Goal: Task Accomplishment & Management: Complete application form

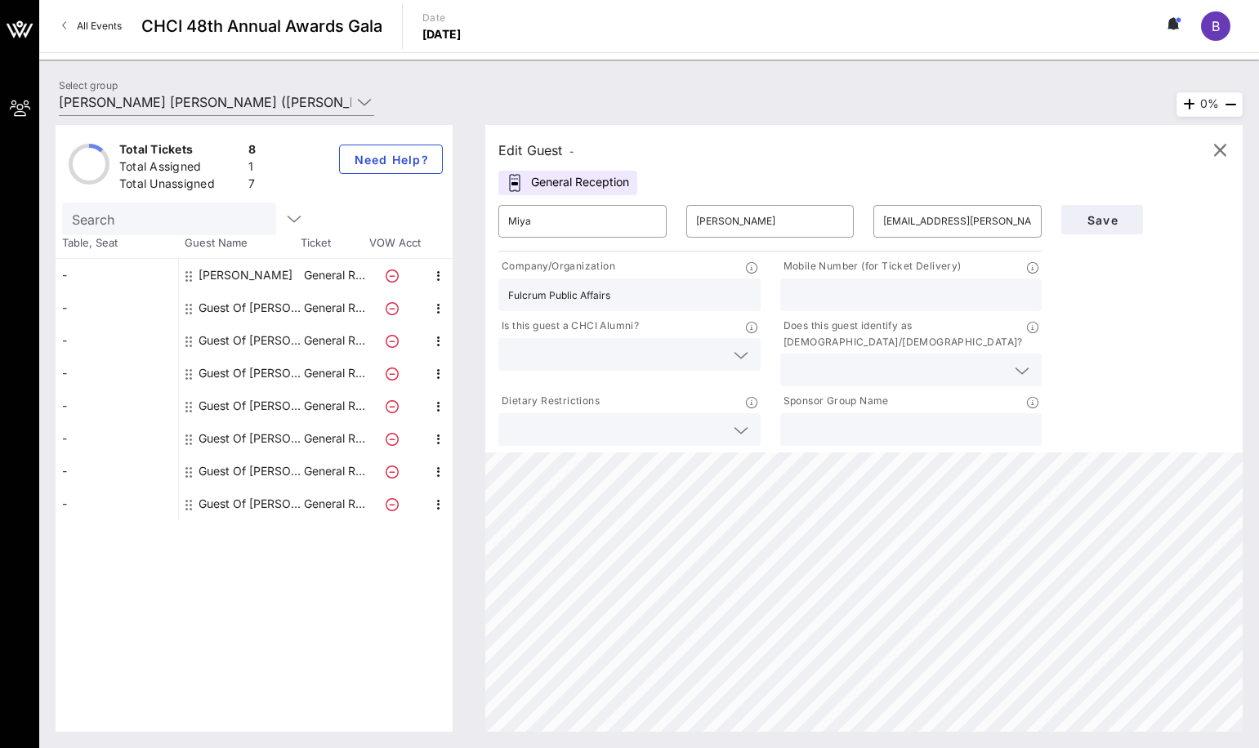
click at [726, 350] on div at bounding box center [629, 354] width 243 height 33
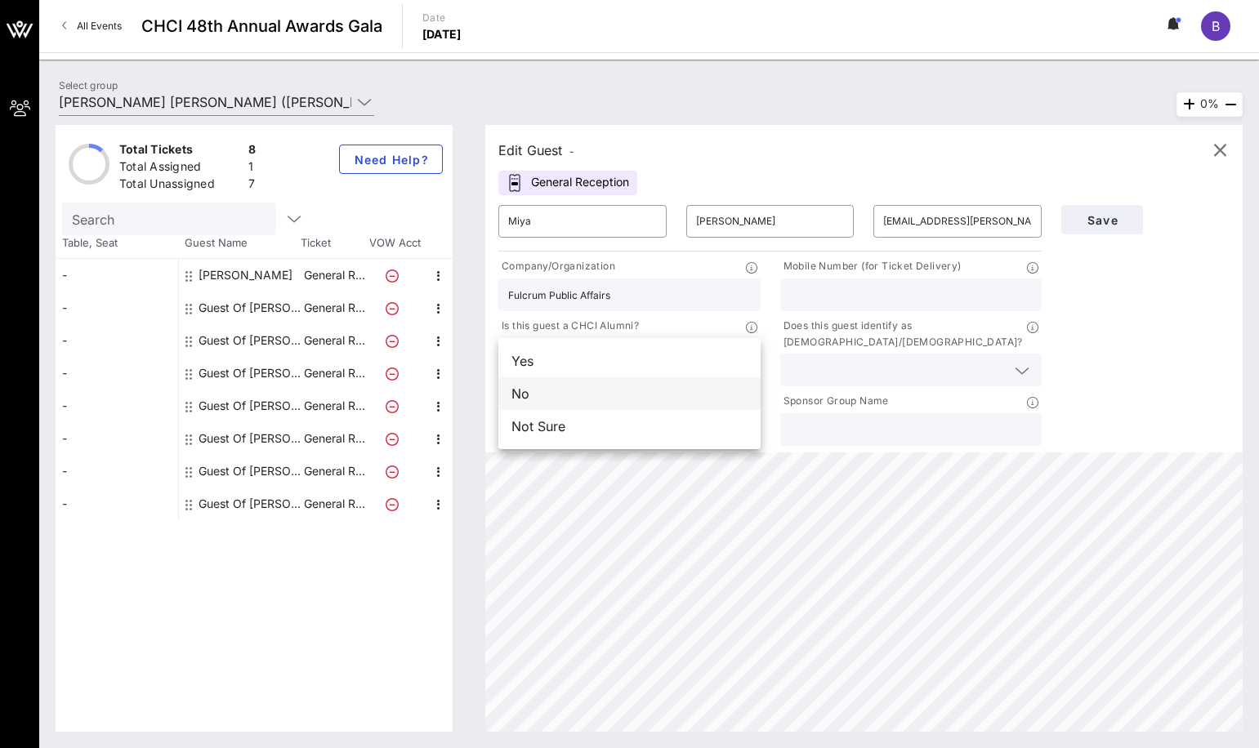
click at [598, 403] on div "No" at bounding box center [629, 393] width 262 height 33
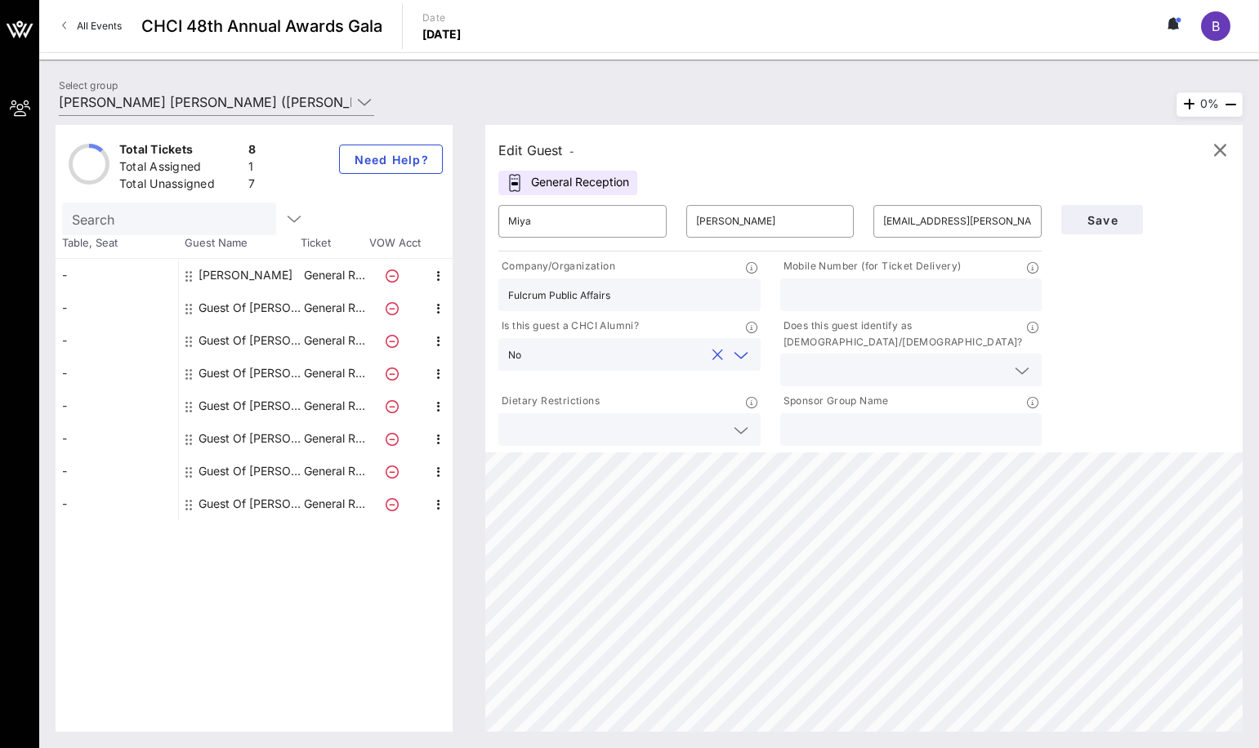
click at [840, 306] on div at bounding box center [911, 295] width 243 height 33
click at [919, 359] on input "text" at bounding box center [898, 369] width 217 height 21
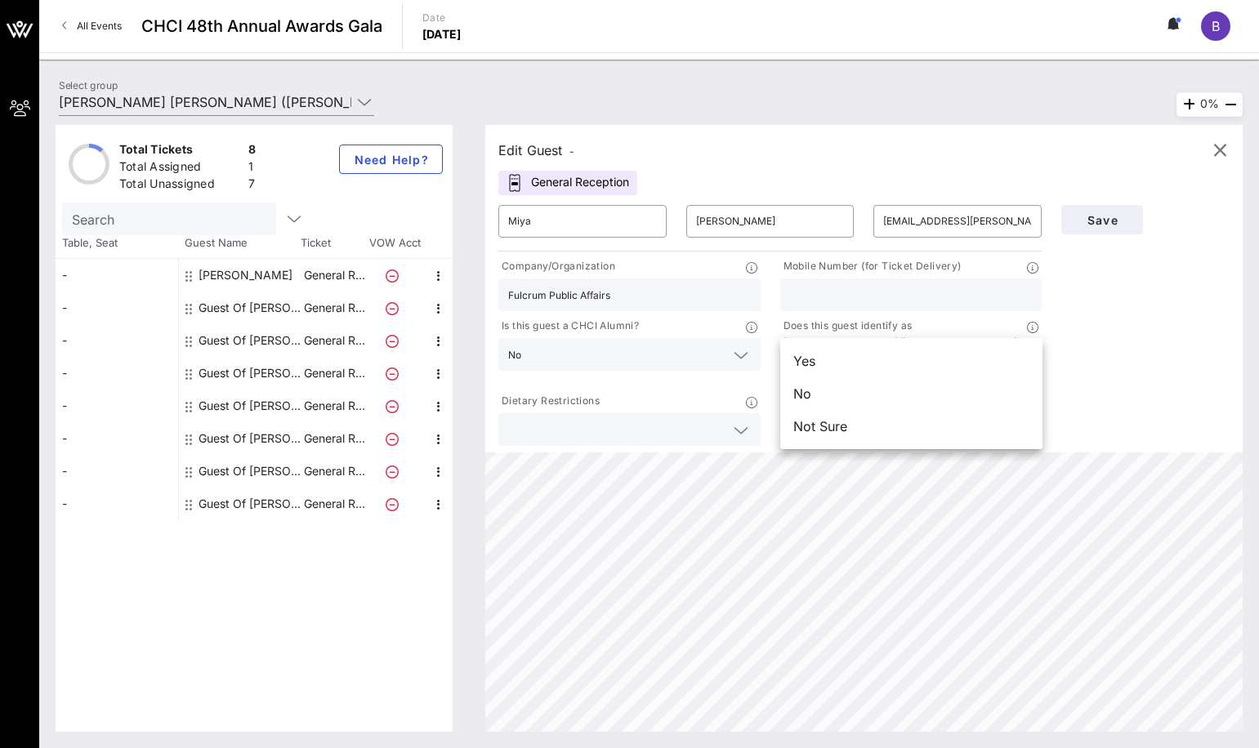
click at [866, 293] on input "text" at bounding box center [911, 294] width 243 height 21
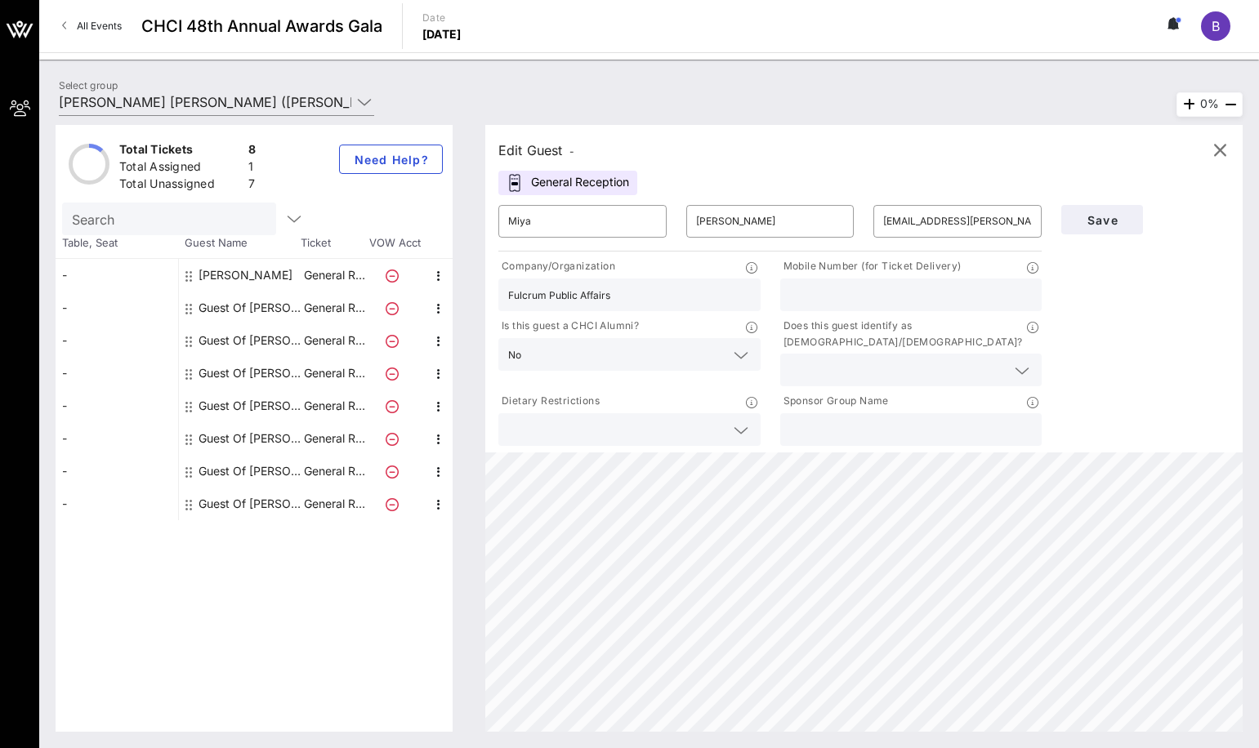
paste input "[PHONE_NUMBER]"
type input "[PHONE_NUMBER]"
click at [663, 419] on input "text" at bounding box center [616, 429] width 217 height 21
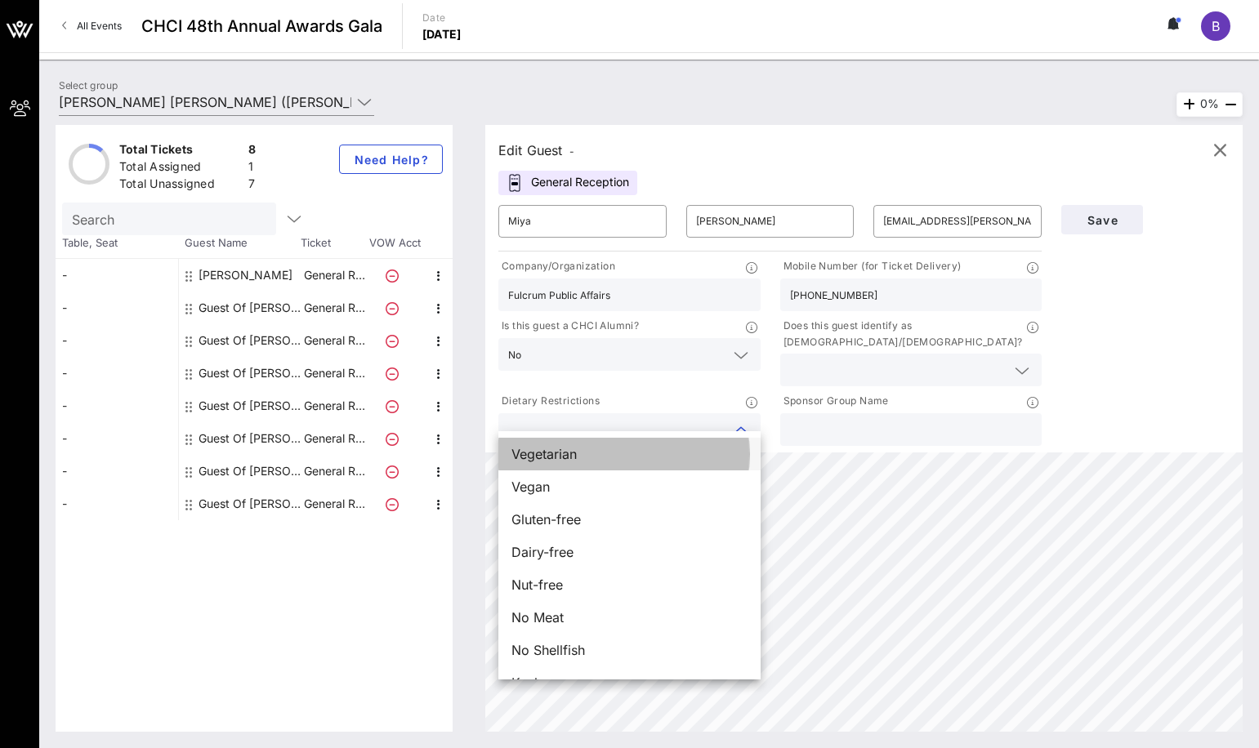
click at [623, 457] on div "Vegetarian" at bounding box center [629, 454] width 262 height 33
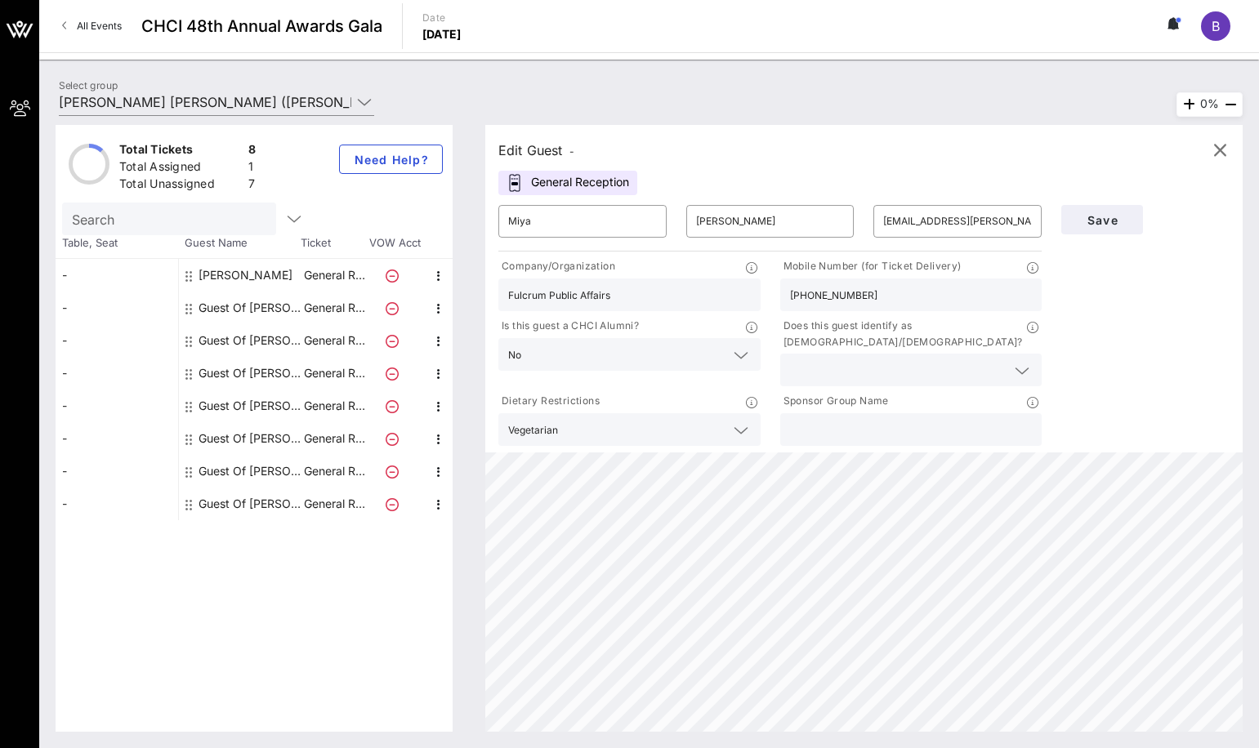
click at [953, 419] on input "text" at bounding box center [911, 429] width 243 height 21
type input "JPMorganChase"
click at [904, 373] on div "Does this guest identify as [DEMOGRAPHIC_DATA]/[DEMOGRAPHIC_DATA]?" at bounding box center [911, 352] width 282 height 75
click at [909, 359] on input "text" at bounding box center [898, 369] width 217 height 21
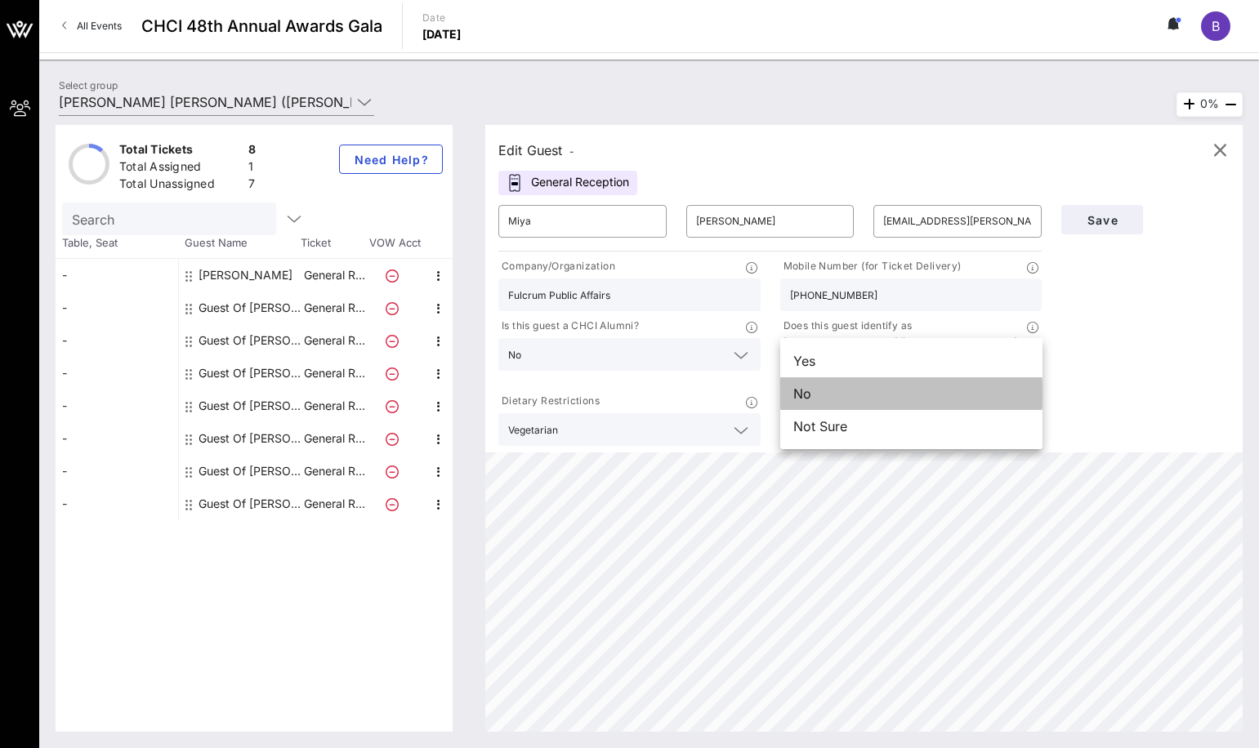
click at [853, 397] on div "No" at bounding box center [911, 393] width 262 height 33
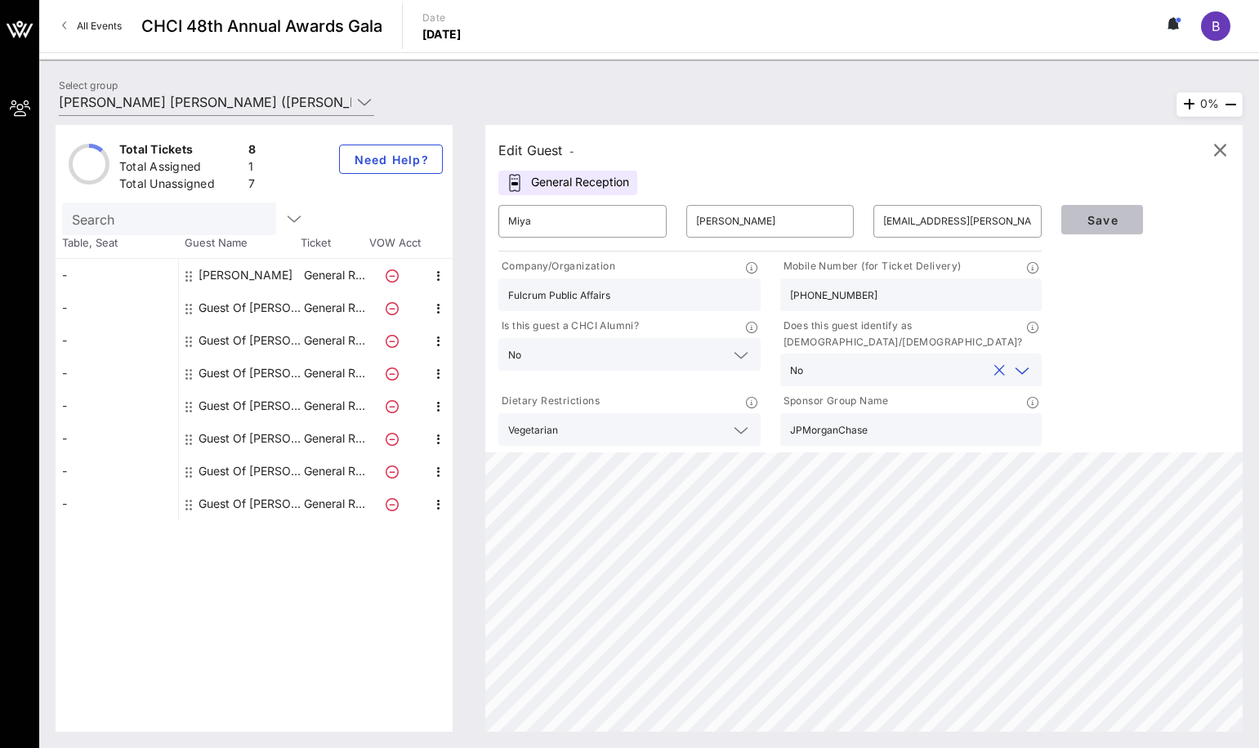
click at [1107, 227] on button "Save" at bounding box center [1102, 219] width 82 height 29
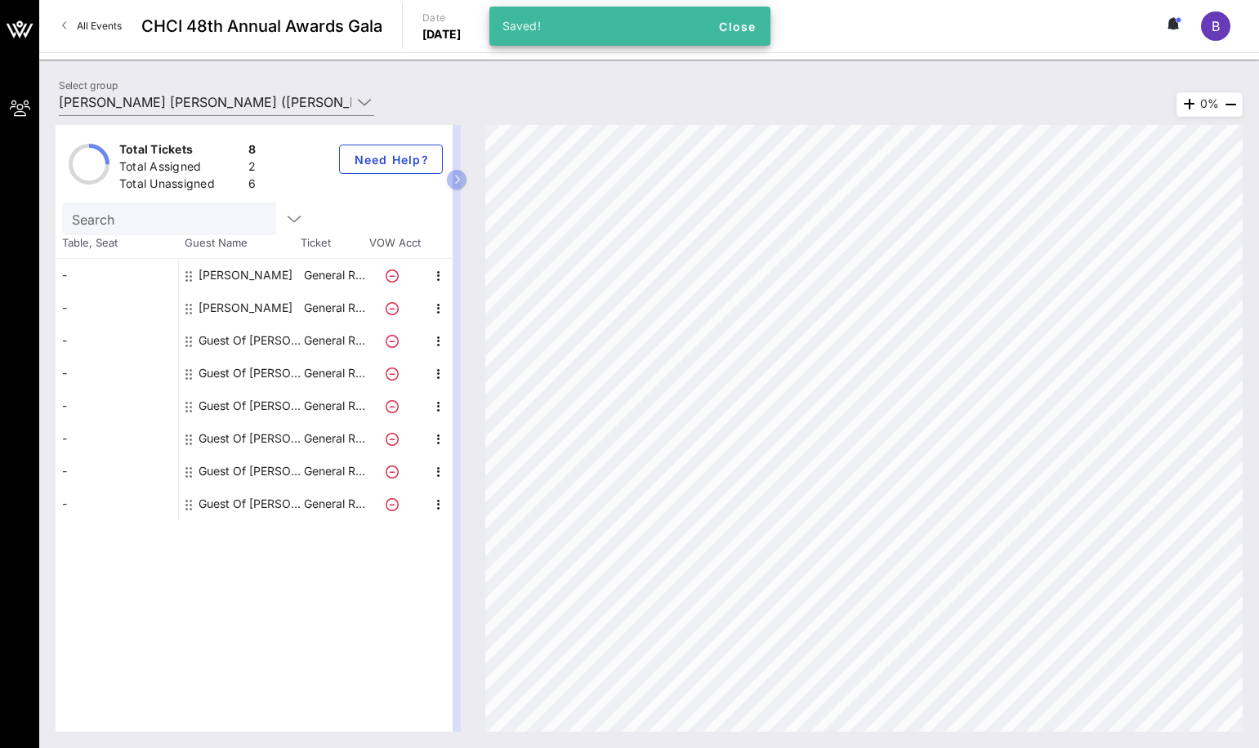
click at [306, 344] on p "General R…" at bounding box center [333, 340] width 65 height 33
click at [228, 346] on div "Guest Of [PERSON_NAME] [PERSON_NAME]" at bounding box center [250, 340] width 103 height 33
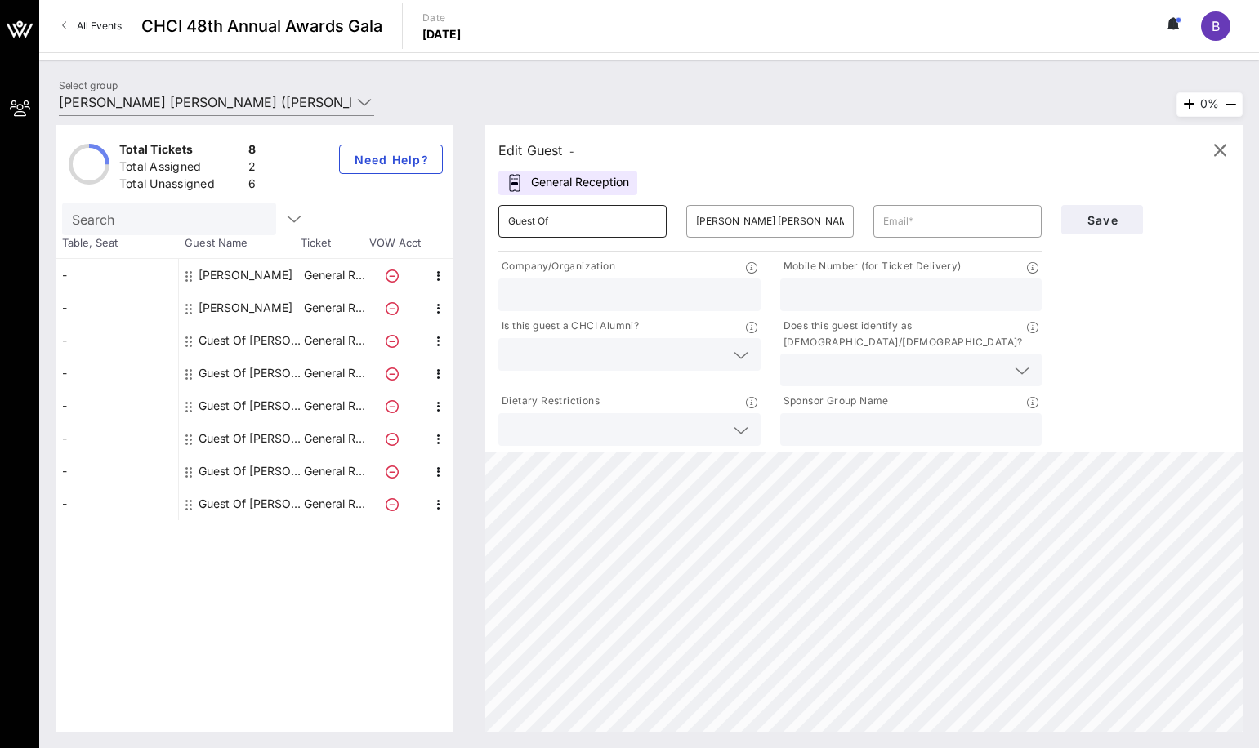
drag, startPoint x: 634, startPoint y: 221, endPoint x: 624, endPoint y: 221, distance: 9.8
click at [634, 221] on input "Guest Of" at bounding box center [582, 221] width 149 height 26
drag, startPoint x: 472, startPoint y: 223, endPoint x: 181, endPoint y: 342, distance: 314.1
click at [272, 199] on div "Total Tickets 8 Total Assigned 2 Total Unassigned 6 Need Help? Search Table, Se…" at bounding box center [649, 428] width 1187 height 607
paste input "[PERSON_NAME]"
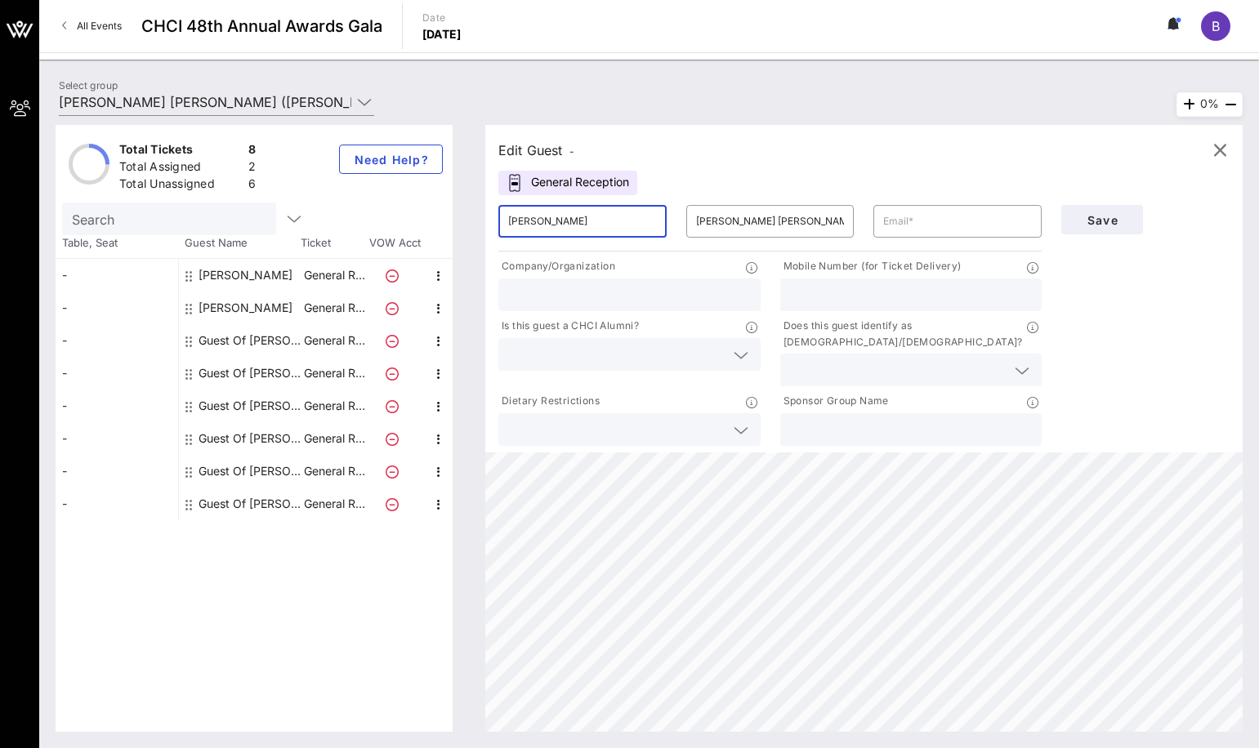
type input "[PERSON_NAME]"
click at [763, 224] on input "[PERSON_NAME] [PERSON_NAME]" at bounding box center [770, 221] width 149 height 26
drag, startPoint x: 804, startPoint y: 230, endPoint x: 489, endPoint y: 201, distance: 315.9
click at [489, 201] on div "​ [PERSON_NAME] ​ [PERSON_NAME] [PERSON_NAME] ​" at bounding box center [770, 221] width 563 height 52
paste input "[PERSON_NAME]"
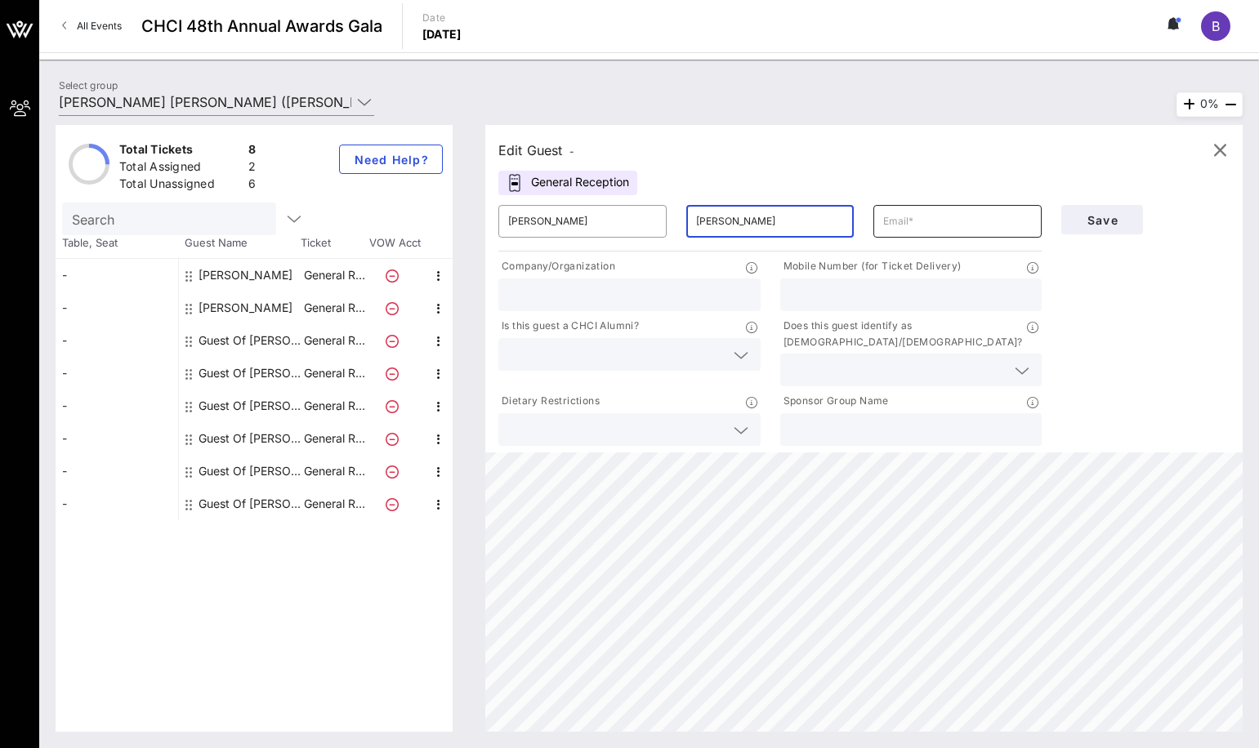
type input "[PERSON_NAME]"
click at [886, 218] on input "text" at bounding box center [957, 221] width 149 height 26
click at [971, 206] on div at bounding box center [957, 221] width 149 height 33
paste input "[PERSON_NAME][EMAIL_ADDRESS][PERSON_NAME][PERSON_NAME][DOMAIN_NAME]"
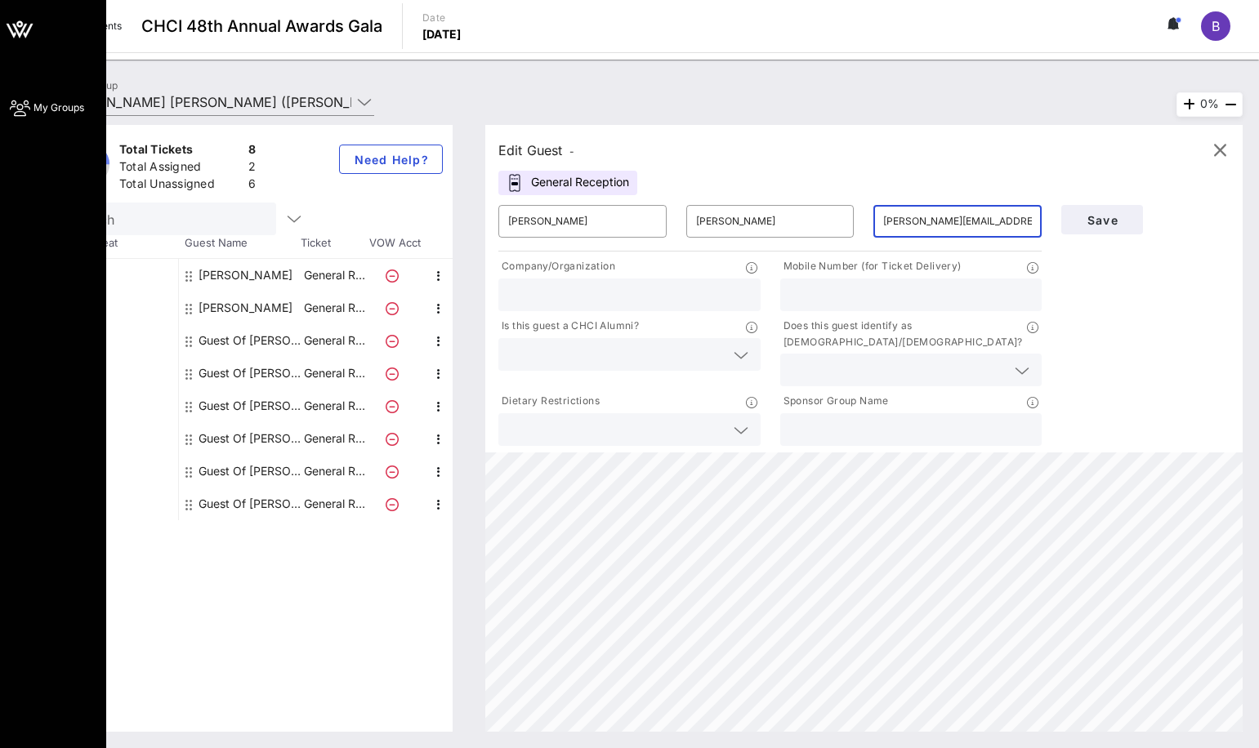
type input "[PERSON_NAME][EMAIL_ADDRESS][PERSON_NAME][PERSON_NAME][DOMAIN_NAME]"
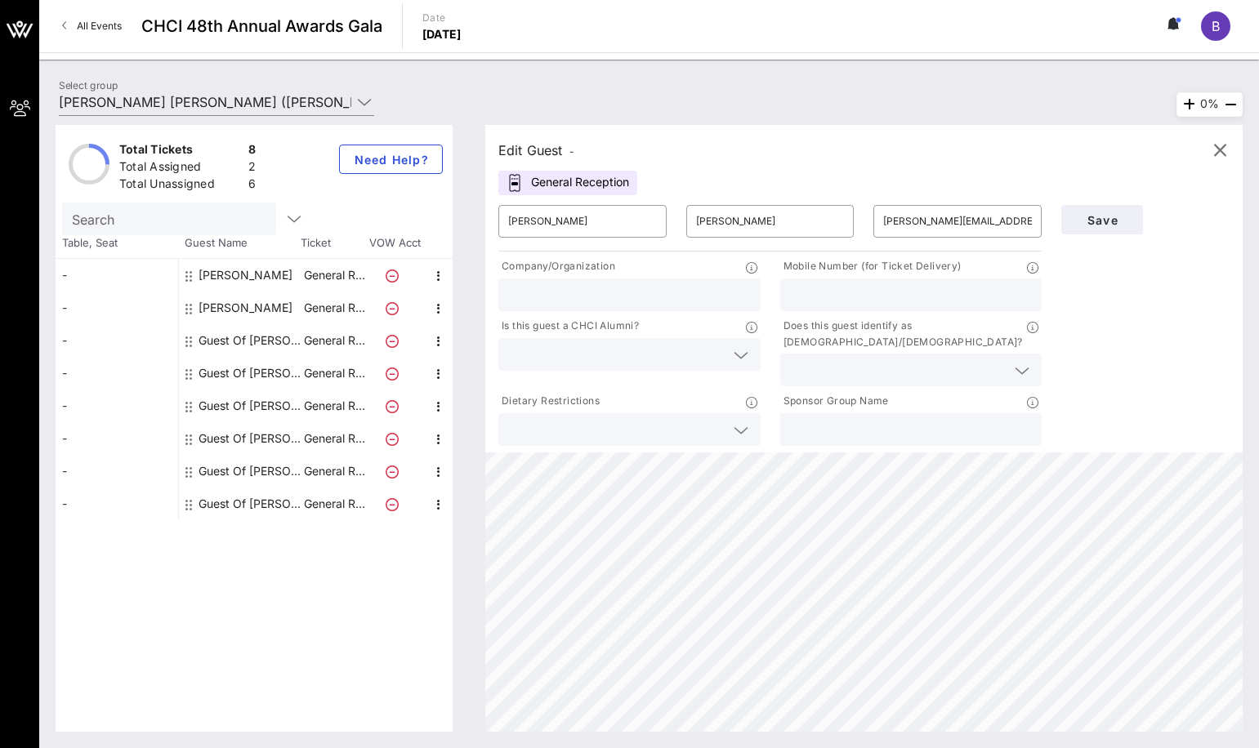
click at [863, 291] on input "text" at bounding box center [911, 294] width 243 height 21
paste input "[PHONE_NUMBER]"
type input "[PHONE_NUMBER]"
click at [637, 279] on div at bounding box center [629, 295] width 243 height 33
type input "JPMorganChase"
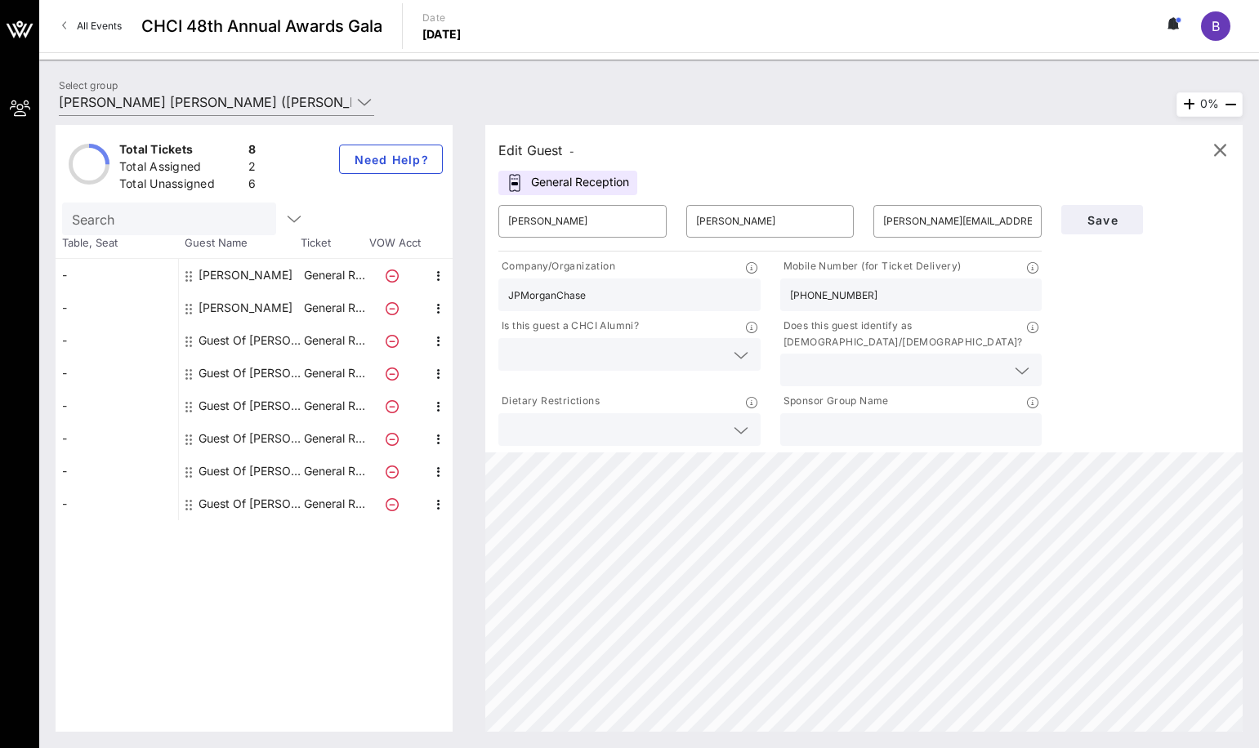
click at [776, 412] on div "Sponsor Group Name" at bounding box center [911, 420] width 282 height 60
click at [819, 419] on input "text" at bounding box center [911, 429] width 243 height 21
type input "JPMorganChase"
click at [560, 365] on div at bounding box center [629, 354] width 243 height 33
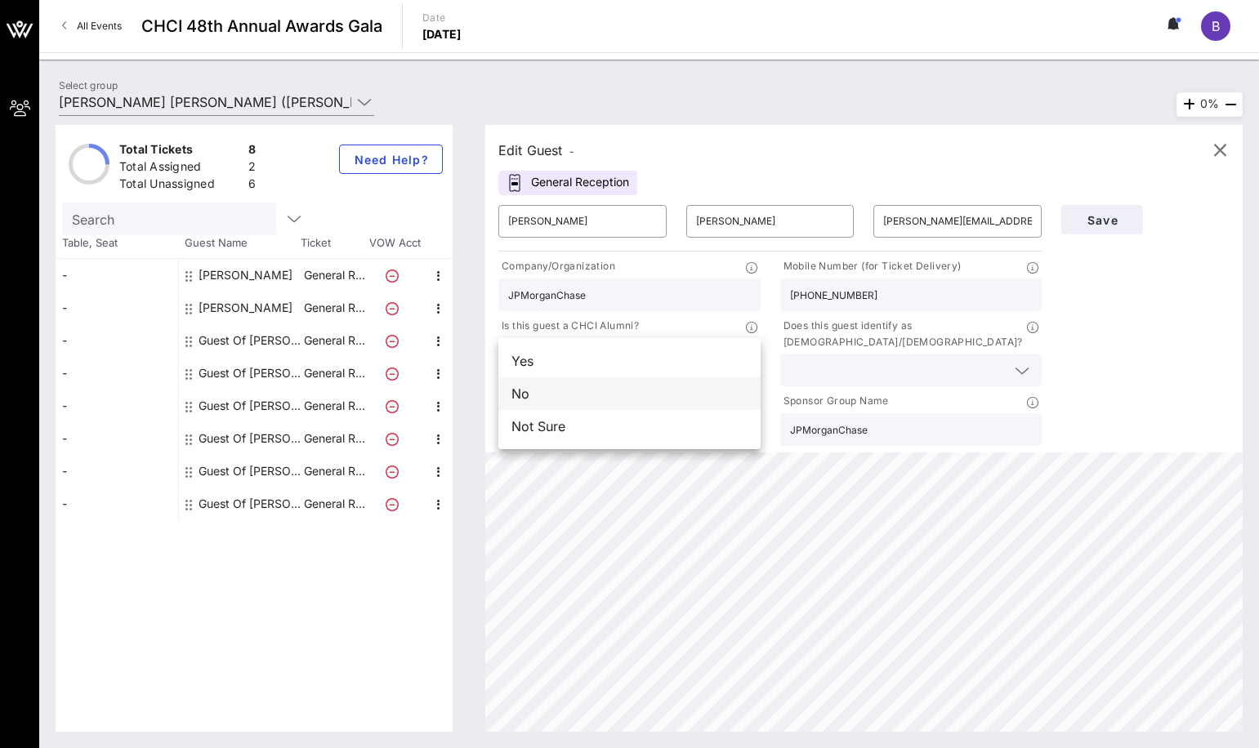
click at [562, 399] on div "No" at bounding box center [629, 393] width 262 height 33
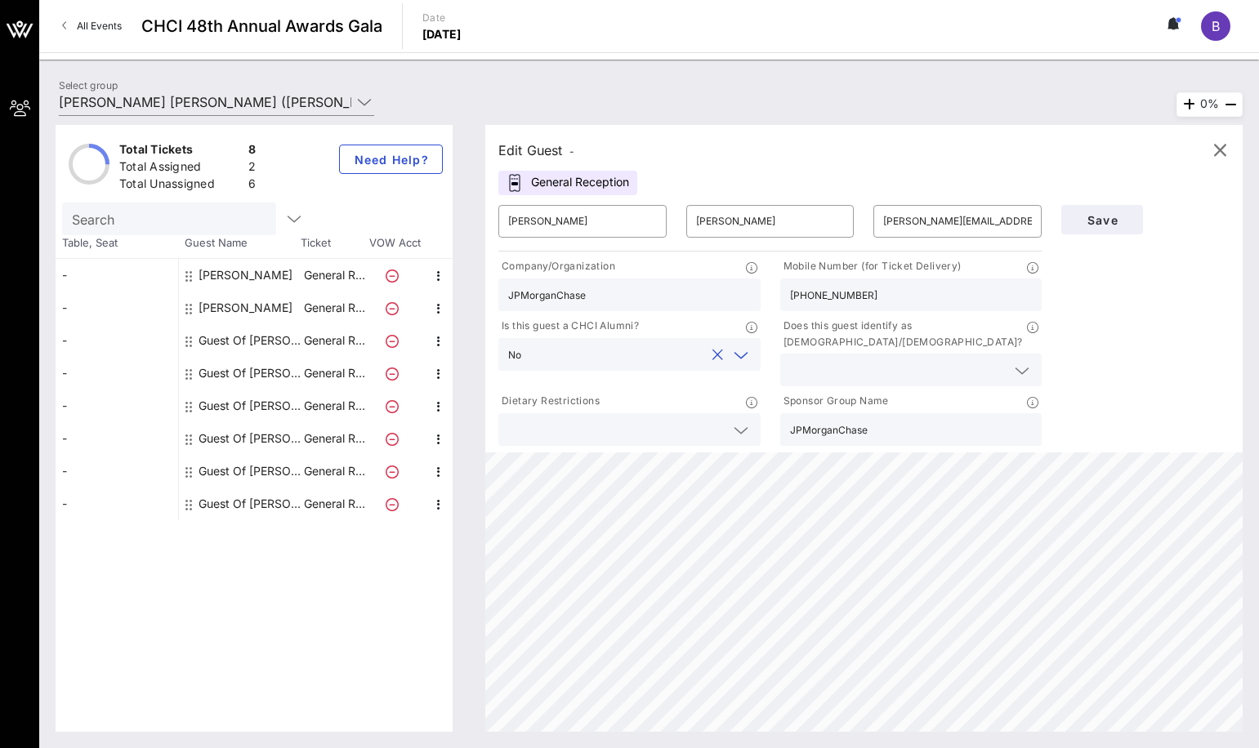
click at [877, 359] on input "text" at bounding box center [898, 369] width 217 height 21
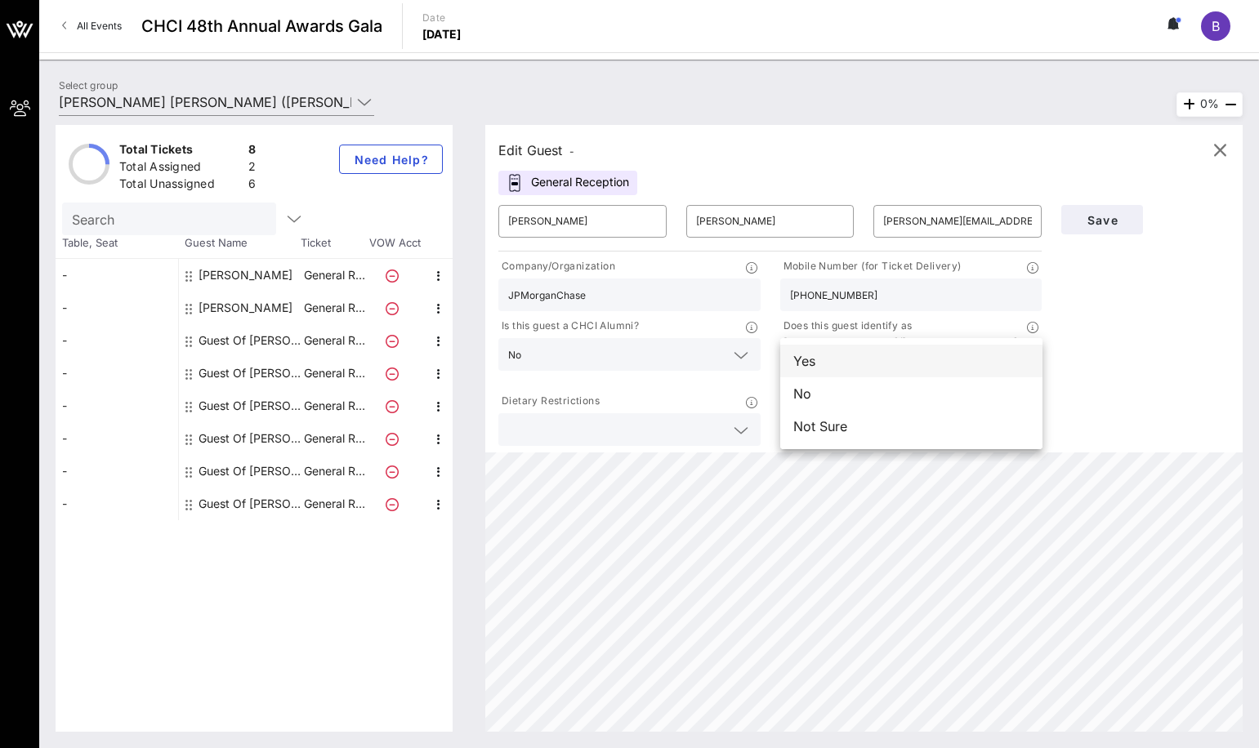
click at [877, 367] on div "Yes" at bounding box center [911, 361] width 262 height 33
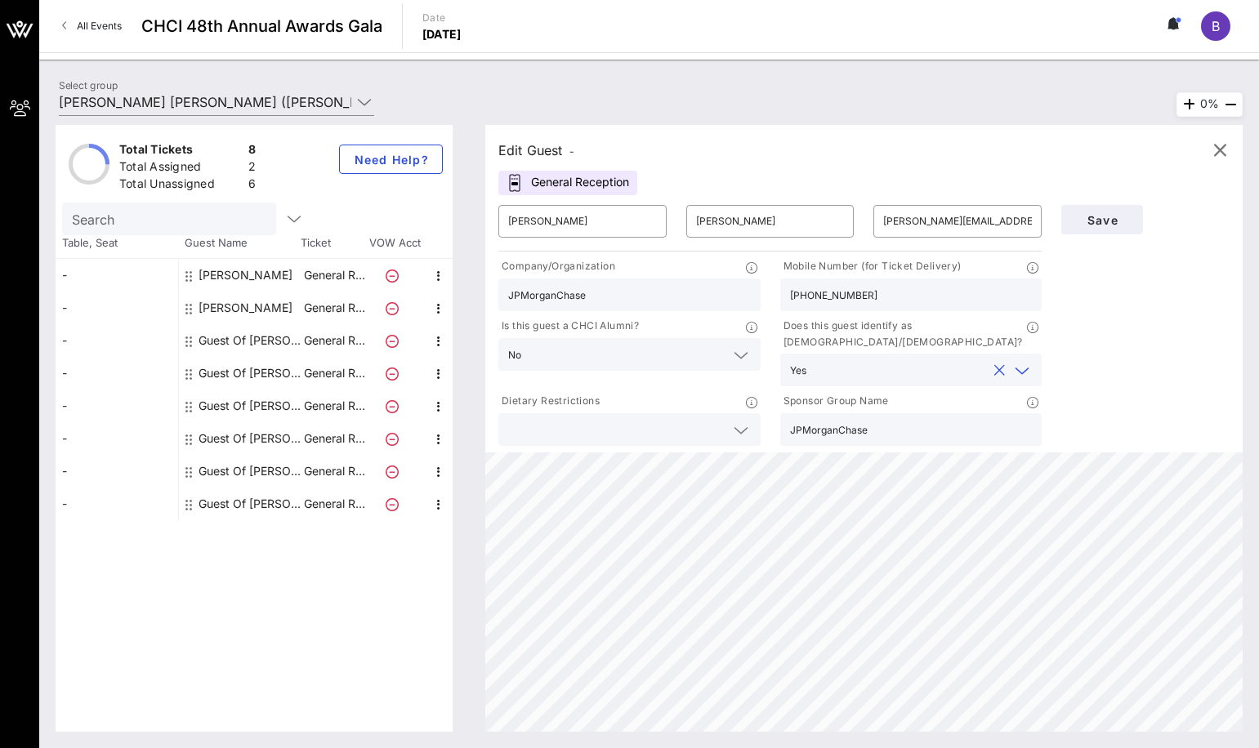
click at [725, 413] on div at bounding box center [629, 429] width 243 height 33
click at [1119, 227] on button "Save" at bounding box center [1102, 219] width 82 height 29
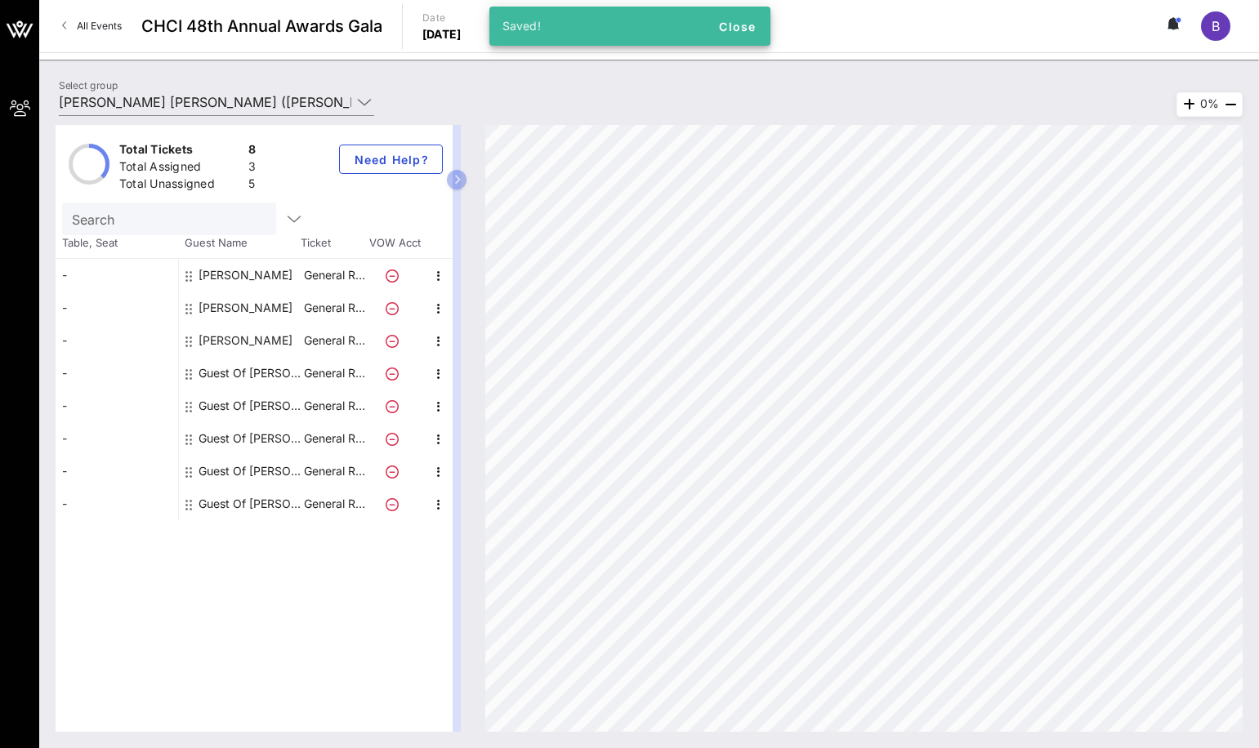
click at [233, 373] on div "Guest Of [PERSON_NAME] [PERSON_NAME]" at bounding box center [250, 373] width 103 height 33
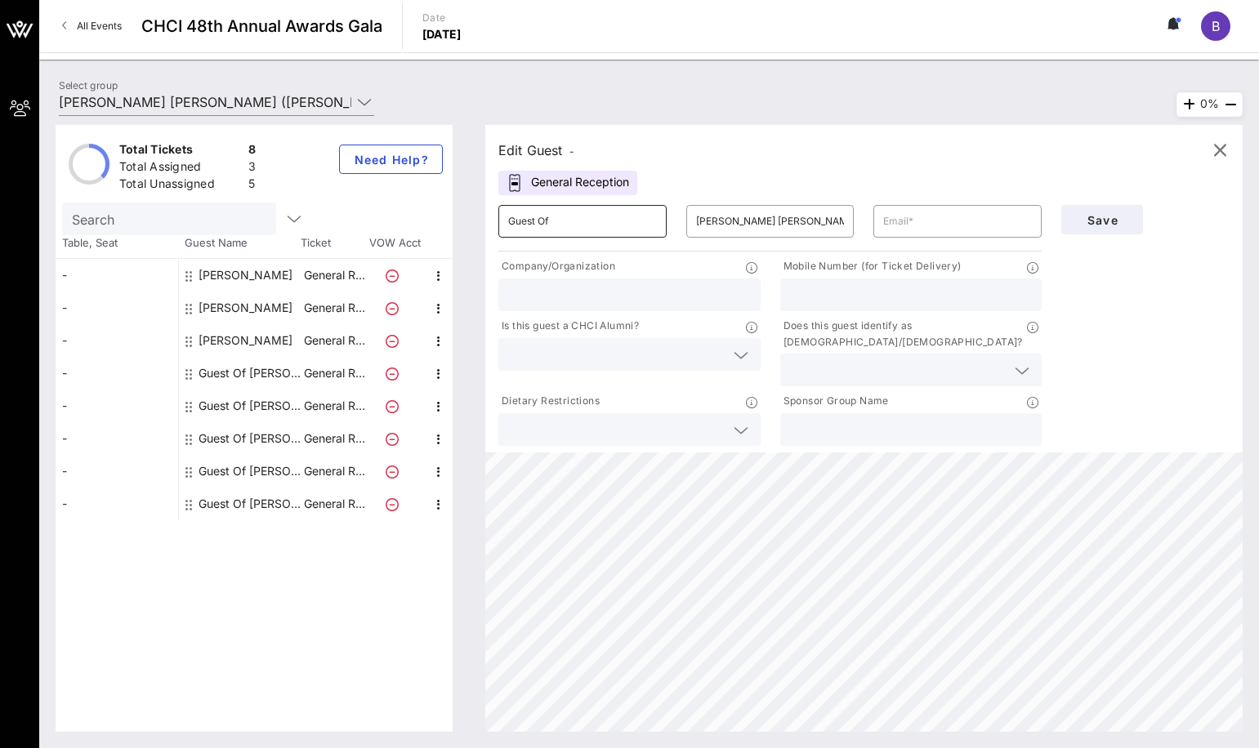
click at [554, 221] on input "Guest Of" at bounding box center [582, 221] width 149 height 26
drag, startPoint x: 554, startPoint y: 221, endPoint x: 419, endPoint y: 196, distance: 137.0
click at [419, 196] on div "Total Tickets 8 Total Assigned 3 Total Unassigned 5 Need Help? Search Table, Se…" at bounding box center [649, 428] width 1187 height 607
drag, startPoint x: 660, startPoint y: 228, endPoint x: 577, endPoint y: 223, distance: 83.5
click at [658, 228] on div "​ Guest Of" at bounding box center [582, 221] width 168 height 33
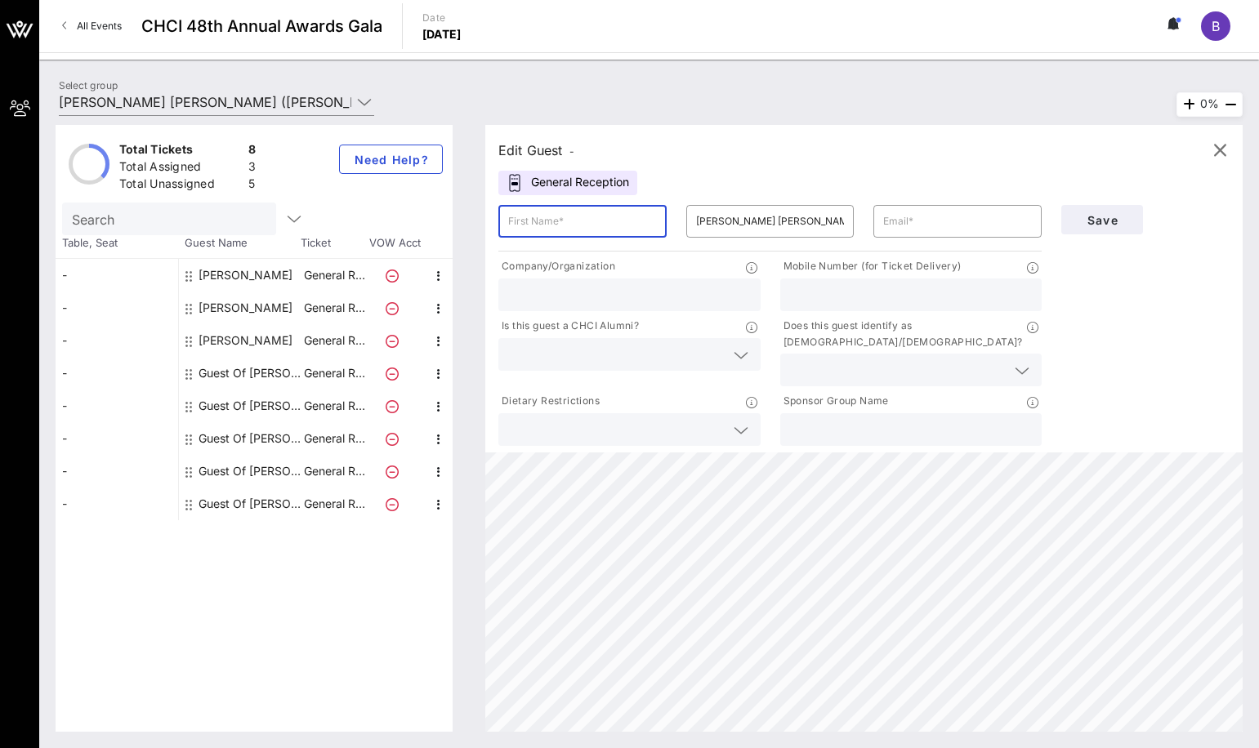
paste input "[PERSON_NAME]"
type input "[PERSON_NAME]"
click at [784, 239] on div "​ [PERSON_NAME] [PERSON_NAME]" at bounding box center [770, 221] width 188 height 52
click at [806, 218] on input "[PERSON_NAME] [PERSON_NAME]" at bounding box center [770, 221] width 149 height 26
drag, startPoint x: 803, startPoint y: 218, endPoint x: 592, endPoint y: 193, distance: 212.3
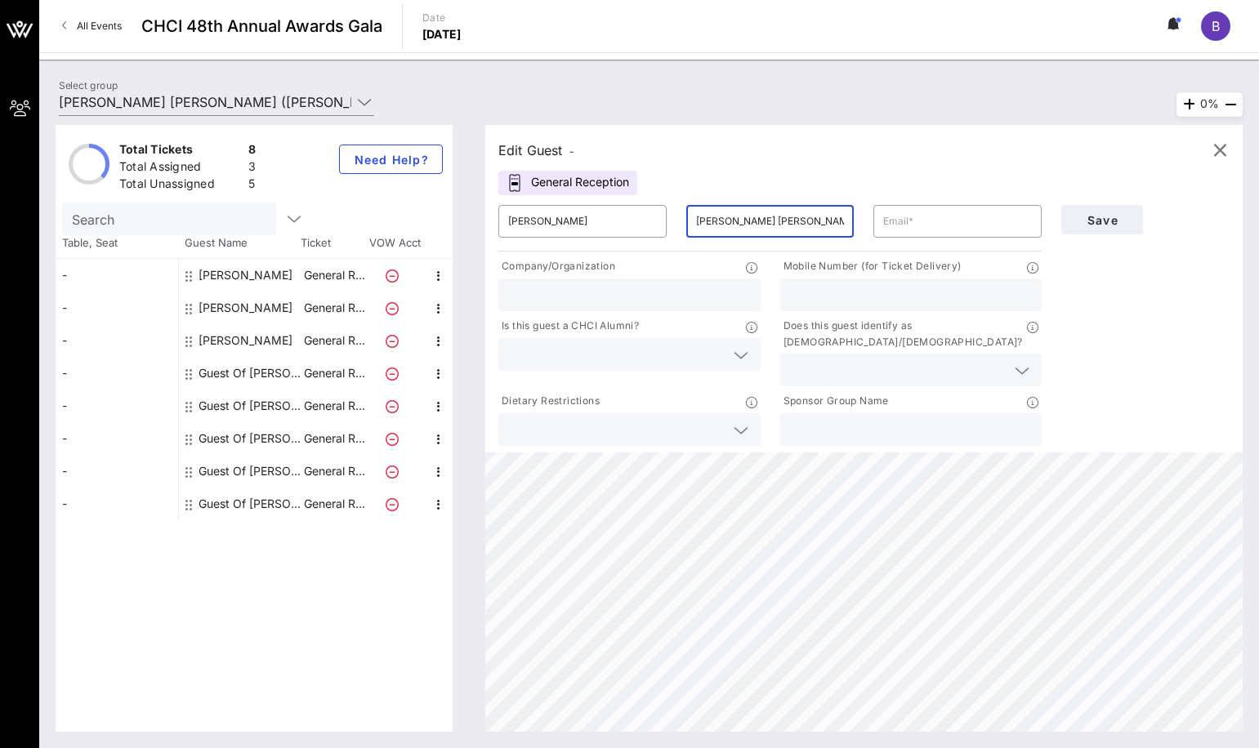
click at [592, 194] on div "Edit Guest - General Reception ​ [PERSON_NAME] ​ [PERSON_NAME] [PERSON_NAME] ​ …" at bounding box center [863, 289] width 757 height 328
type input "[PERSON_NAME]"
click at [957, 223] on input "text" at bounding box center [957, 221] width 149 height 26
paste input "[PERSON_NAME][EMAIL_ADDRESS][PERSON_NAME][DOMAIN_NAME]"
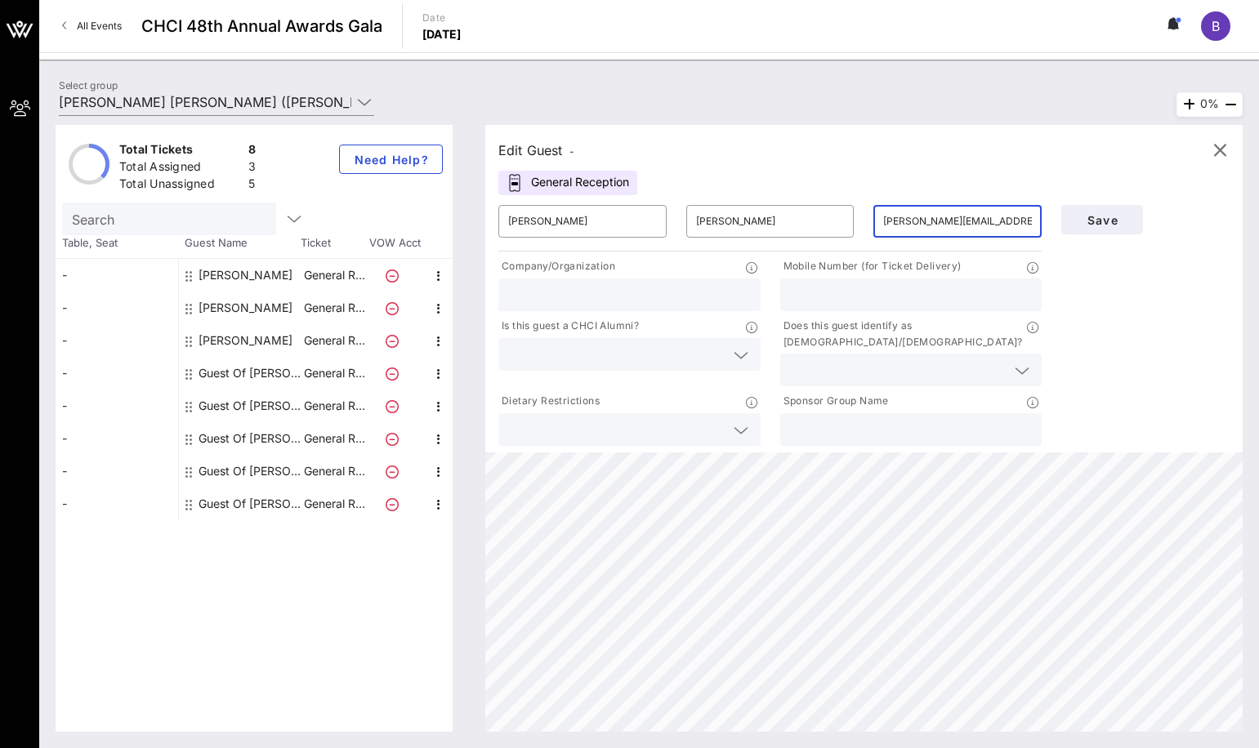
type input "[PERSON_NAME][EMAIL_ADDRESS][PERSON_NAME][DOMAIN_NAME]"
click at [580, 281] on div at bounding box center [629, 295] width 243 height 33
type input "JPMorganChase"
click at [888, 289] on input "text" at bounding box center [911, 294] width 243 height 21
click at [856, 276] on div "Mobile Number (for Ticket Delivery)" at bounding box center [911, 268] width 262 height 20
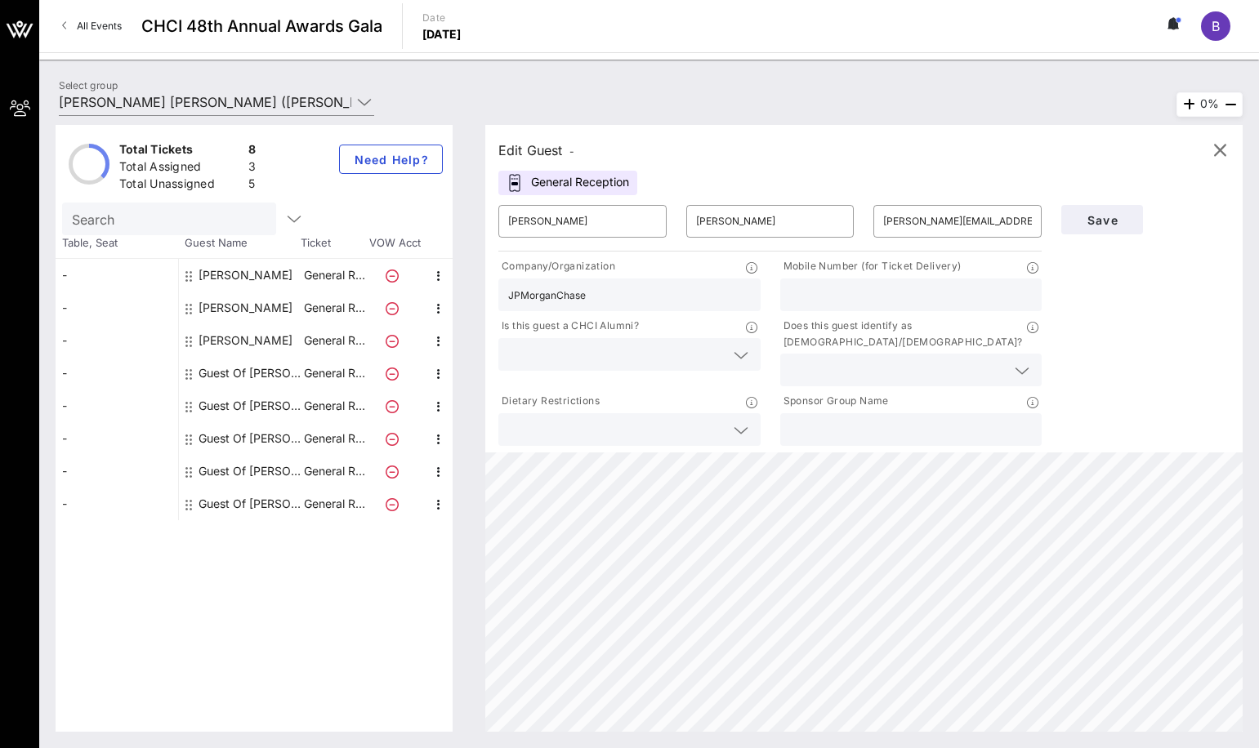
click at [858, 288] on input "text" at bounding box center [911, 294] width 243 height 21
paste input "[PHONE_NUMBER]"
type input "[PHONE_NUMBER]"
click at [636, 349] on input "text" at bounding box center [616, 354] width 217 height 21
click at [625, 420] on div "Not Sure" at bounding box center [629, 426] width 262 height 33
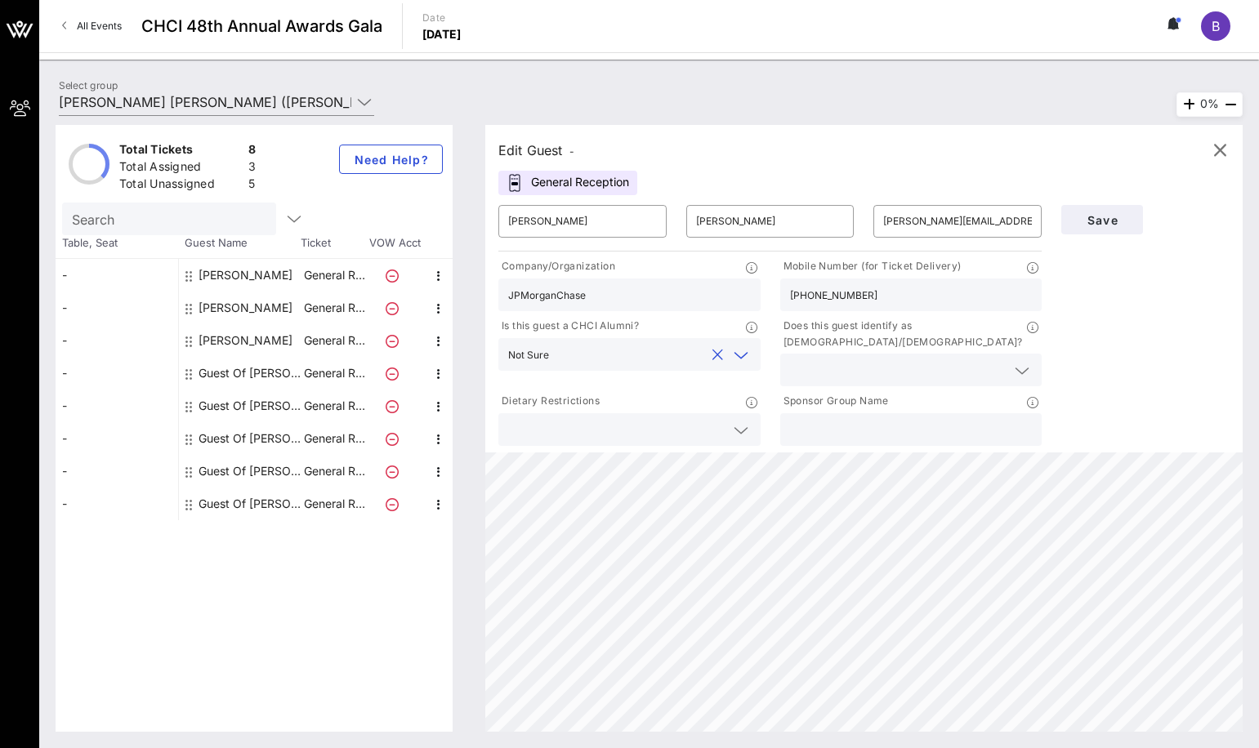
click at [829, 359] on input "text" at bounding box center [898, 369] width 217 height 21
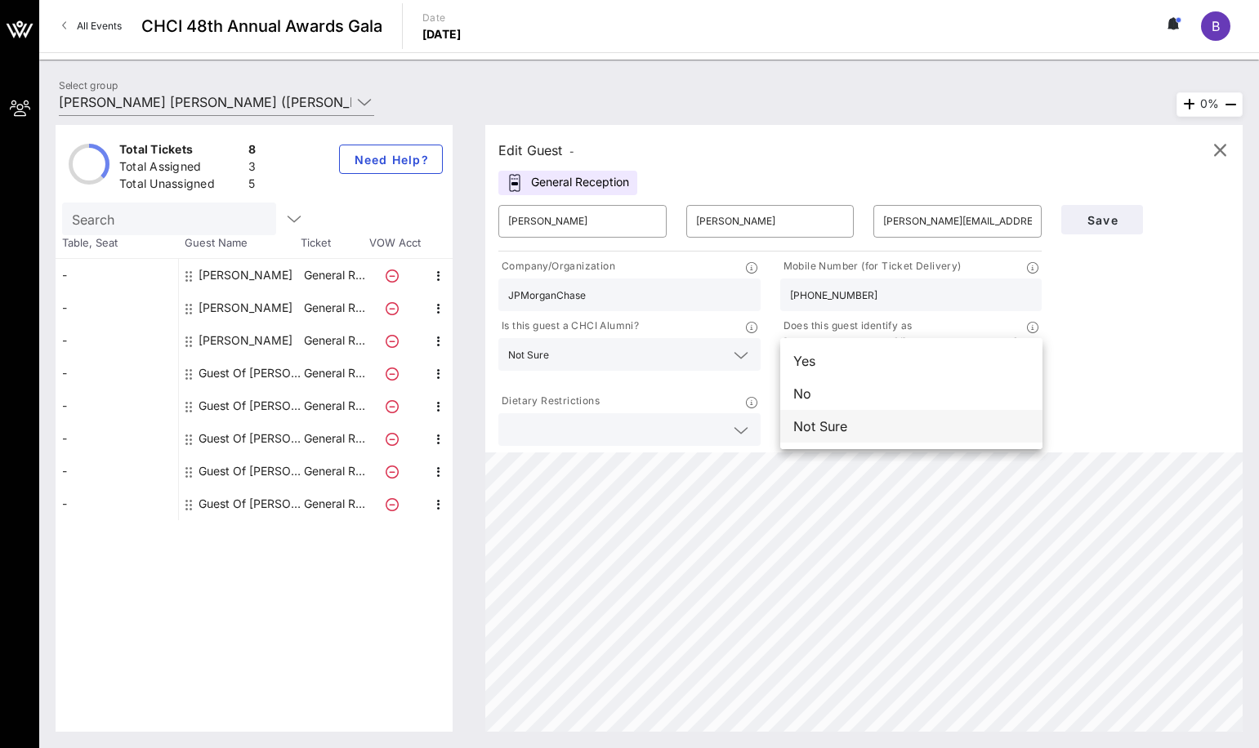
click at [809, 423] on div "Not Sure" at bounding box center [911, 426] width 262 height 33
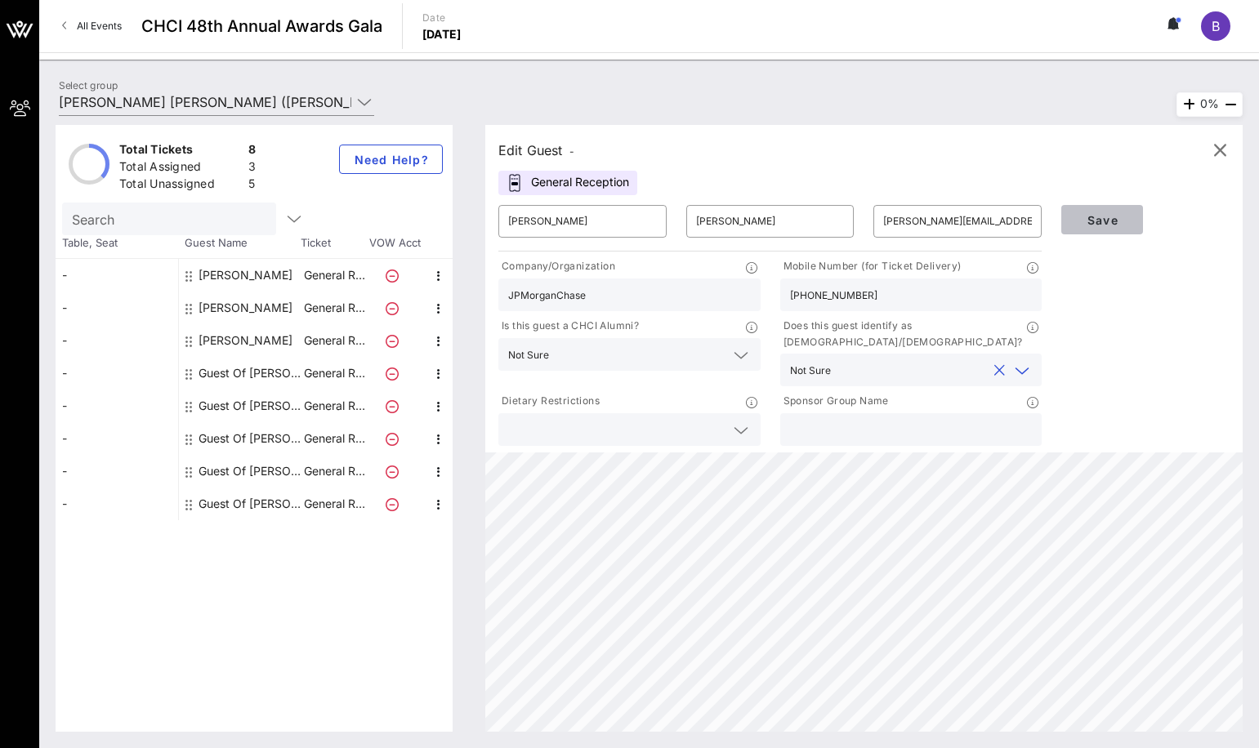
click at [1105, 227] on button "Save" at bounding box center [1102, 219] width 82 height 29
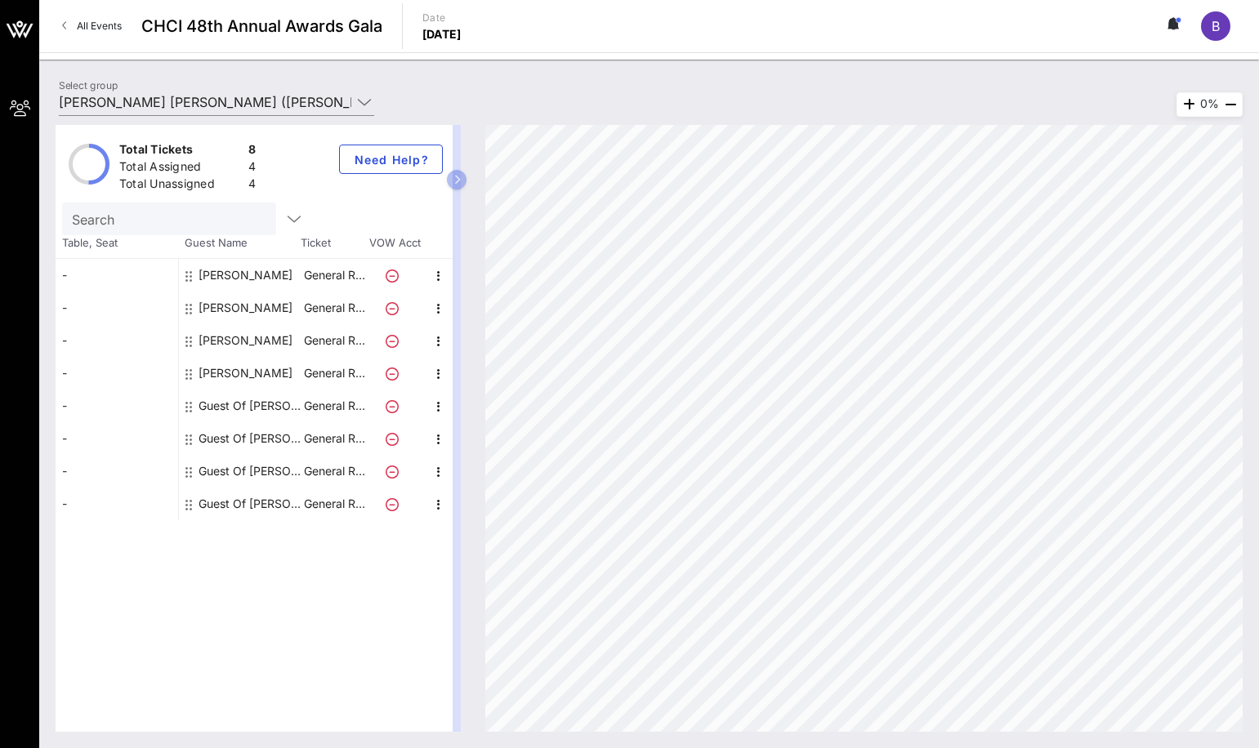
click at [265, 394] on div "Guest Of [PERSON_NAME] [PERSON_NAME]" at bounding box center [250, 406] width 103 height 33
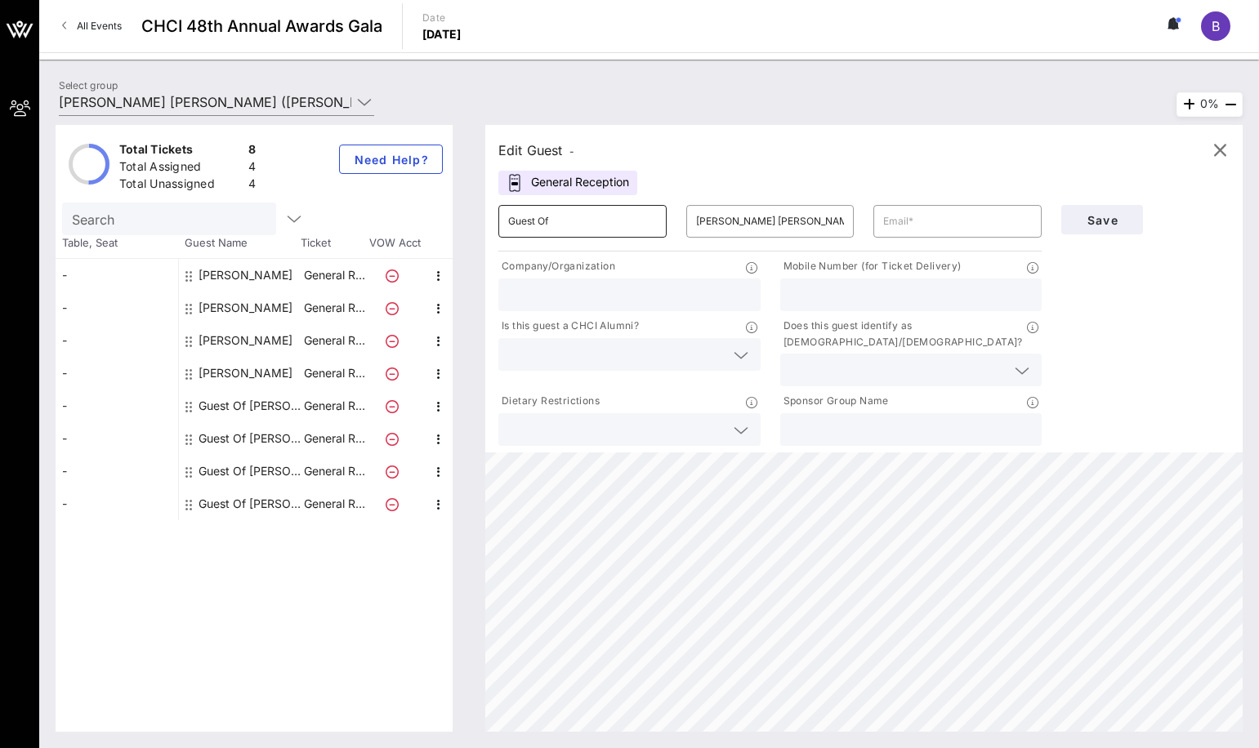
click at [589, 217] on input "Guest Of" at bounding box center [582, 221] width 149 height 26
drag, startPoint x: 488, startPoint y: 224, endPoint x: 462, endPoint y: 223, distance: 25.3
click at [462, 223] on div "Total Tickets 8 Total Assigned 4 Total Unassigned 4 Need Help? Search Table, Se…" at bounding box center [649, 428] width 1187 height 607
paste input "[PERSON_NAME]"
click at [759, 199] on div "​ [PERSON_NAME] [PERSON_NAME]" at bounding box center [770, 221] width 188 height 52
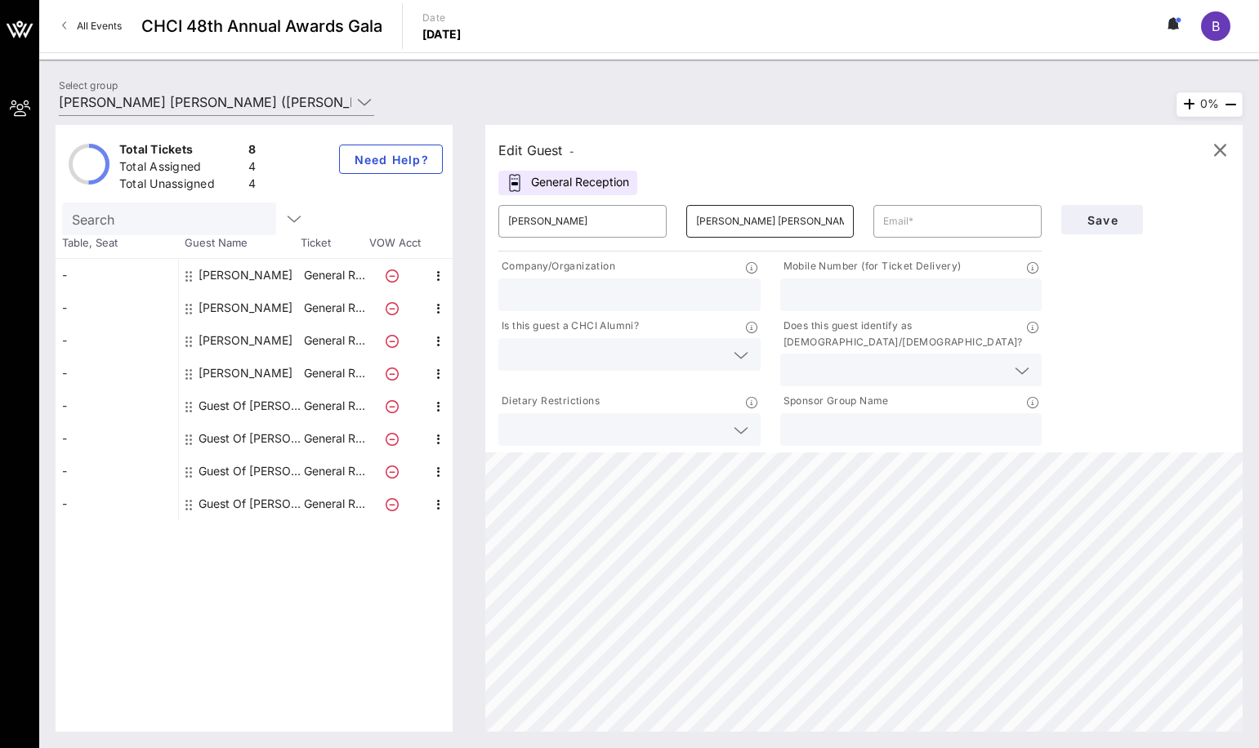
click at [782, 218] on input "[PERSON_NAME] [PERSON_NAME]" at bounding box center [770, 221] width 149 height 26
drag, startPoint x: 693, startPoint y: 221, endPoint x: 632, endPoint y: 216, distance: 61.5
click at [632, 216] on div "​ [PERSON_NAME] ​ [PERSON_NAME] [PERSON_NAME] ​" at bounding box center [770, 221] width 563 height 52
paste input "[PERSON_NAME]"
type input "YazmiPadilla"
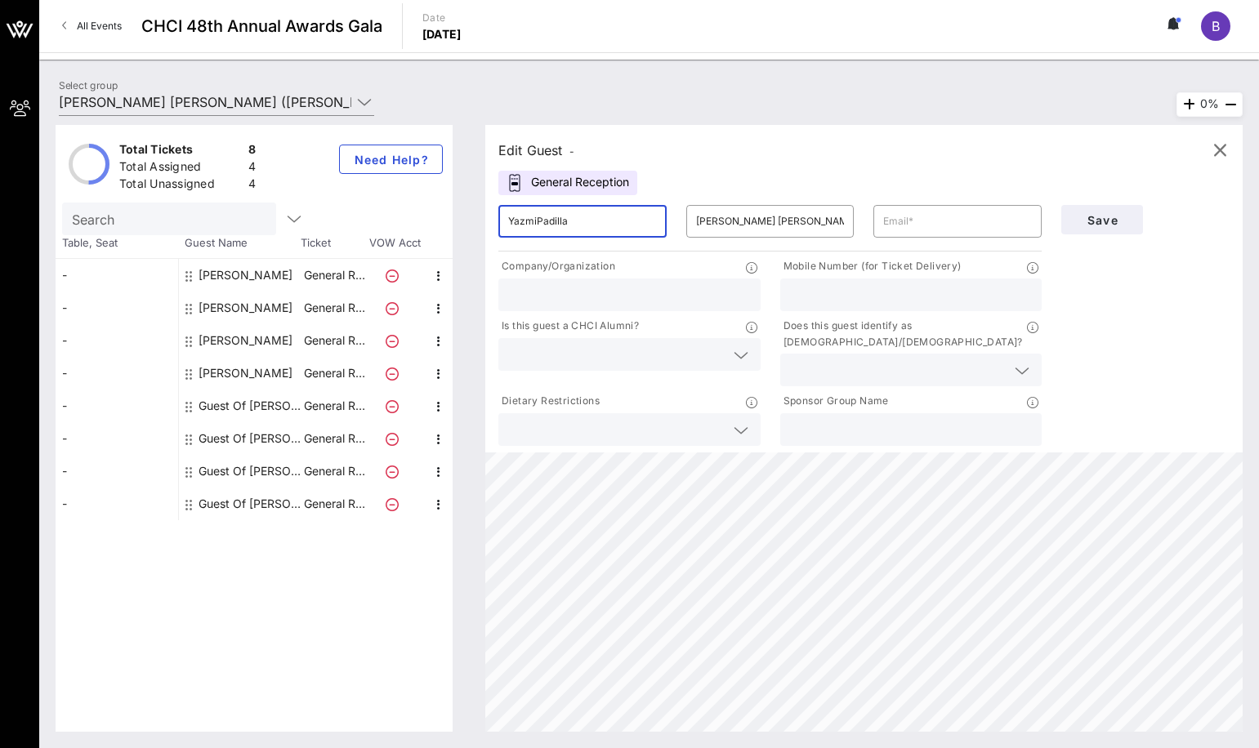
drag, startPoint x: 569, startPoint y: 211, endPoint x: 336, endPoint y: 190, distance: 233.7
click at [336, 190] on div "Total Tickets 8 Total Assigned 4 Total Unassigned 4 Need Help? Search Table, Se…" at bounding box center [649, 428] width 1187 height 607
type input "[PERSON_NAME]"
click at [946, 299] on input "text" at bounding box center [911, 294] width 243 height 21
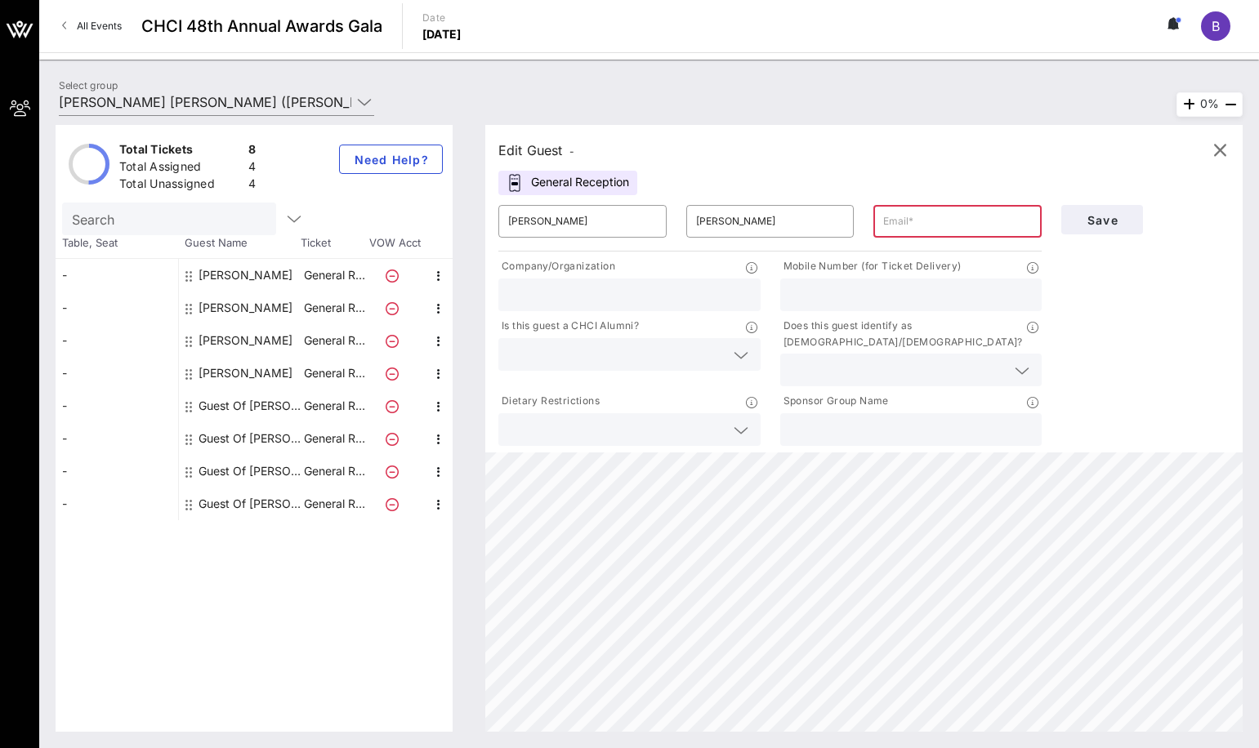
click at [936, 221] on input "text" at bounding box center [957, 221] width 149 height 26
paste input "[PERSON_NAME][EMAIL_ADDRESS][PERSON_NAME][DOMAIN_NAME]"
type input "[PERSON_NAME][EMAIL_ADDRESS][PERSON_NAME][DOMAIN_NAME]"
click at [699, 285] on input "text" at bounding box center [629, 294] width 243 height 21
type input "JPMorganChase"
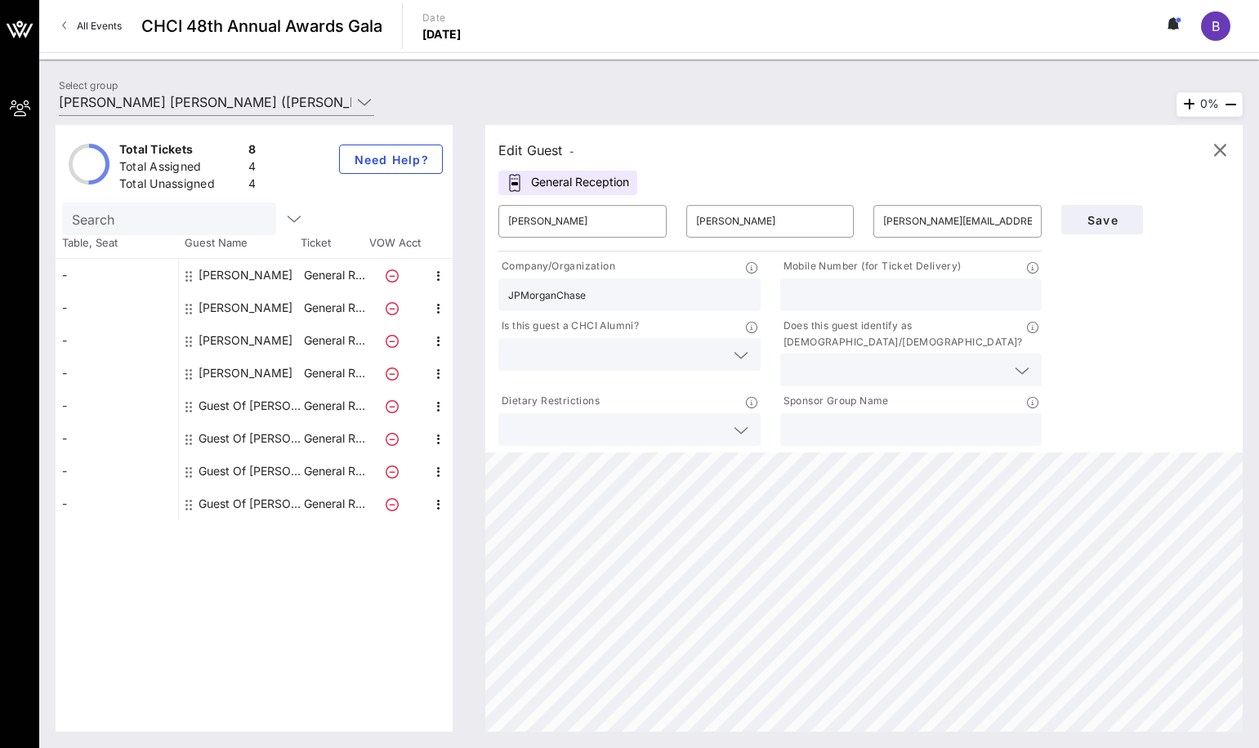
click at [808, 313] on div "Mobile Number (for Ticket Delivery)" at bounding box center [911, 285] width 282 height 60
click at [860, 292] on input "text" at bounding box center [911, 294] width 243 height 21
paste input "[PHONE_NUMBER]"
type input "[PHONE_NUMBER]"
click at [676, 359] on input "text" at bounding box center [616, 354] width 217 height 21
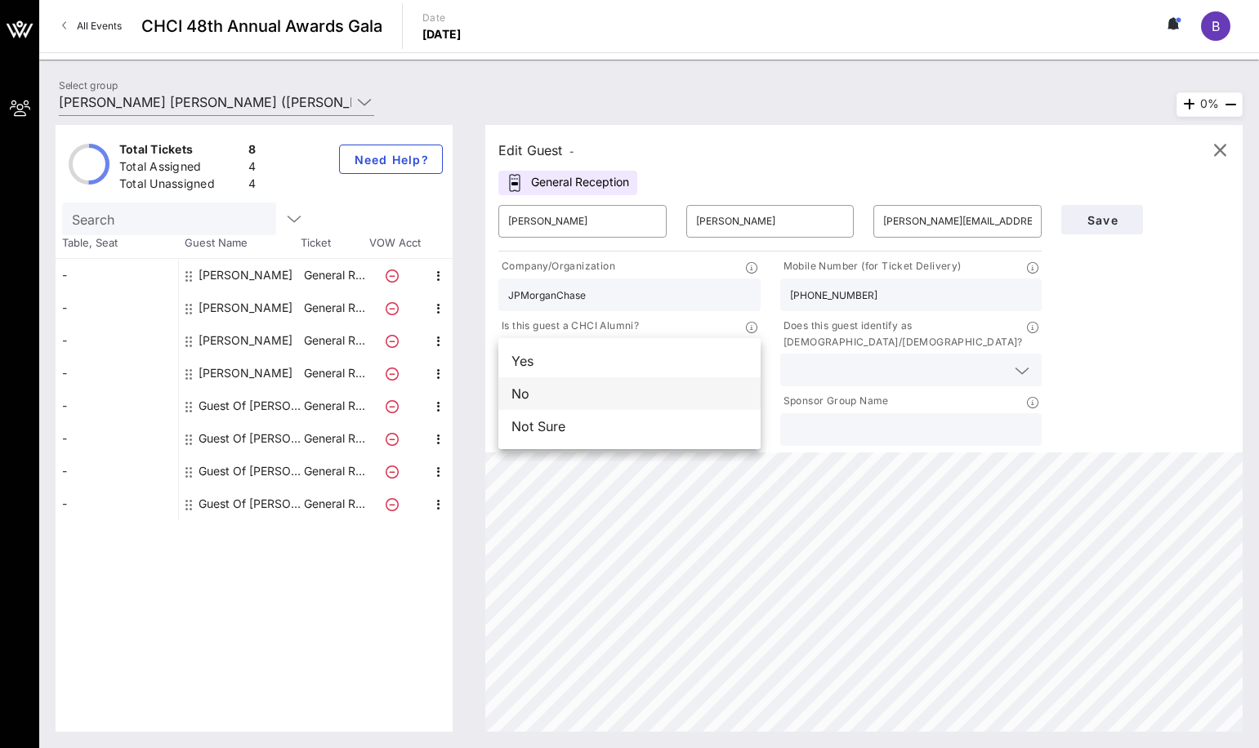
click at [646, 395] on div "No" at bounding box center [629, 393] width 262 height 33
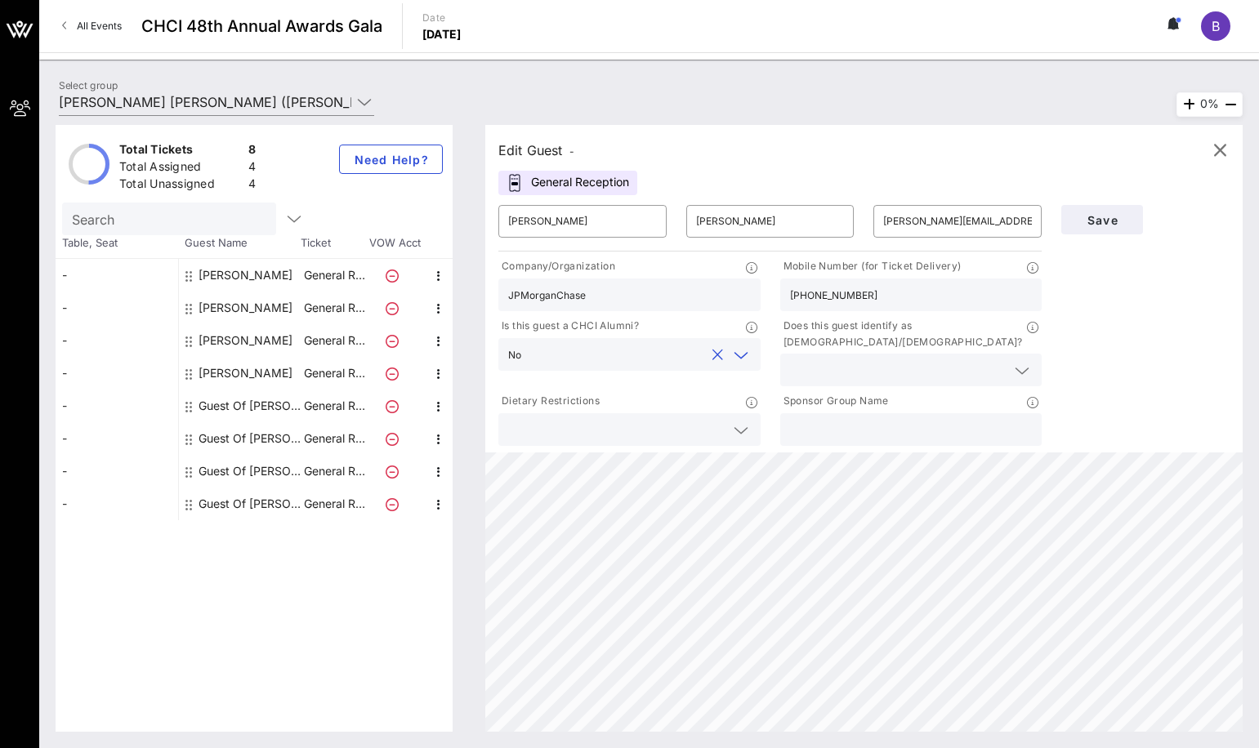
click at [810, 359] on input "text" at bounding box center [898, 369] width 217 height 21
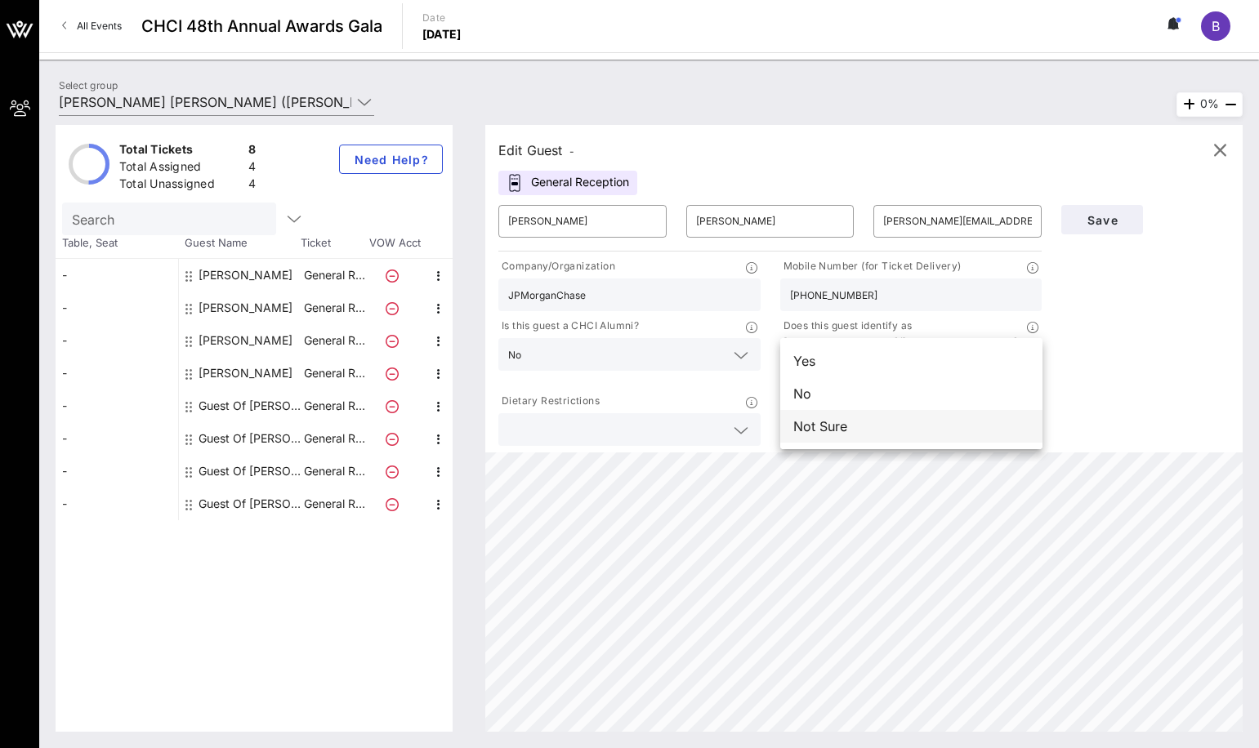
click at [818, 421] on div "Not Sure" at bounding box center [911, 426] width 262 height 33
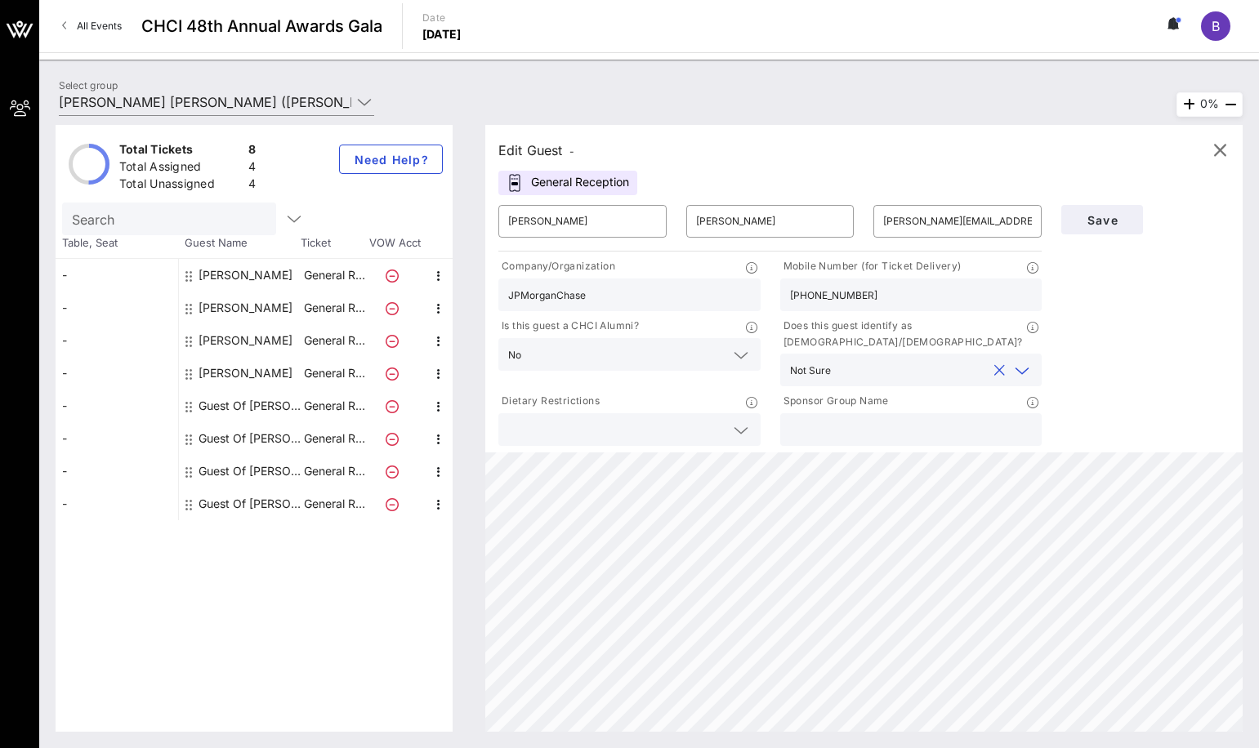
click at [866, 419] on input "text" at bounding box center [911, 429] width 243 height 21
type input "JPMorganChase"
click at [1097, 212] on button "Save" at bounding box center [1102, 219] width 82 height 29
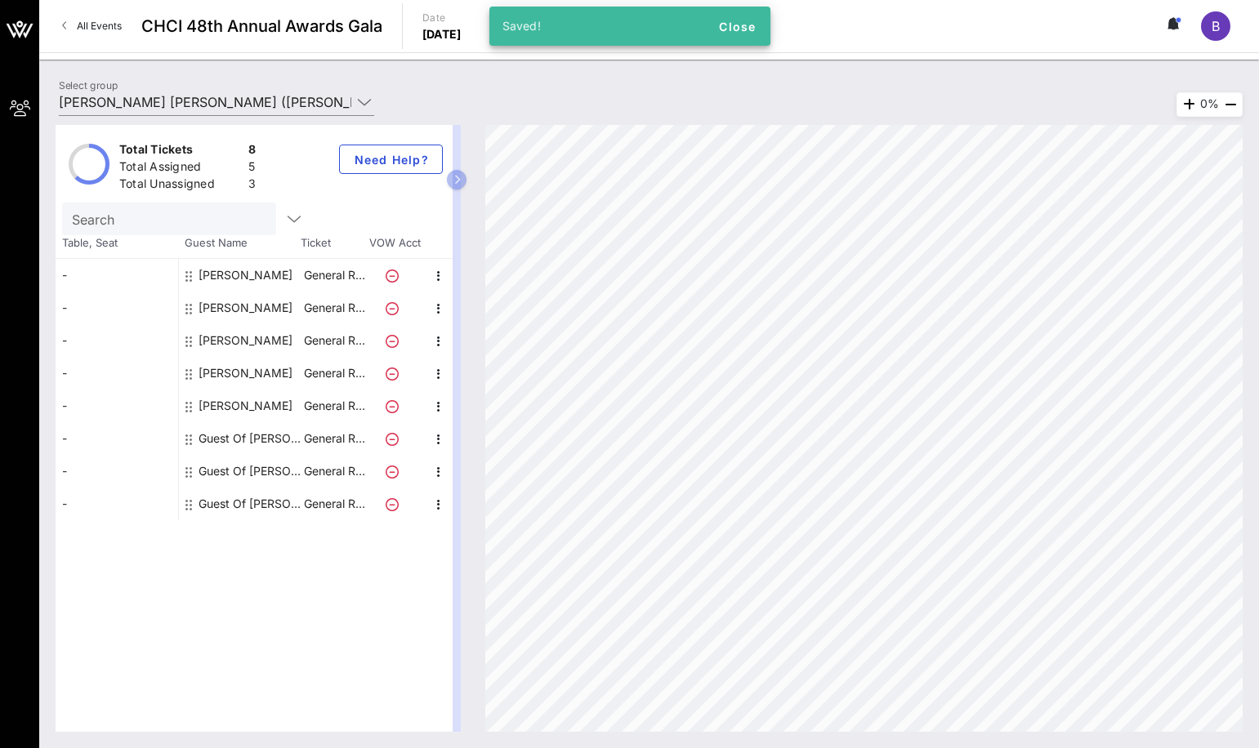
click at [292, 436] on div "Guest Of [PERSON_NAME] [PERSON_NAME]" at bounding box center [250, 438] width 103 height 33
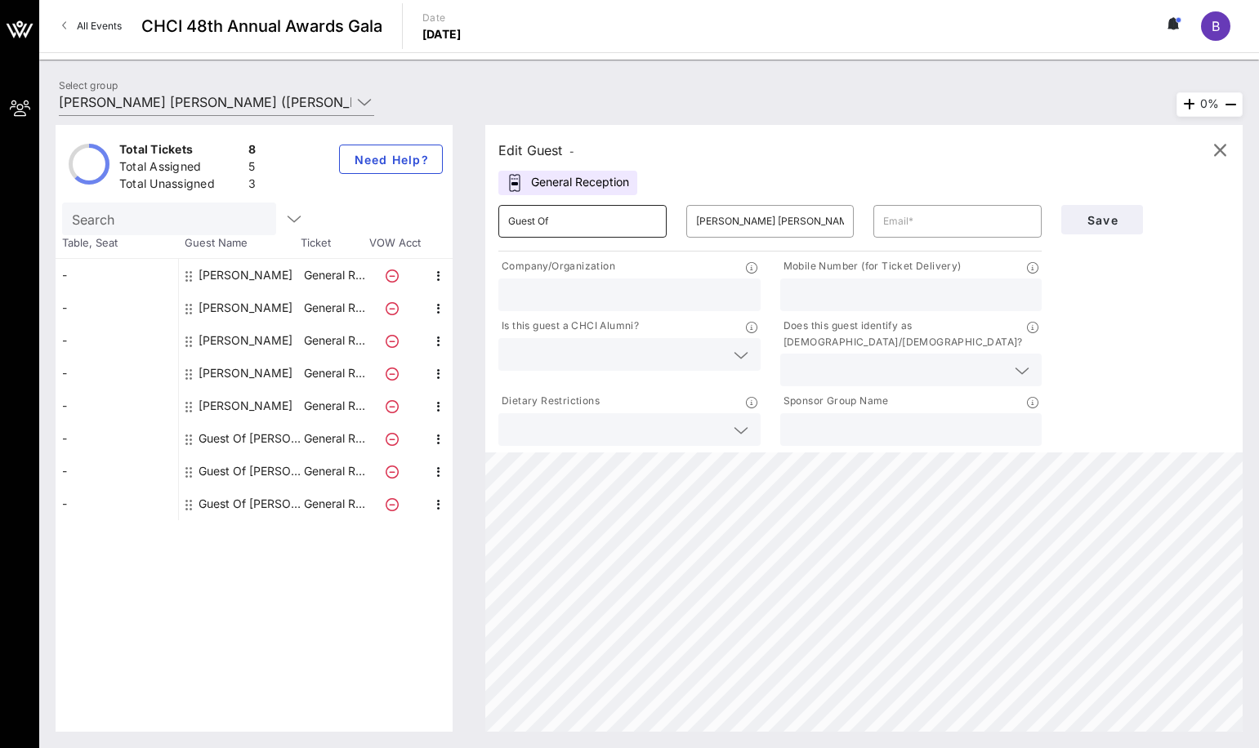
click at [614, 217] on input "Guest Of" at bounding box center [582, 221] width 149 height 26
drag, startPoint x: 552, startPoint y: 217, endPoint x: 455, endPoint y: 168, distance: 108.5
click at [440, 206] on div "Total Tickets 8 Total Assigned 5 Total Unassigned 3 Need Help? Search Table, Se…" at bounding box center [649, 428] width 1187 height 607
paste input "[PERSON_NAME]"
drag, startPoint x: 590, startPoint y: 221, endPoint x: 543, endPoint y: 224, distance: 47.5
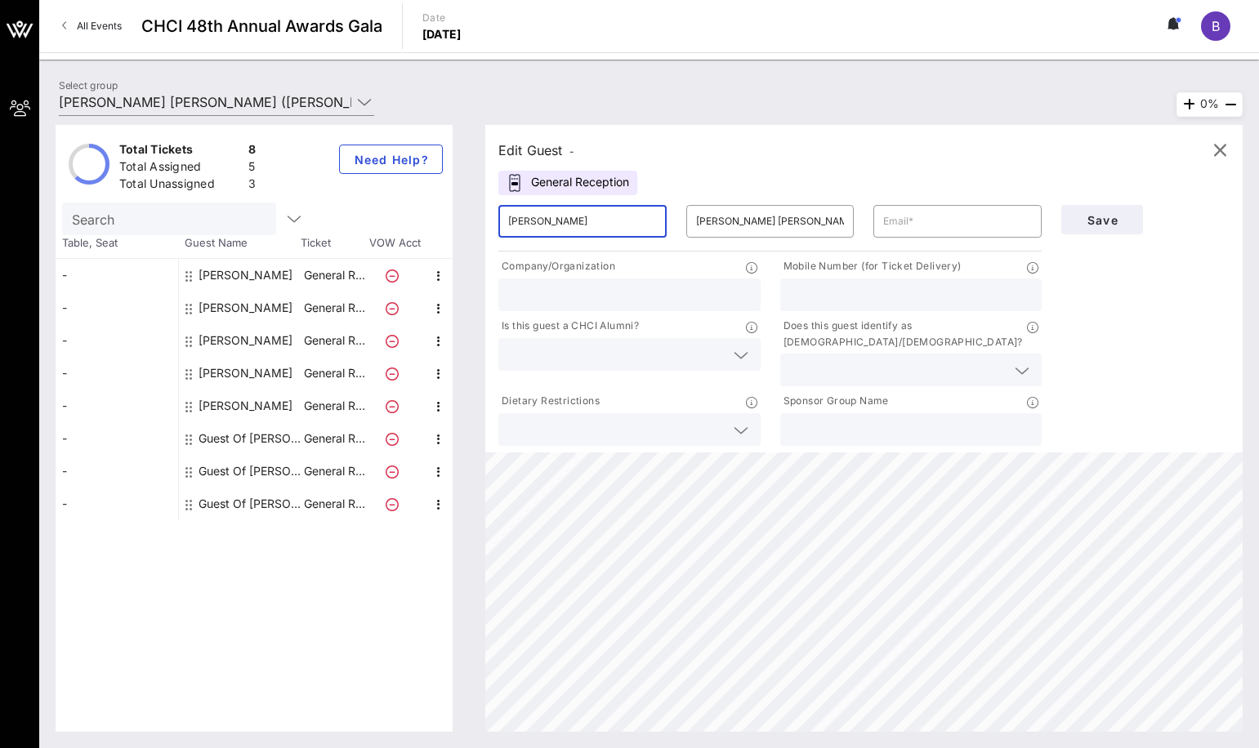
click at [543, 224] on input "[PERSON_NAME]" at bounding box center [582, 221] width 149 height 26
type input "Sobella"
click at [717, 225] on input "[PERSON_NAME] [PERSON_NAME]" at bounding box center [770, 221] width 149 height 26
drag, startPoint x: 820, startPoint y: 212, endPoint x: 632, endPoint y: 178, distance: 191.7
click at [618, 159] on div "Edit Guest - General Reception ​ Sobella ​ [PERSON_NAME] [PERSON_NAME] ​ Compan…" at bounding box center [863, 289] width 757 height 328
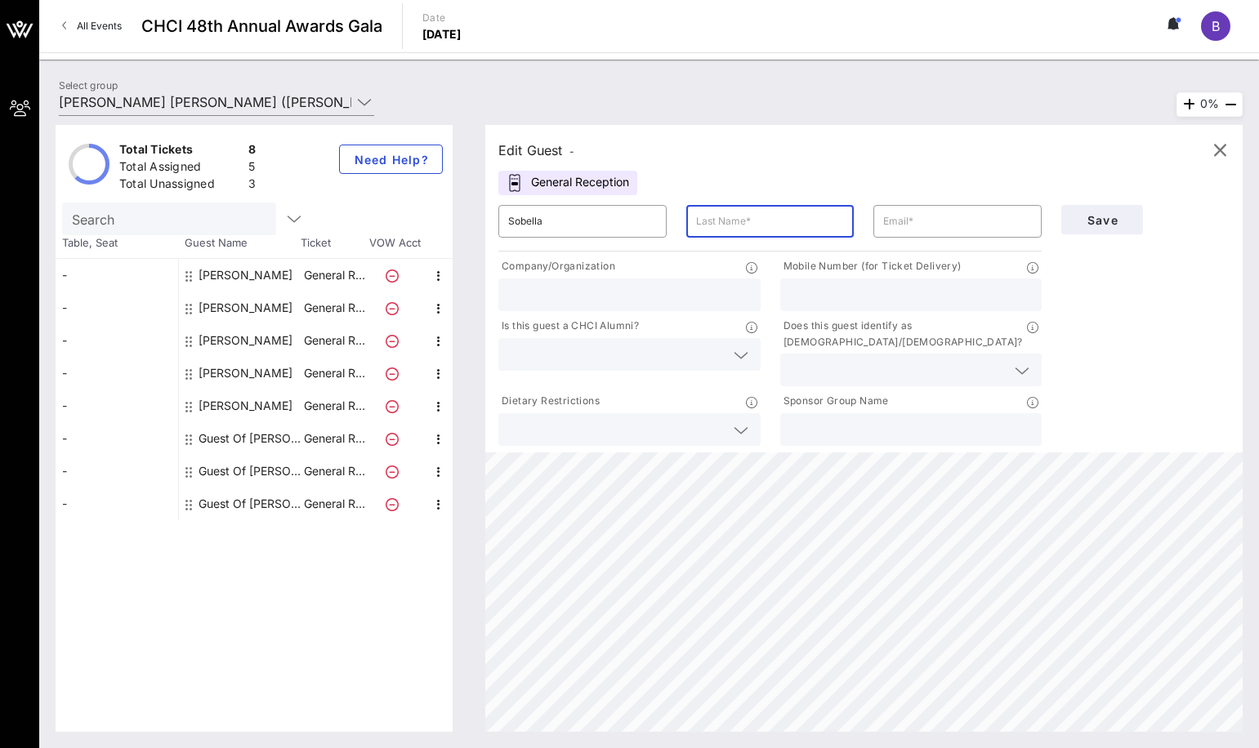
paste input "[PERSON_NAME]"
type input "[PERSON_NAME]"
click at [896, 292] on input "text" at bounding box center [911, 294] width 243 height 21
click at [936, 227] on input "text" at bounding box center [957, 221] width 149 height 26
paste input "[EMAIL_ADDRESS][PERSON_NAME][DOMAIN_NAME]"
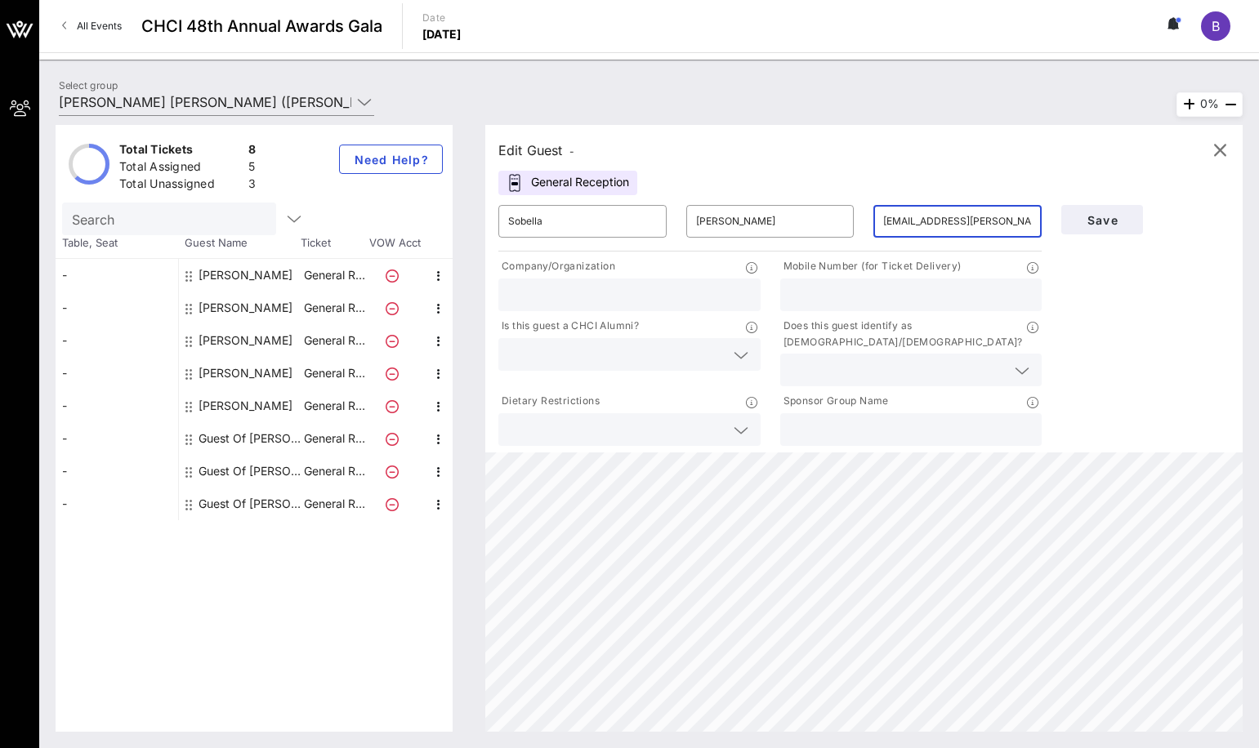
type input "[EMAIL_ADDRESS][PERSON_NAME][DOMAIN_NAME]"
click at [534, 300] on input "text" at bounding box center [629, 294] width 243 height 21
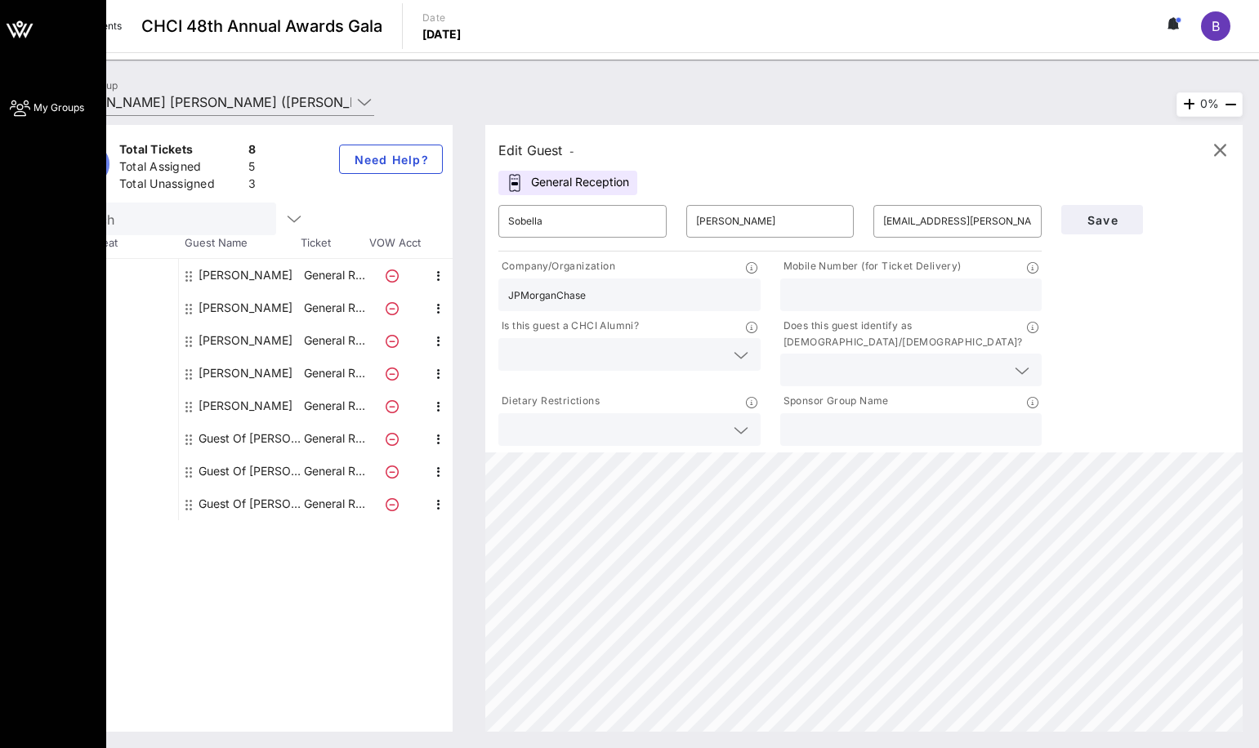
type input "JPMorganChase"
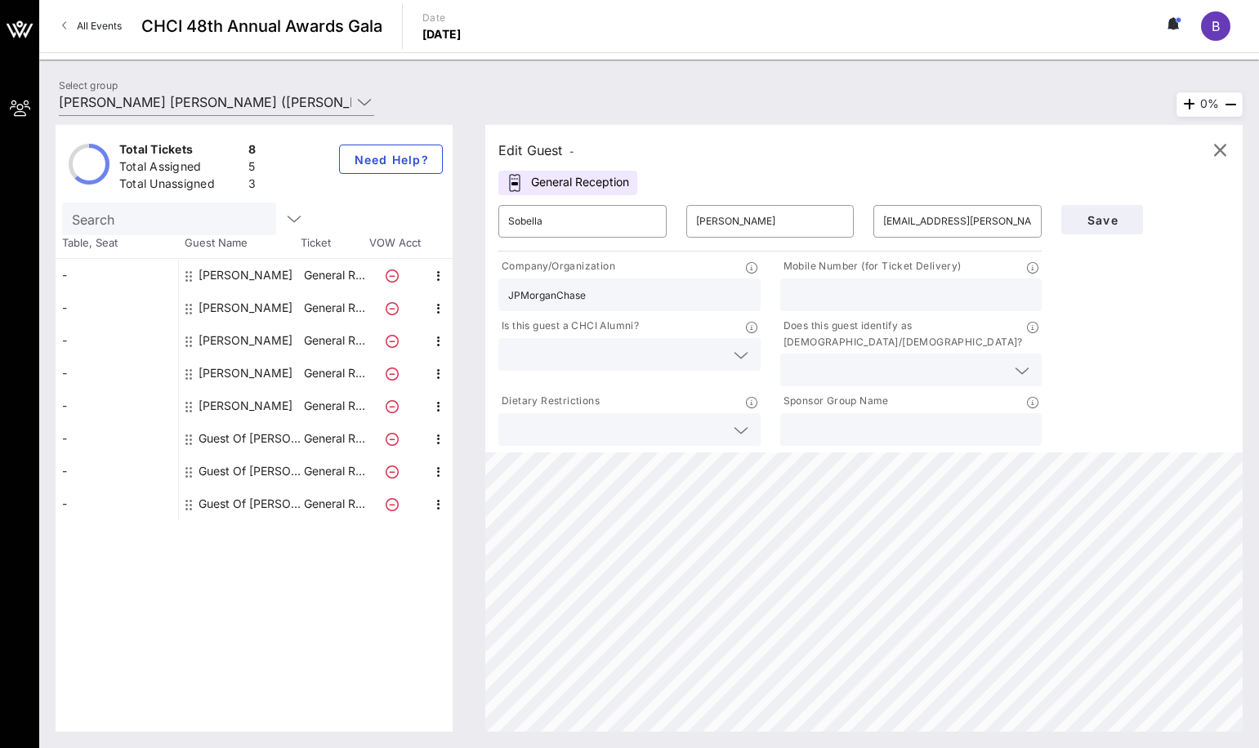
click at [900, 282] on div at bounding box center [911, 295] width 243 height 33
paste input "[PHONE_NUMBER]"
type input "[PHONE_NUMBER]"
click at [585, 361] on input "text" at bounding box center [616, 354] width 217 height 21
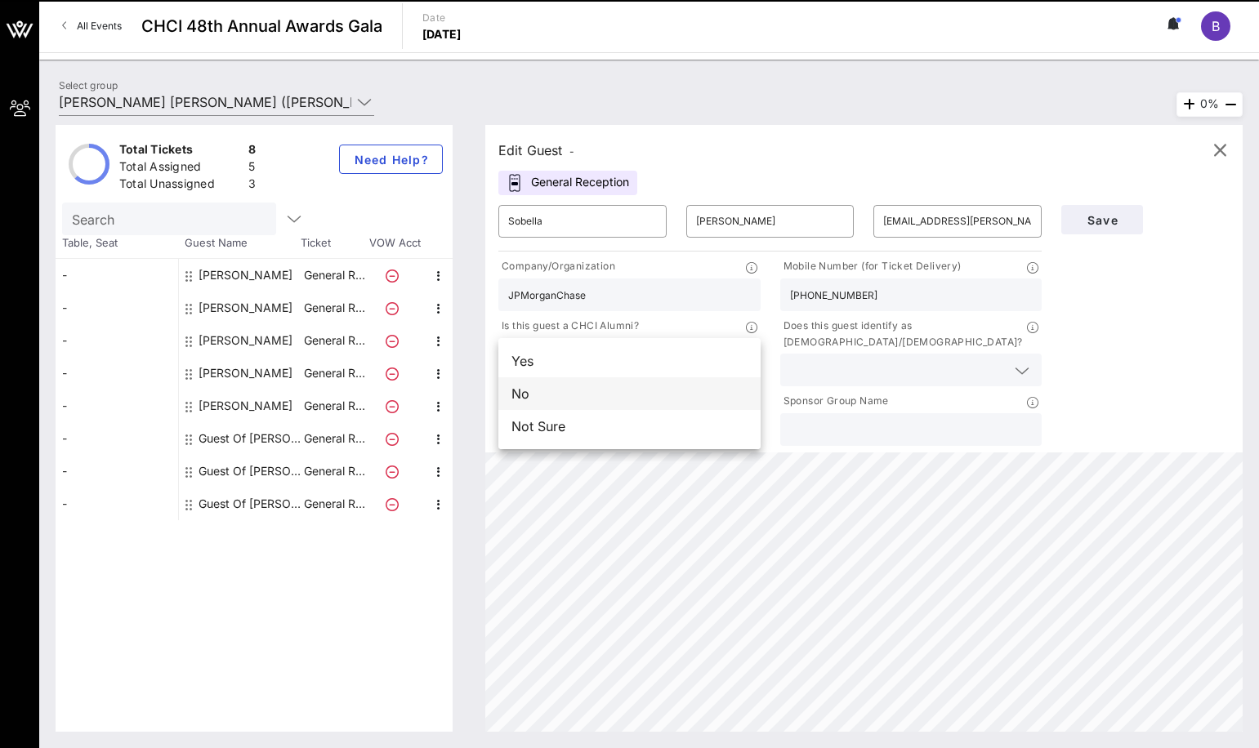
click at [598, 401] on div "No" at bounding box center [629, 393] width 262 height 33
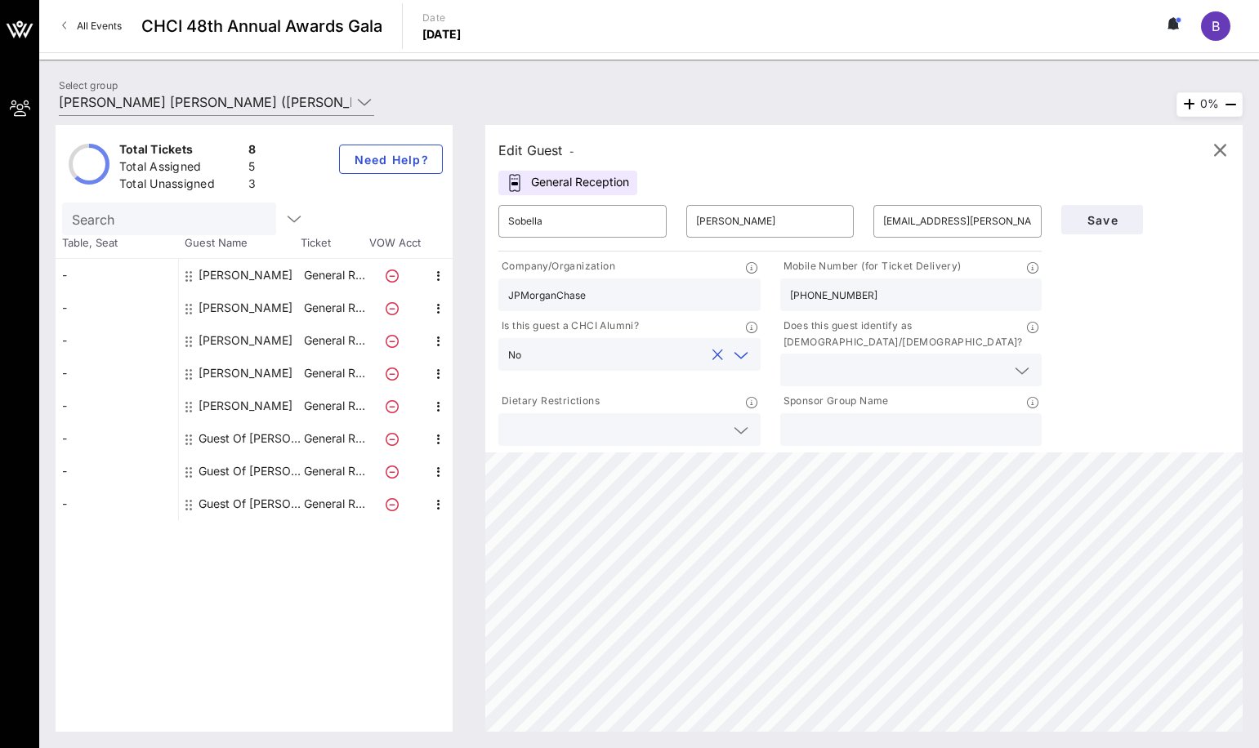
click at [863, 359] on input "text" at bounding box center [898, 369] width 217 height 21
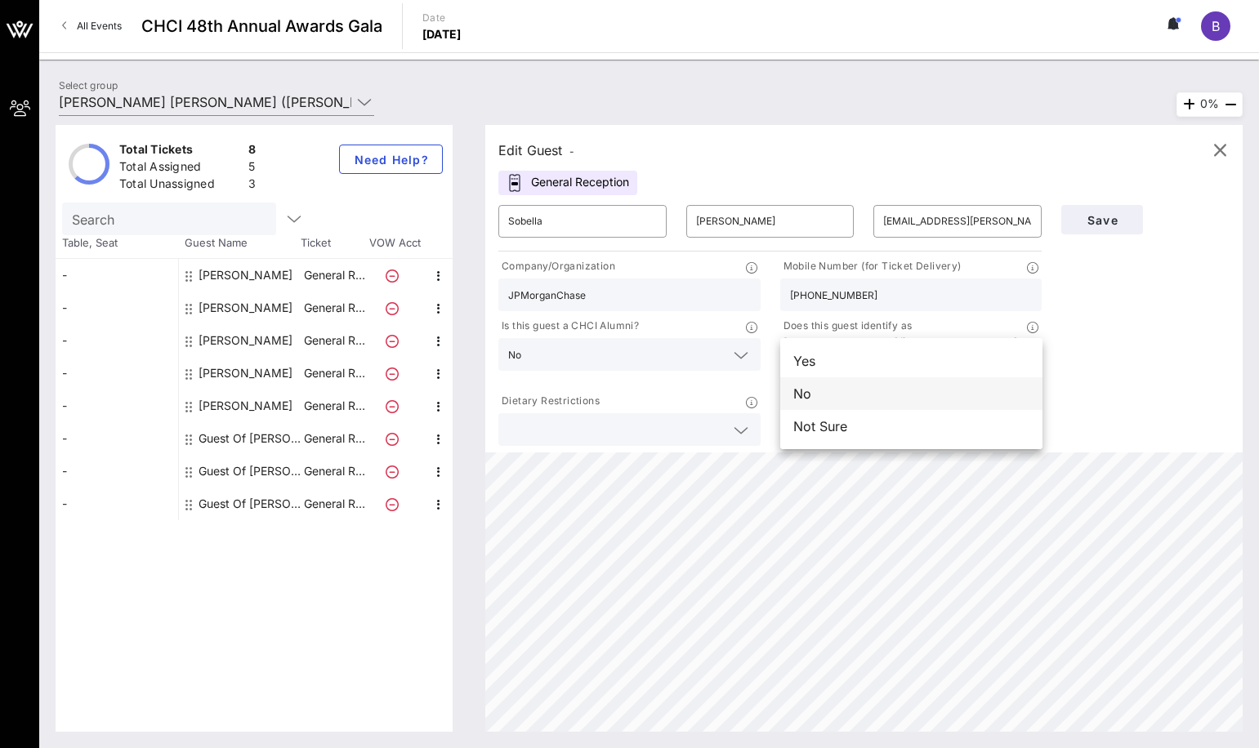
click at [845, 395] on div "No" at bounding box center [911, 393] width 262 height 33
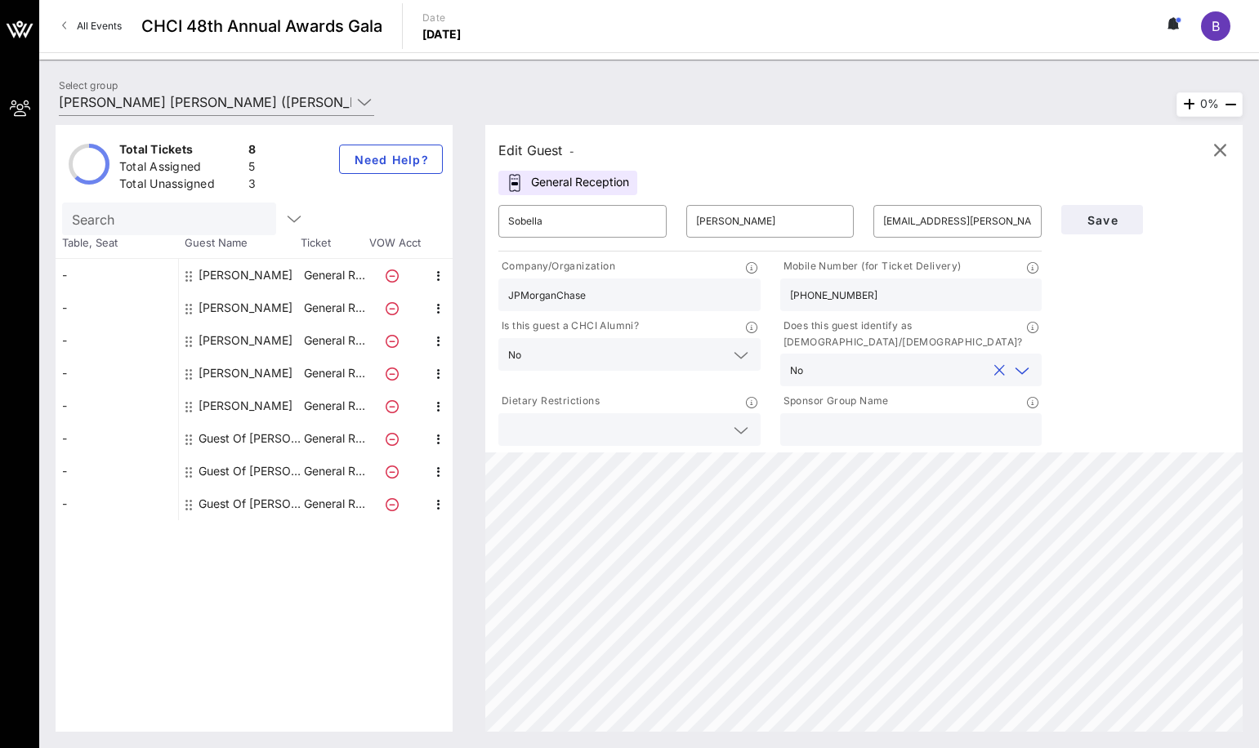
click at [860, 359] on input "text" at bounding box center [898, 369] width 177 height 21
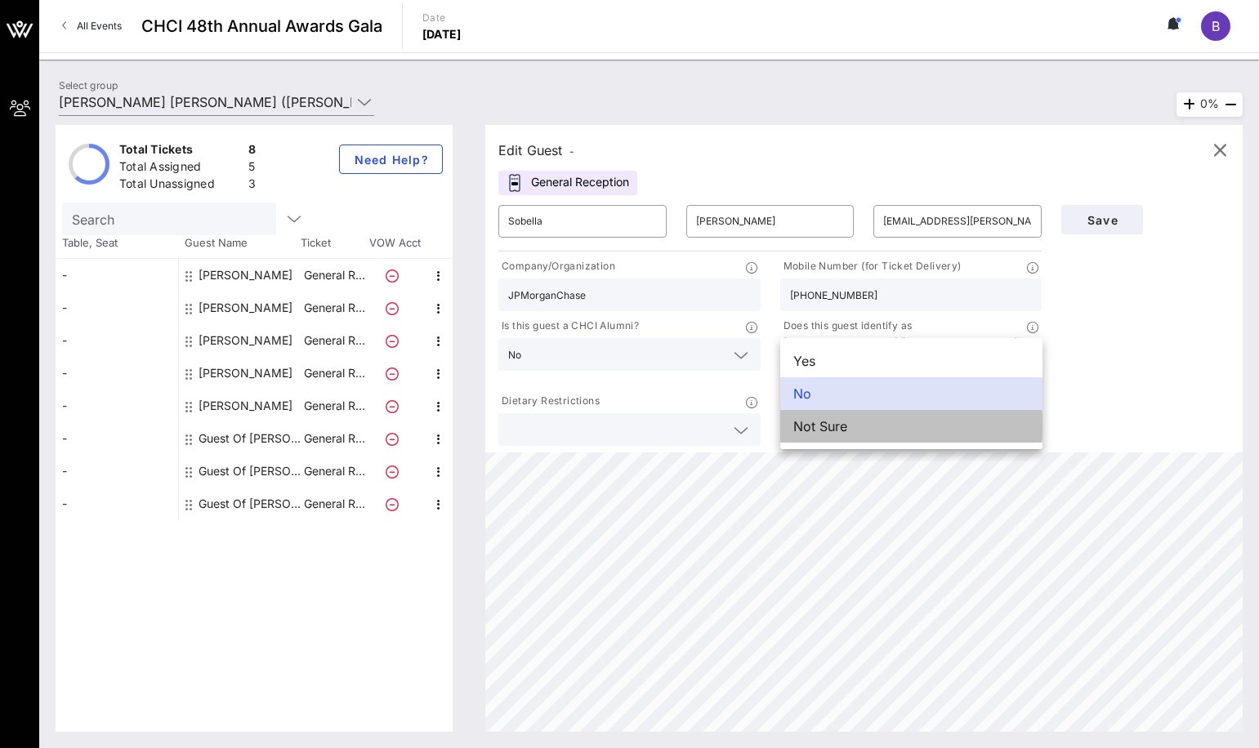
click at [904, 418] on div "Not Sure" at bounding box center [911, 426] width 262 height 33
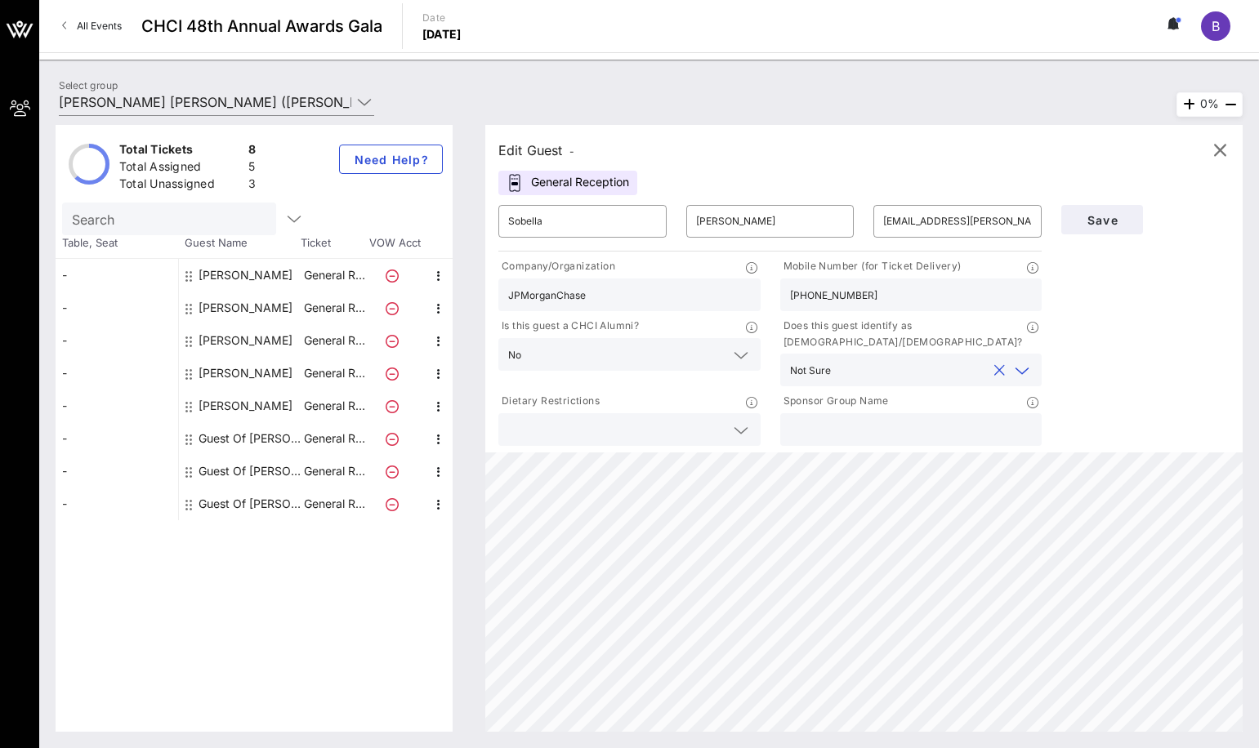
click at [879, 419] on input "text" at bounding box center [911, 429] width 243 height 21
type input "JPMorganChase"
click at [1104, 232] on button "Save" at bounding box center [1102, 219] width 82 height 29
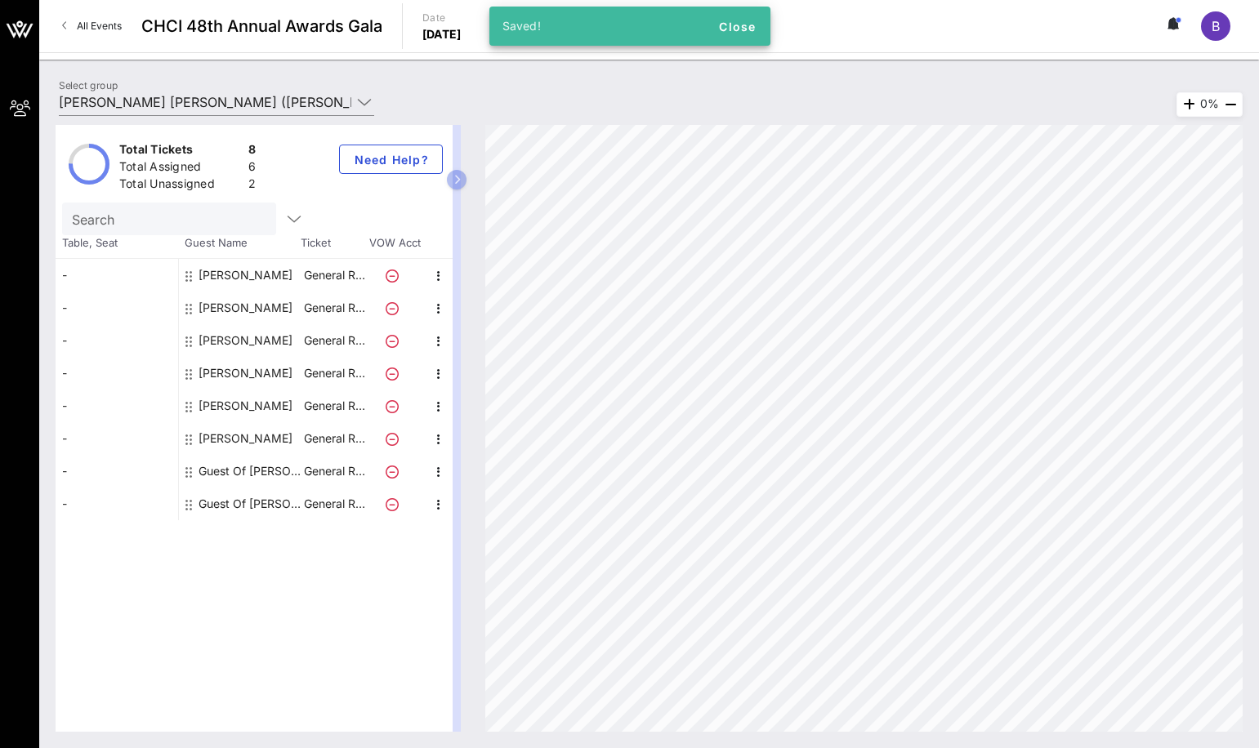
click at [248, 472] on div "Guest Of [PERSON_NAME] [PERSON_NAME]" at bounding box center [250, 471] width 103 height 33
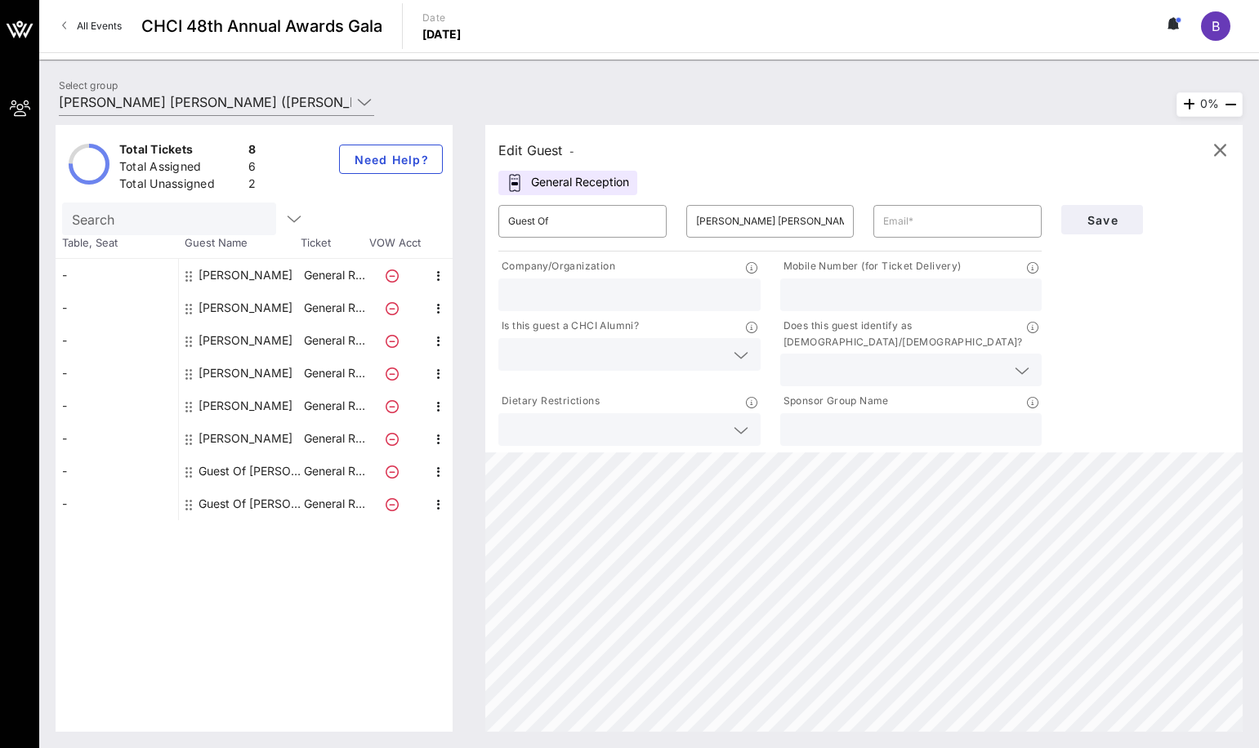
click at [586, 243] on div "​ Guest Of" at bounding box center [583, 221] width 188 height 52
drag, startPoint x: 611, startPoint y: 224, endPoint x: 409, endPoint y: 215, distance: 202.8
click at [409, 215] on div "Total Tickets 8 Total Assigned 6 Total Unassigned 2 Need Help? Search Table, Se…" at bounding box center [649, 428] width 1187 height 607
paste input "[PERSON_NAME]"
drag, startPoint x: 556, startPoint y: 220, endPoint x: 535, endPoint y: 219, distance: 21.3
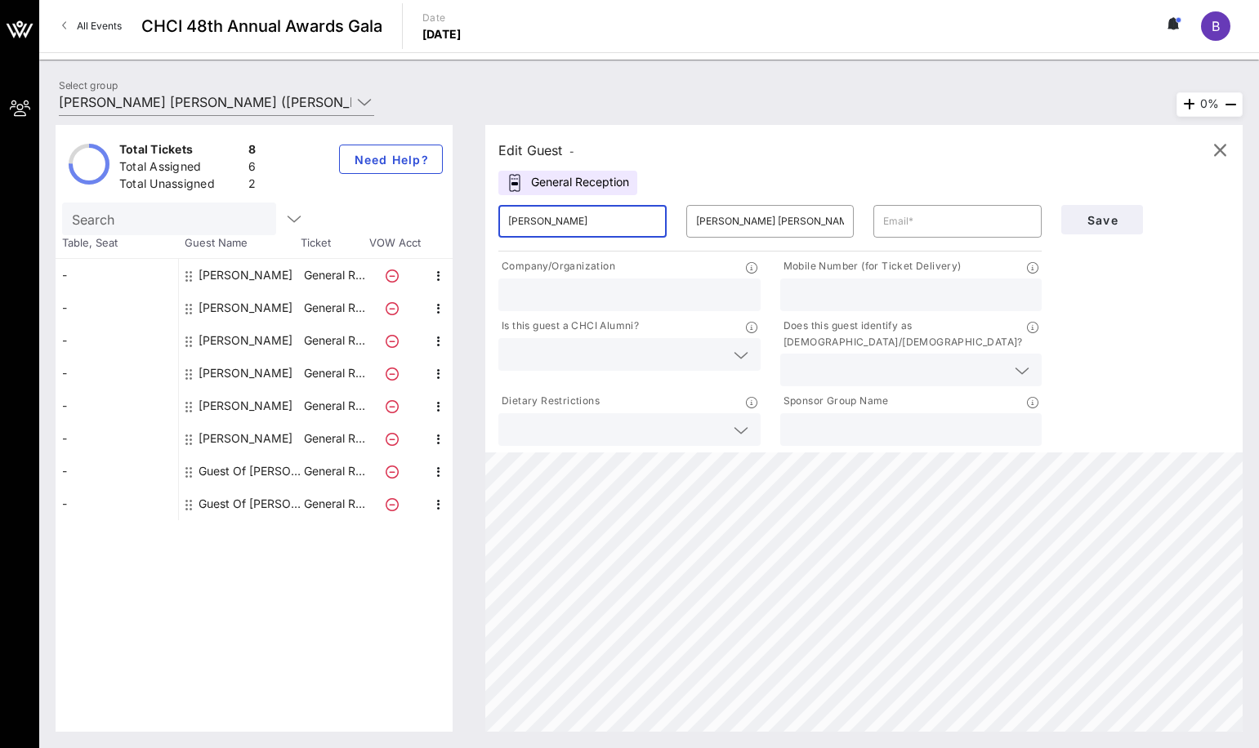
click at [534, 220] on input "[PERSON_NAME]" at bounding box center [582, 221] width 149 height 26
type input "[PERSON_NAME]"
drag, startPoint x: 796, startPoint y: 217, endPoint x: 681, endPoint y: 204, distance: 115.9
click at [681, 204] on div "​ [PERSON_NAME] [PERSON_NAME]" at bounding box center [770, 221] width 188 height 52
paste input "[PERSON_NAME]"
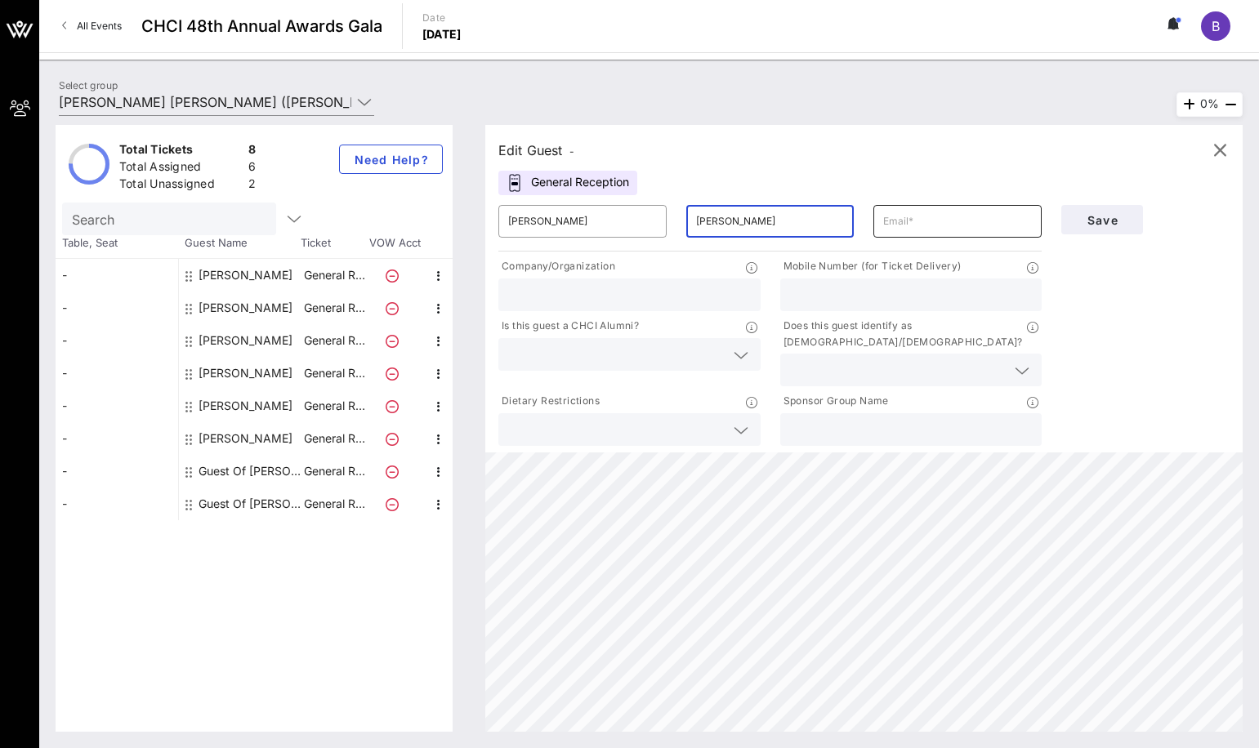
type input "[PERSON_NAME]"
click at [894, 215] on input "text" at bounding box center [957, 221] width 149 height 26
click at [918, 218] on input "text" at bounding box center [957, 221] width 149 height 26
paste input "[PERSON_NAME][EMAIL_ADDRESS][PERSON_NAME][PERSON_NAME][DOMAIN_NAME]"
type input "[PERSON_NAME][EMAIL_ADDRESS][PERSON_NAME][PERSON_NAME][DOMAIN_NAME]"
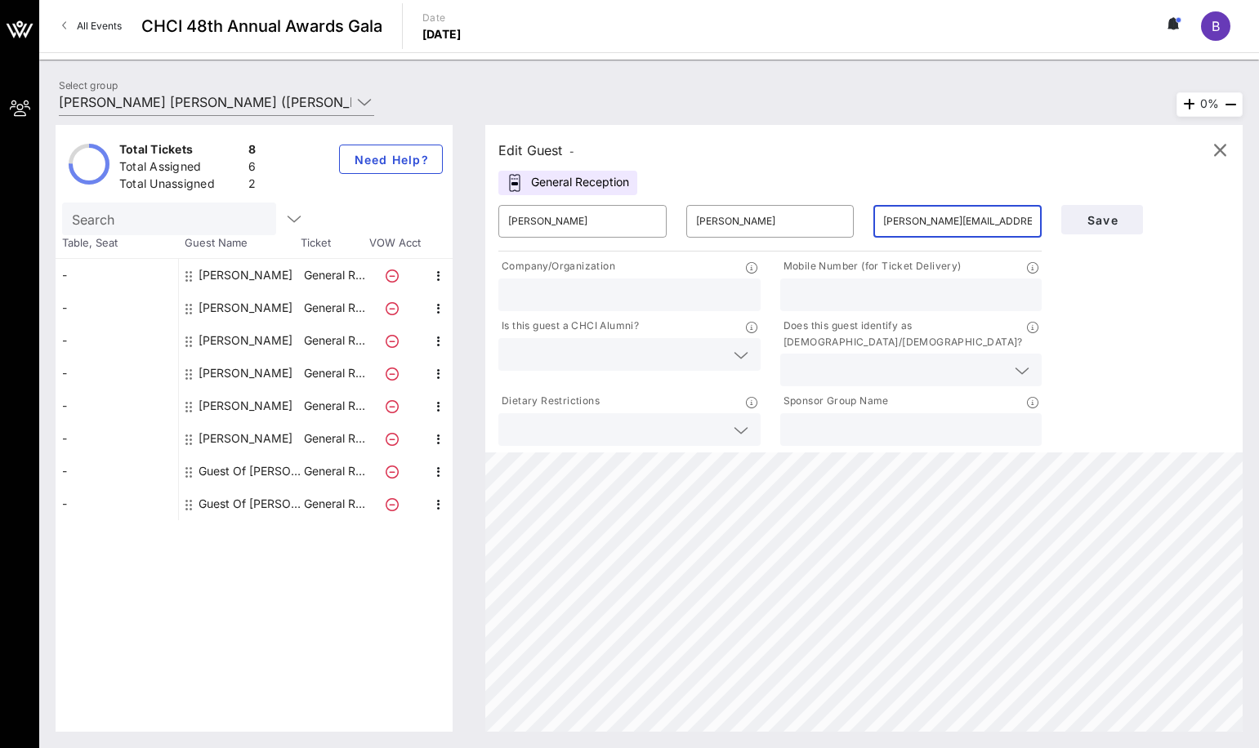
click at [681, 308] on div at bounding box center [629, 295] width 243 height 33
type input "JPMorganChase"
click at [842, 294] on input "text" at bounding box center [911, 294] width 243 height 21
paste input "[PHONE_NUMBER]"
type input "[PHONE_NUMBER]"
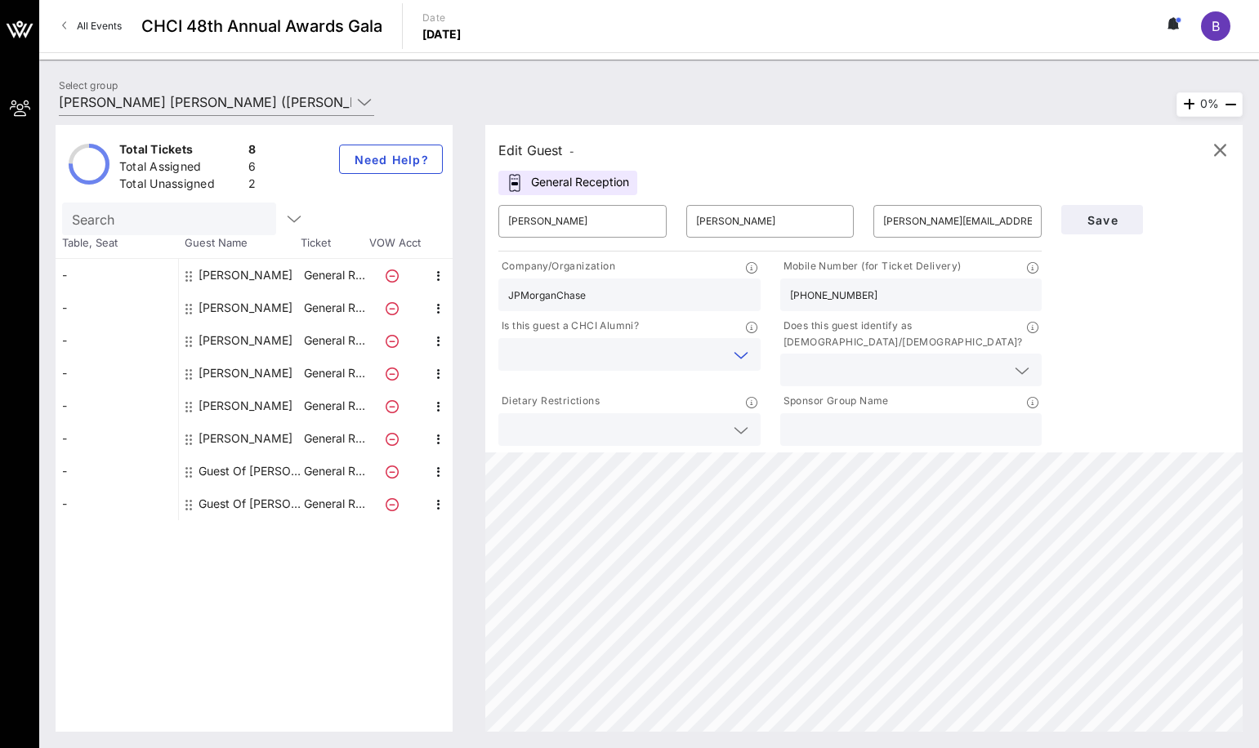
click at [636, 358] on input "text" at bounding box center [616, 354] width 217 height 21
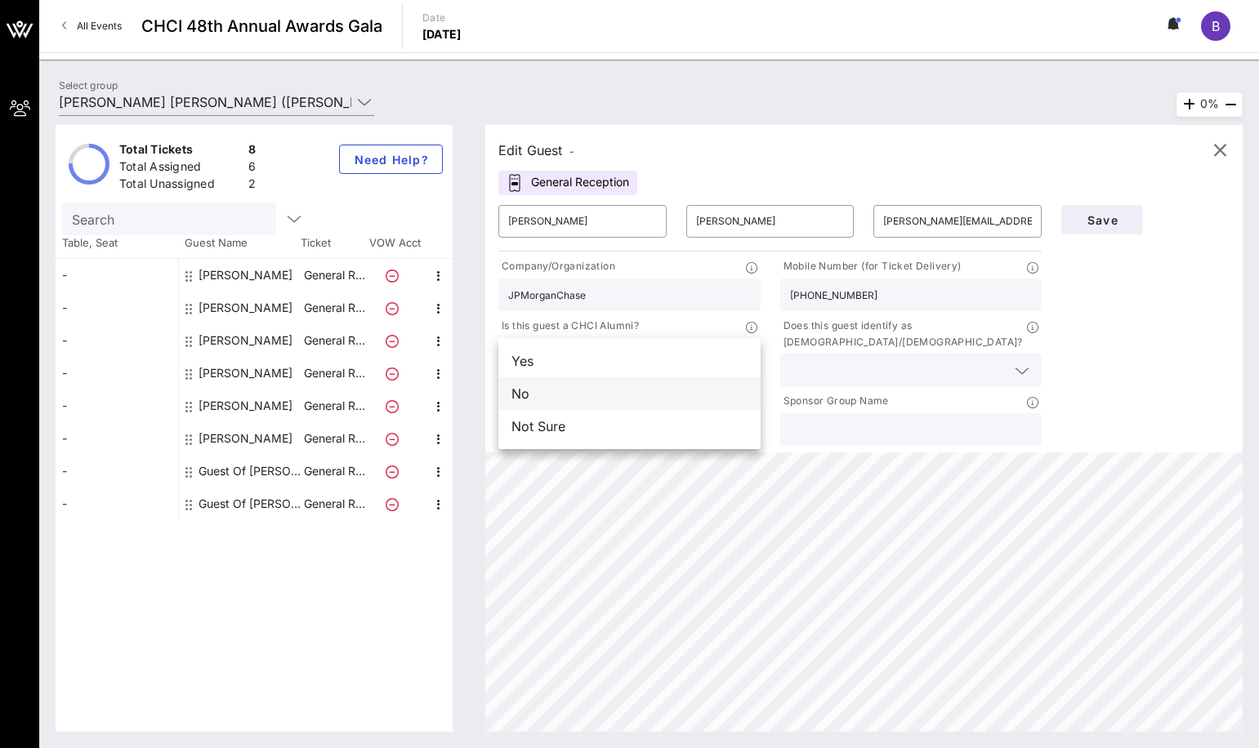
click at [620, 397] on div "No" at bounding box center [629, 393] width 262 height 33
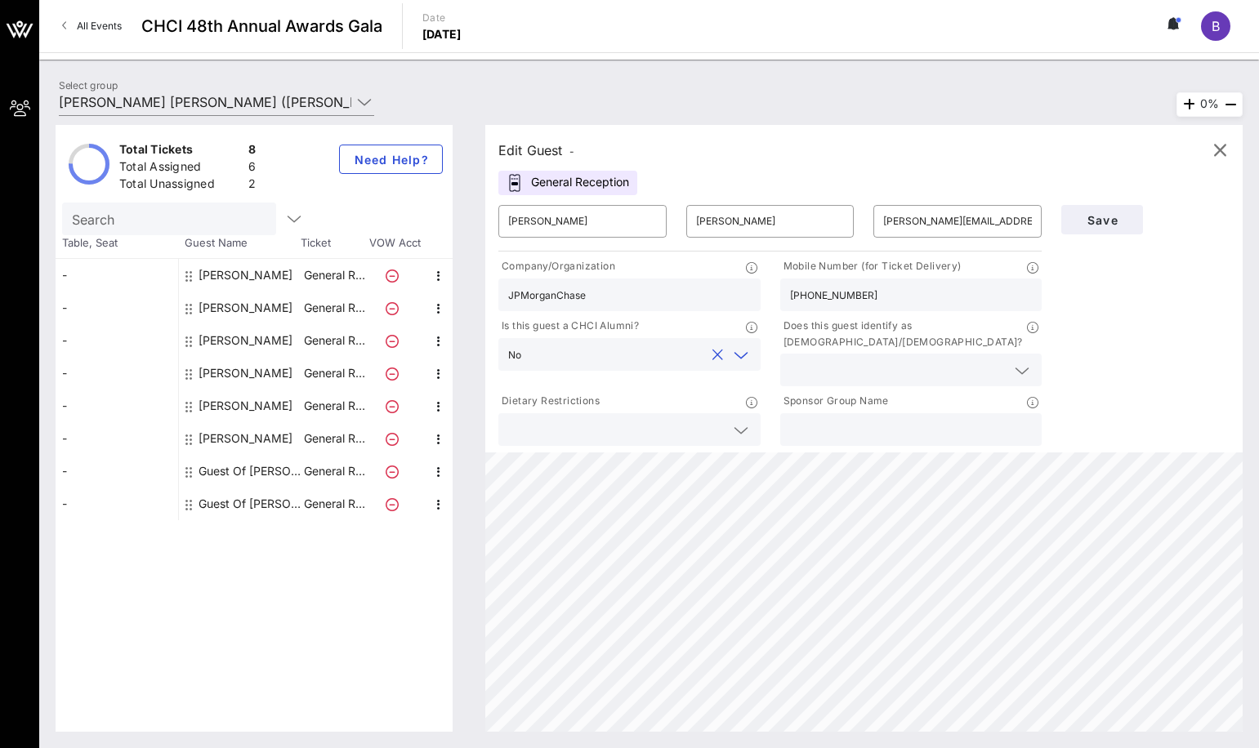
click at [811, 359] on input "text" at bounding box center [898, 369] width 217 height 21
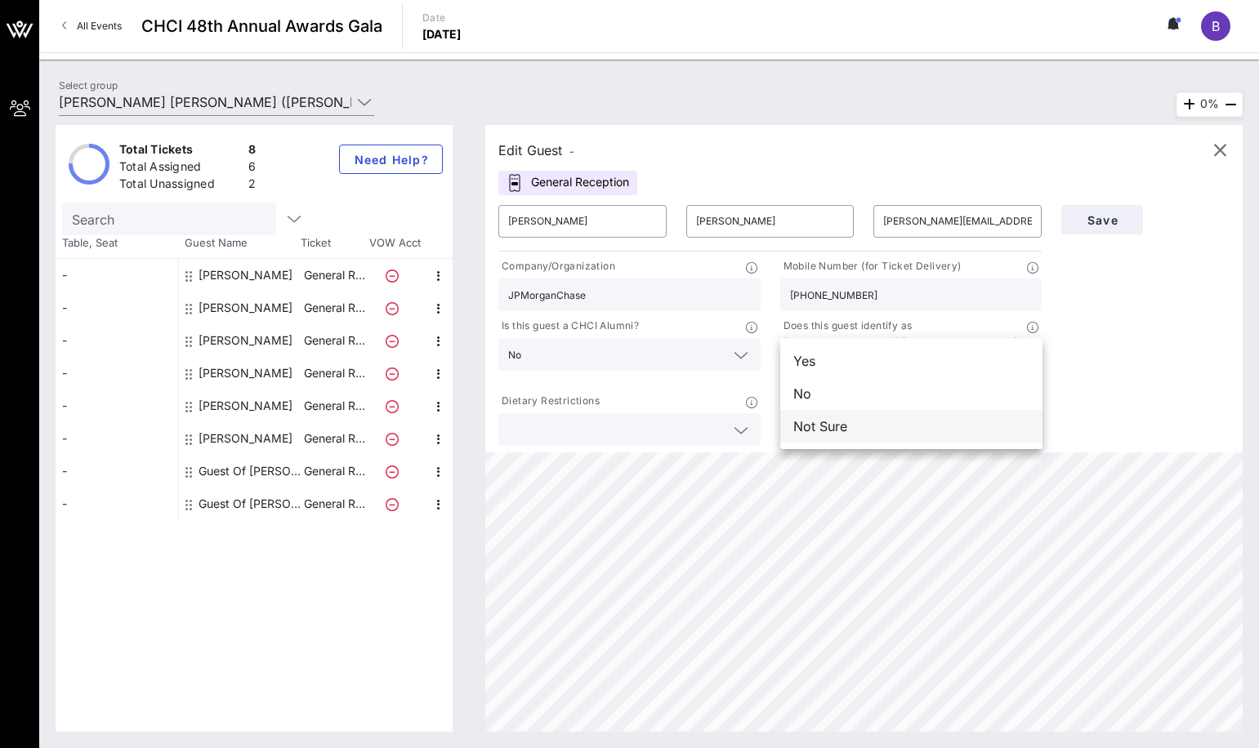
click at [822, 425] on div "Not Sure" at bounding box center [911, 426] width 262 height 33
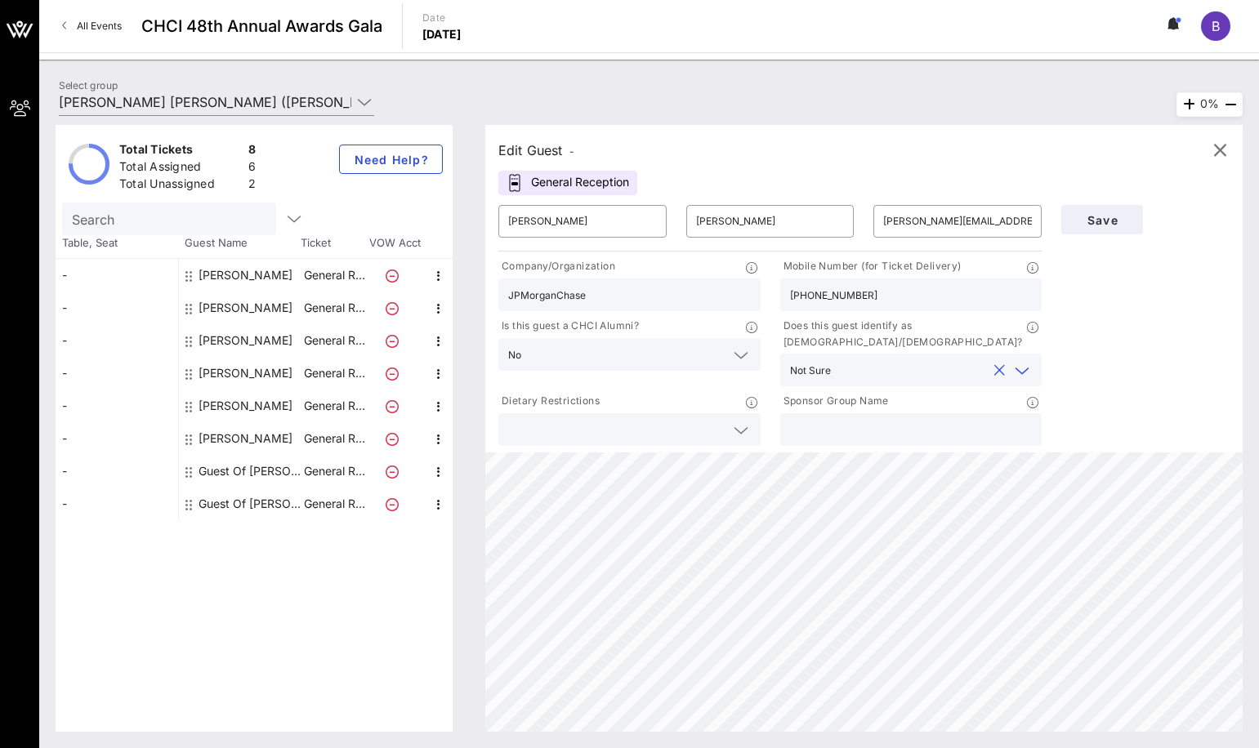
click at [873, 419] on input "text" at bounding box center [911, 429] width 243 height 21
type input "JPMorganChase"
click at [1085, 221] on span "Save" at bounding box center [1102, 220] width 56 height 14
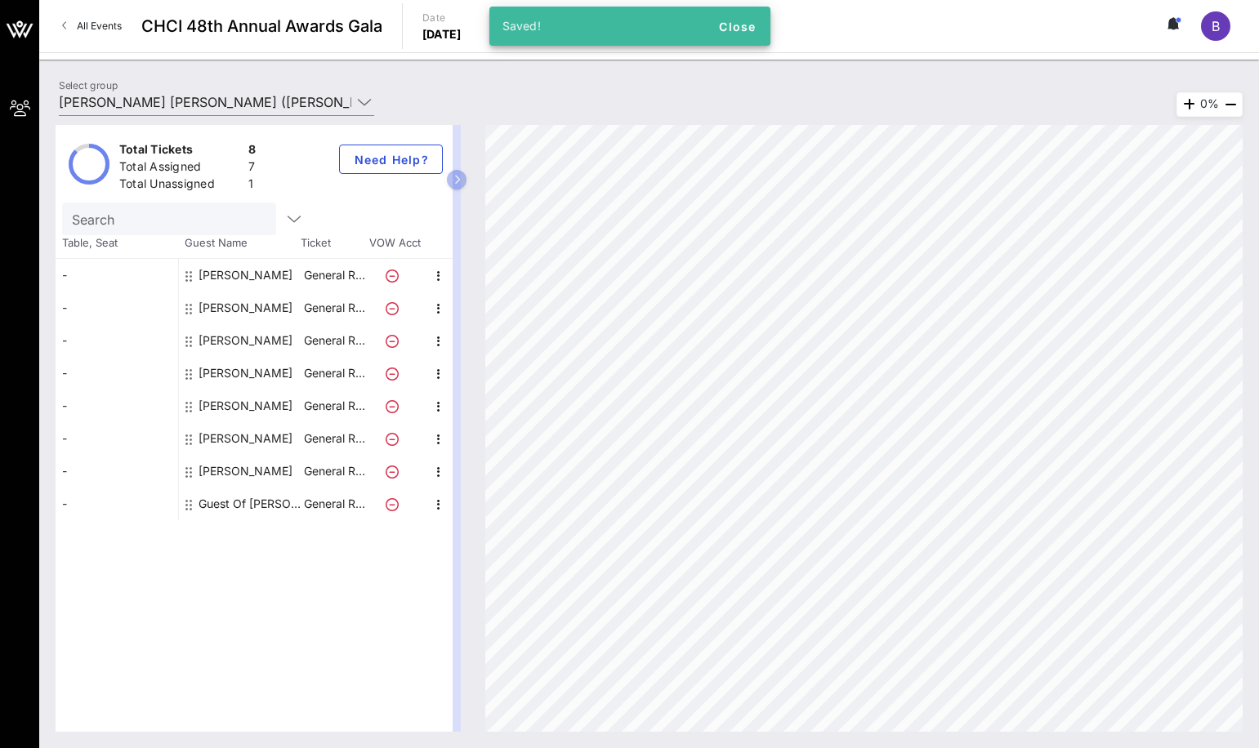
click at [234, 508] on div "Guest Of [PERSON_NAME] [PERSON_NAME]" at bounding box center [250, 504] width 103 height 33
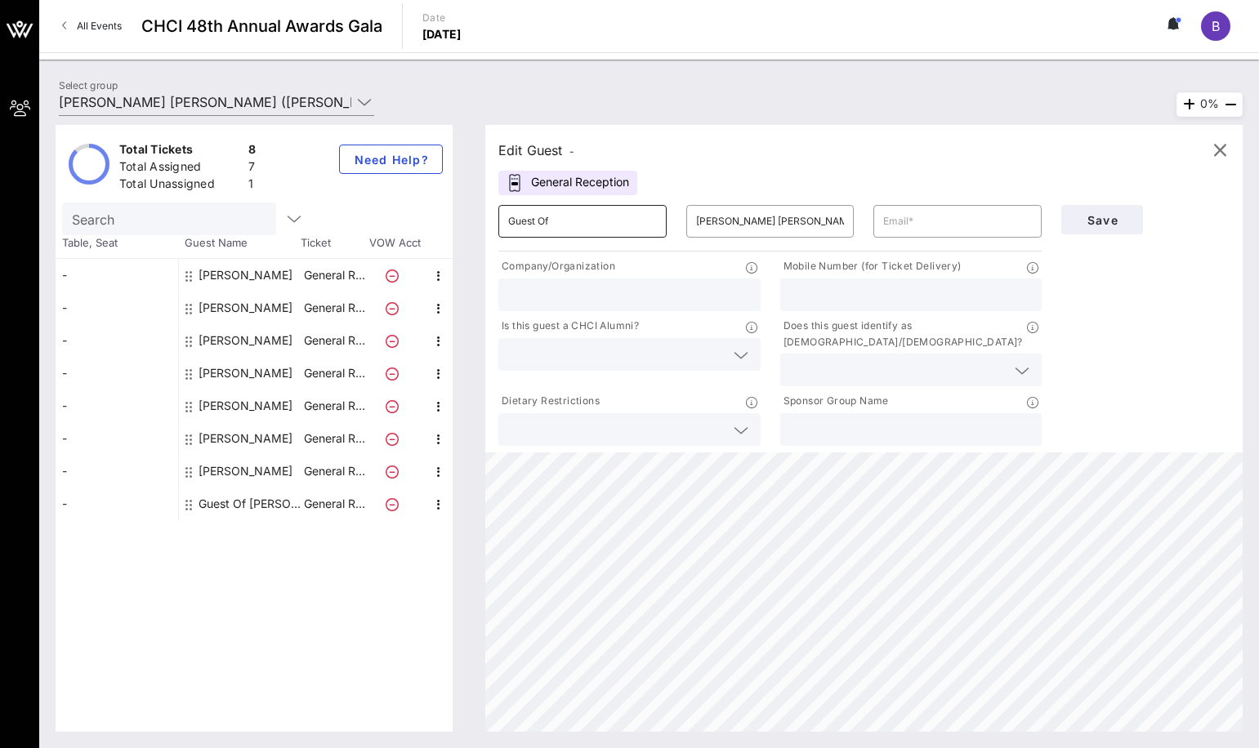
click at [604, 218] on input "Guest Of" at bounding box center [582, 221] width 149 height 26
drag, startPoint x: 604, startPoint y: 218, endPoint x: 289, endPoint y: 190, distance: 315.9
click at [289, 190] on div "Total Tickets 8 Total Assigned 7 Total Unassigned 1 Need Help? Search Table, Se…" at bounding box center [649, 428] width 1187 height 607
type input "B"
type input "b"
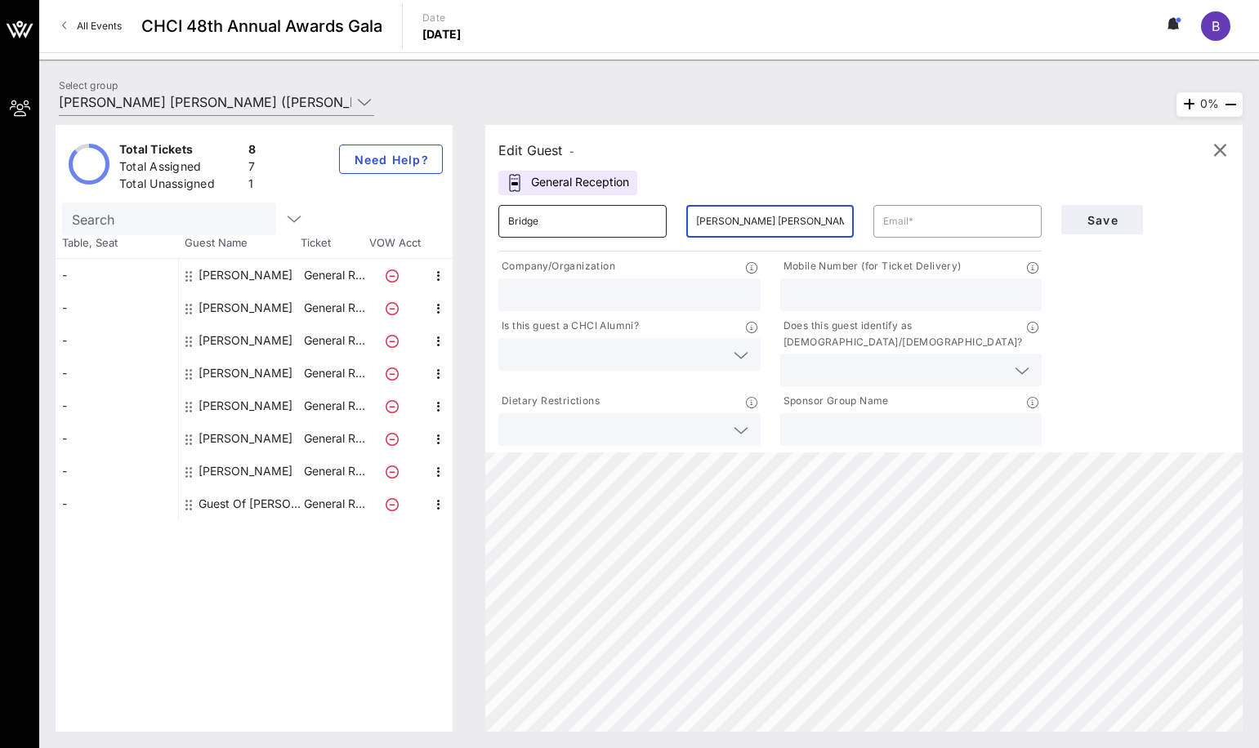
click at [563, 212] on input "Bridge" at bounding box center [582, 221] width 149 height 26
type input "[PERSON_NAME]"
click at [761, 221] on input "[PERSON_NAME] [PERSON_NAME]" at bounding box center [770, 221] width 149 height 26
click at [776, 219] on input "[PERSON_NAME] [PERSON_NAME]" at bounding box center [770, 221] width 149 height 26
drag, startPoint x: 784, startPoint y: 217, endPoint x: 619, endPoint y: 181, distance: 168.3
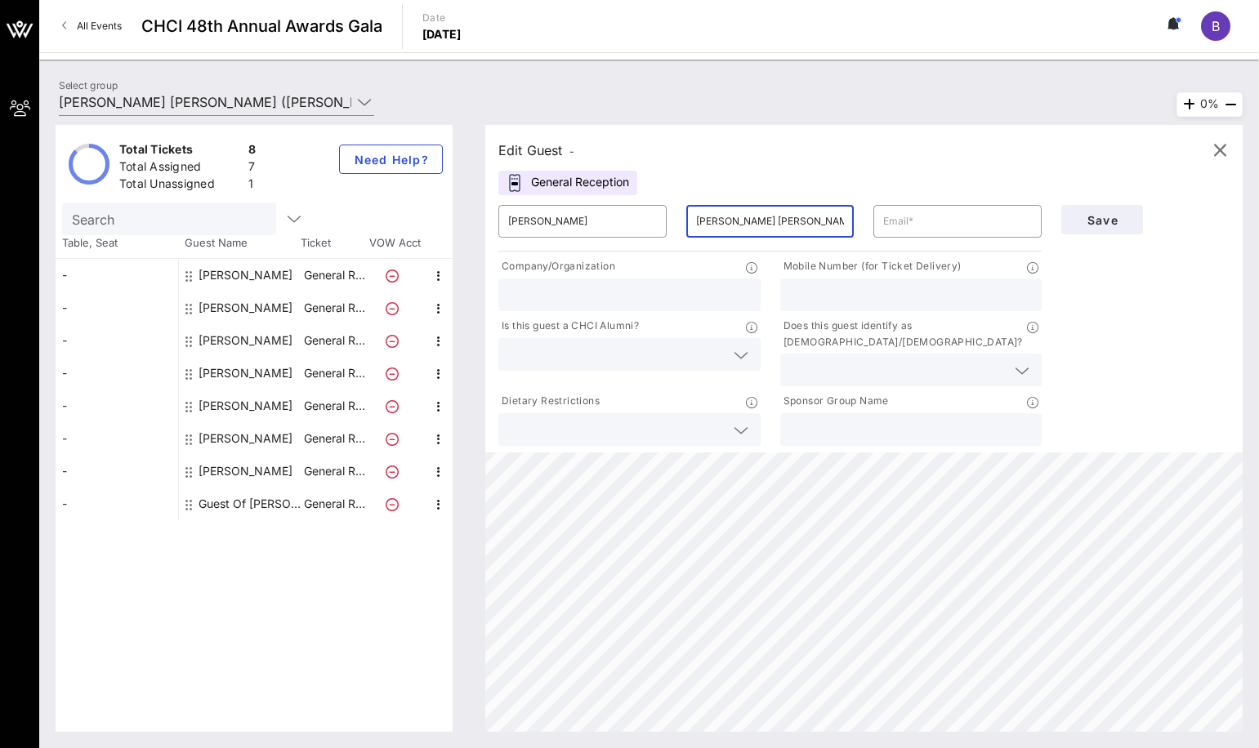
click at [627, 209] on div "​ [PERSON_NAME] ​ [PERSON_NAME] [PERSON_NAME] ​" at bounding box center [770, 221] width 563 height 52
type input "[PERSON_NAME]"
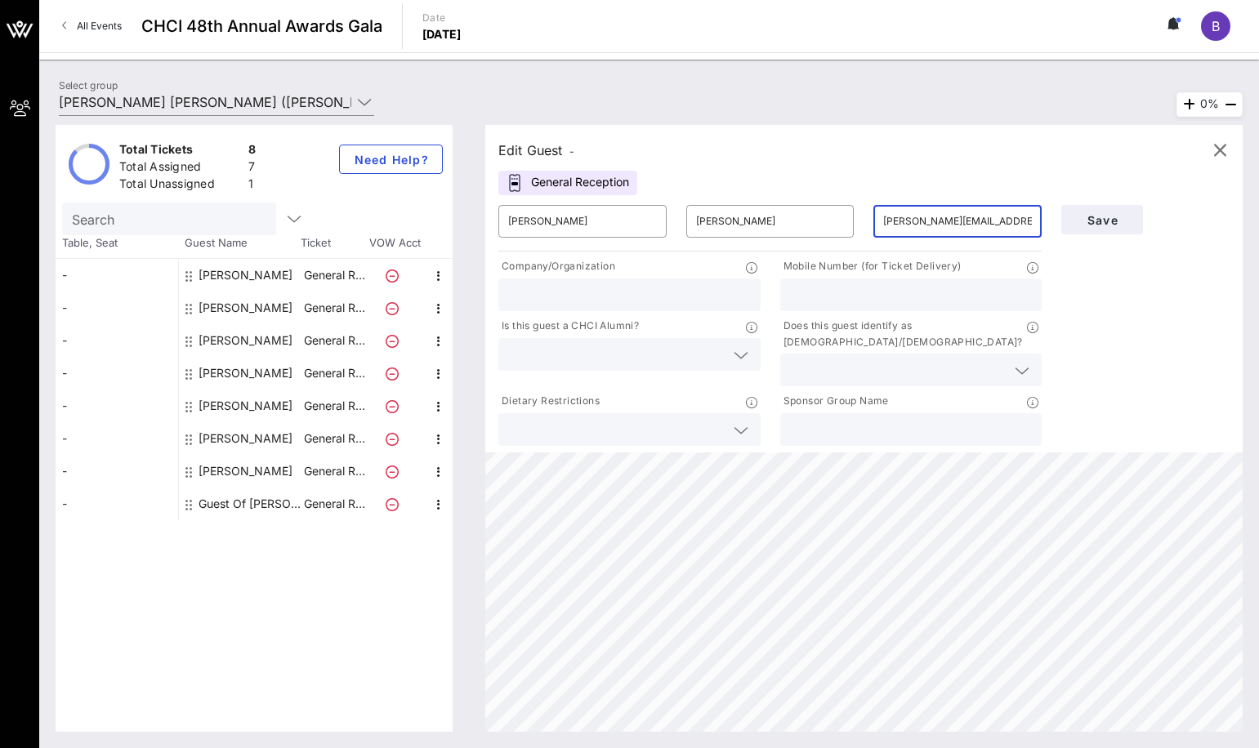
type input "[PERSON_NAME][EMAIL_ADDRESS][PERSON_NAME][DOMAIN_NAME]"
click at [546, 288] on input "text" at bounding box center [629, 294] width 243 height 21
type input "JPMorganChase"
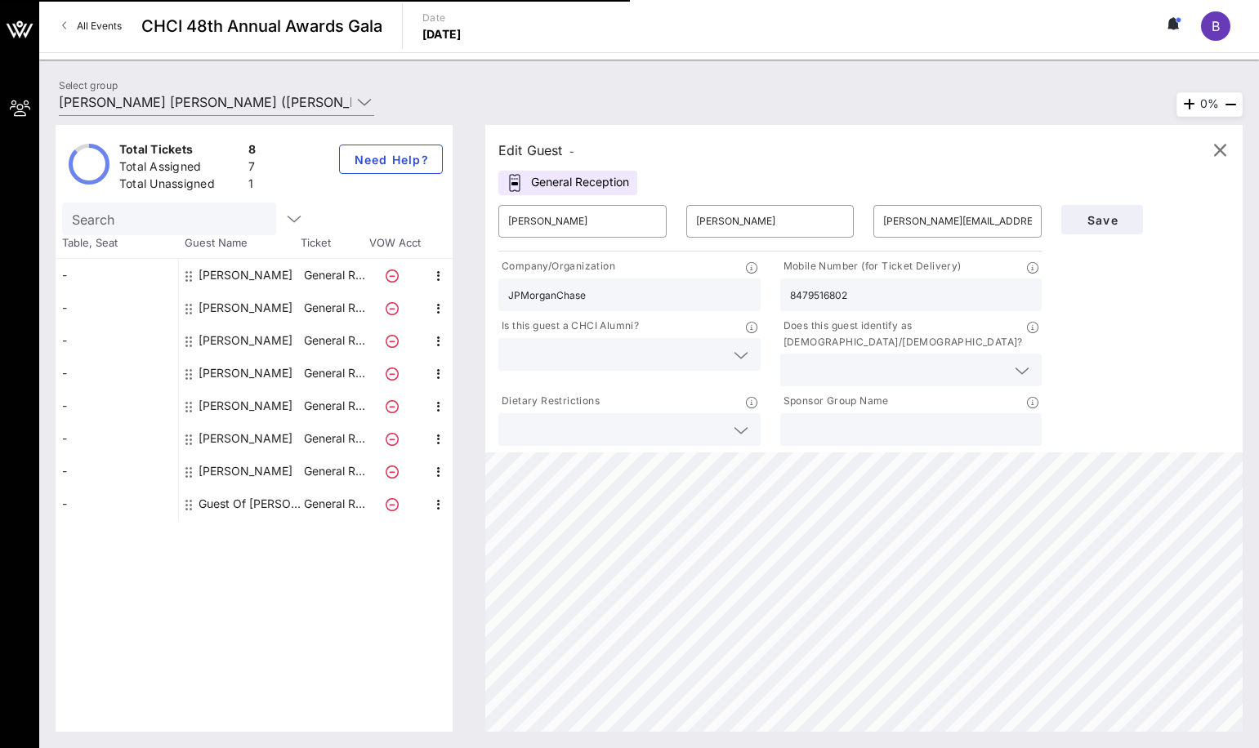
type input "8479516802"
click at [623, 349] on input "text" at bounding box center [616, 354] width 217 height 21
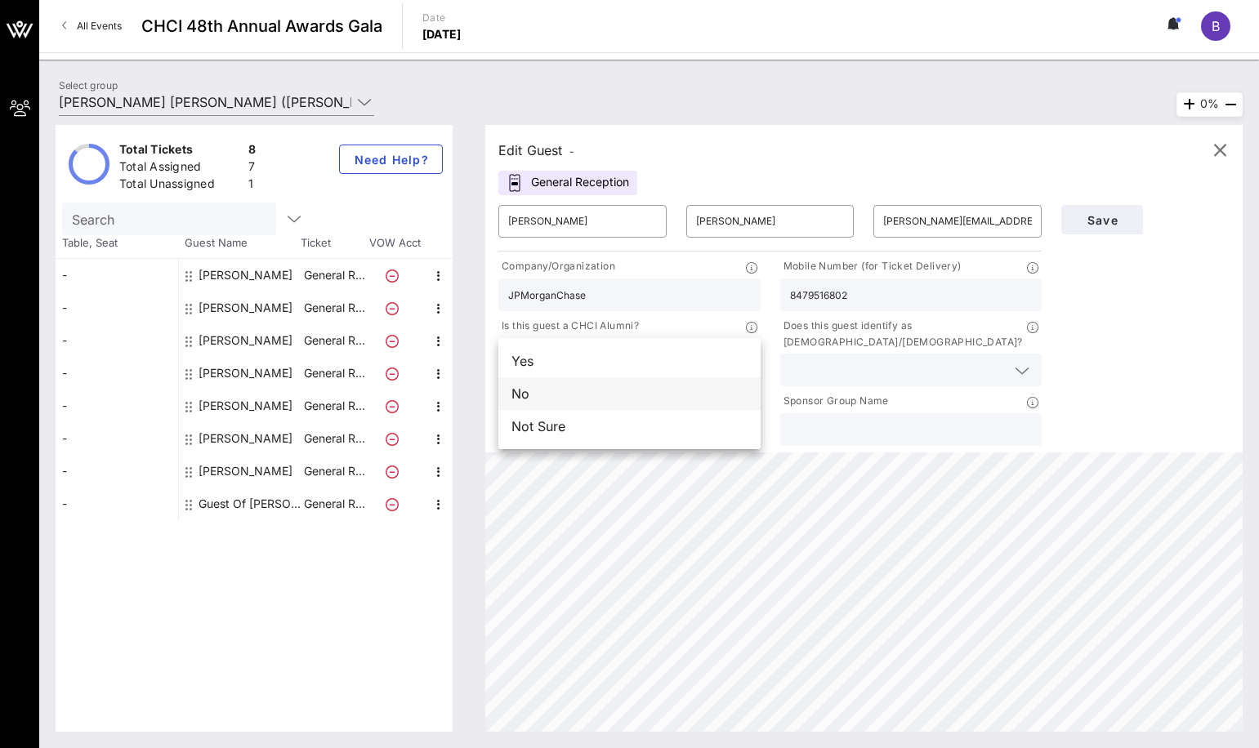
click at [596, 388] on div "No" at bounding box center [629, 393] width 262 height 33
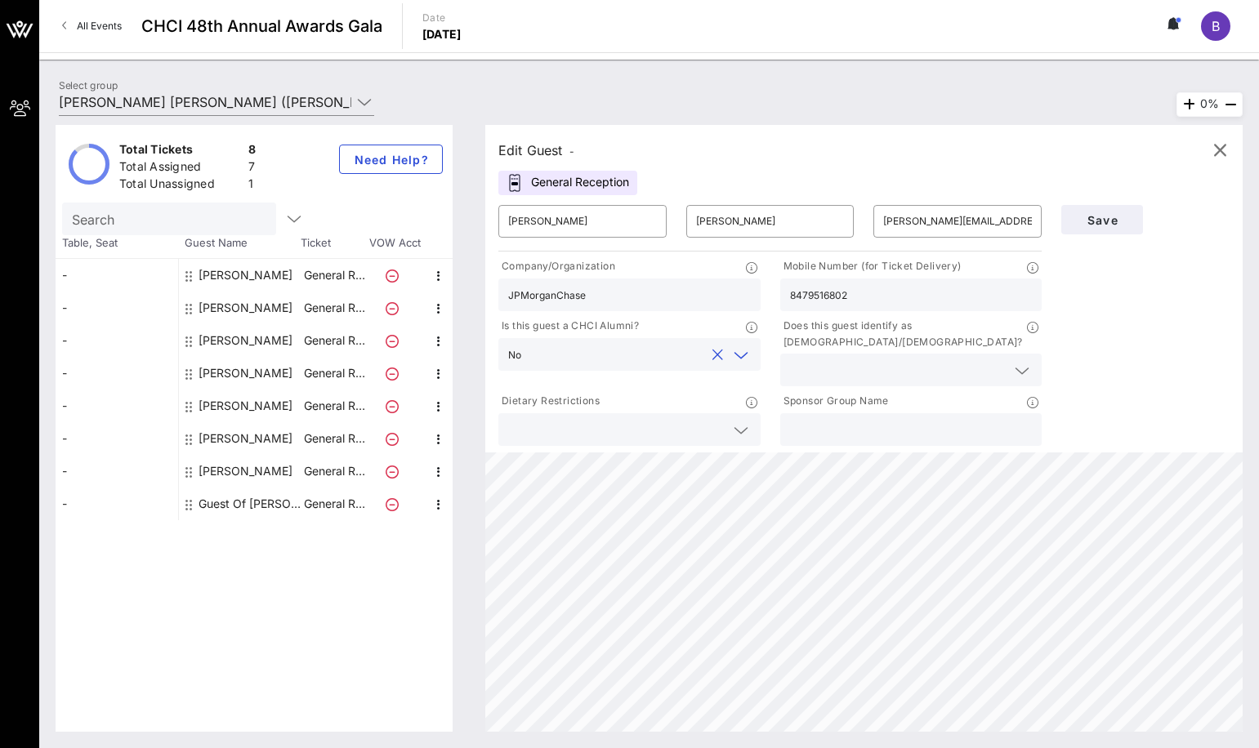
click at [865, 359] on input "text" at bounding box center [898, 369] width 217 height 21
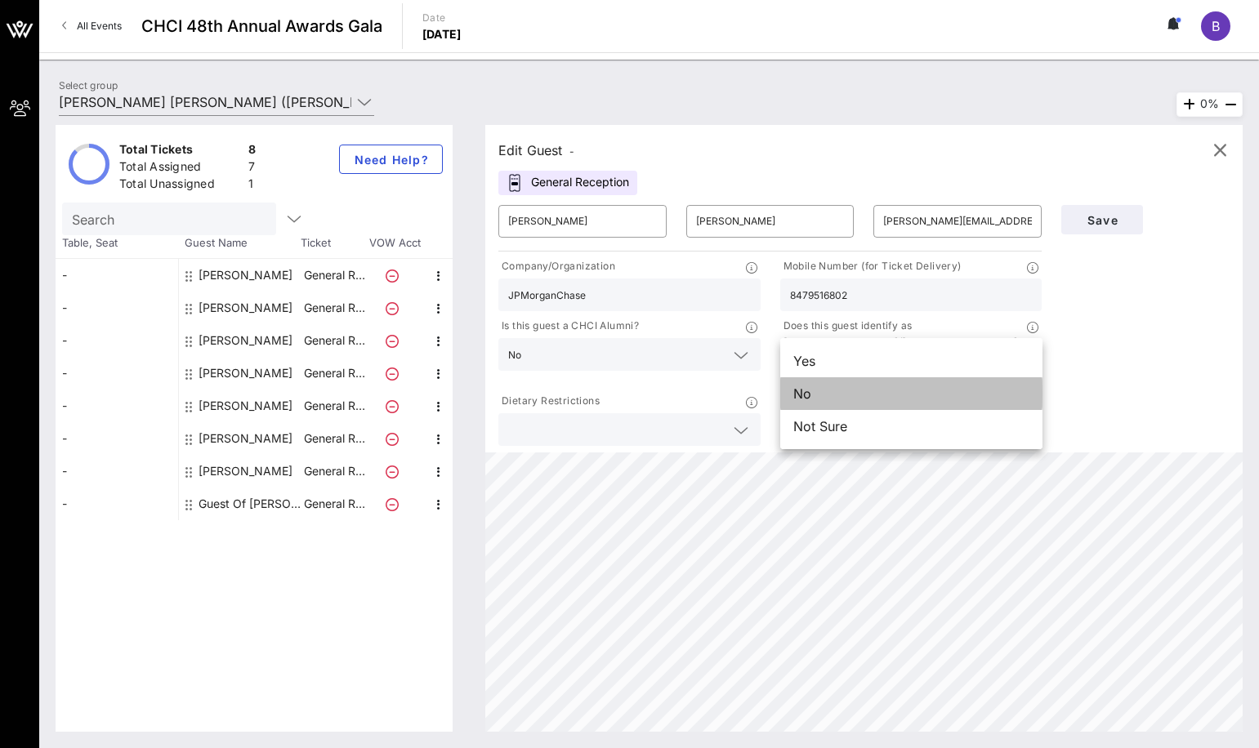
click at [846, 400] on div "No" at bounding box center [911, 393] width 262 height 33
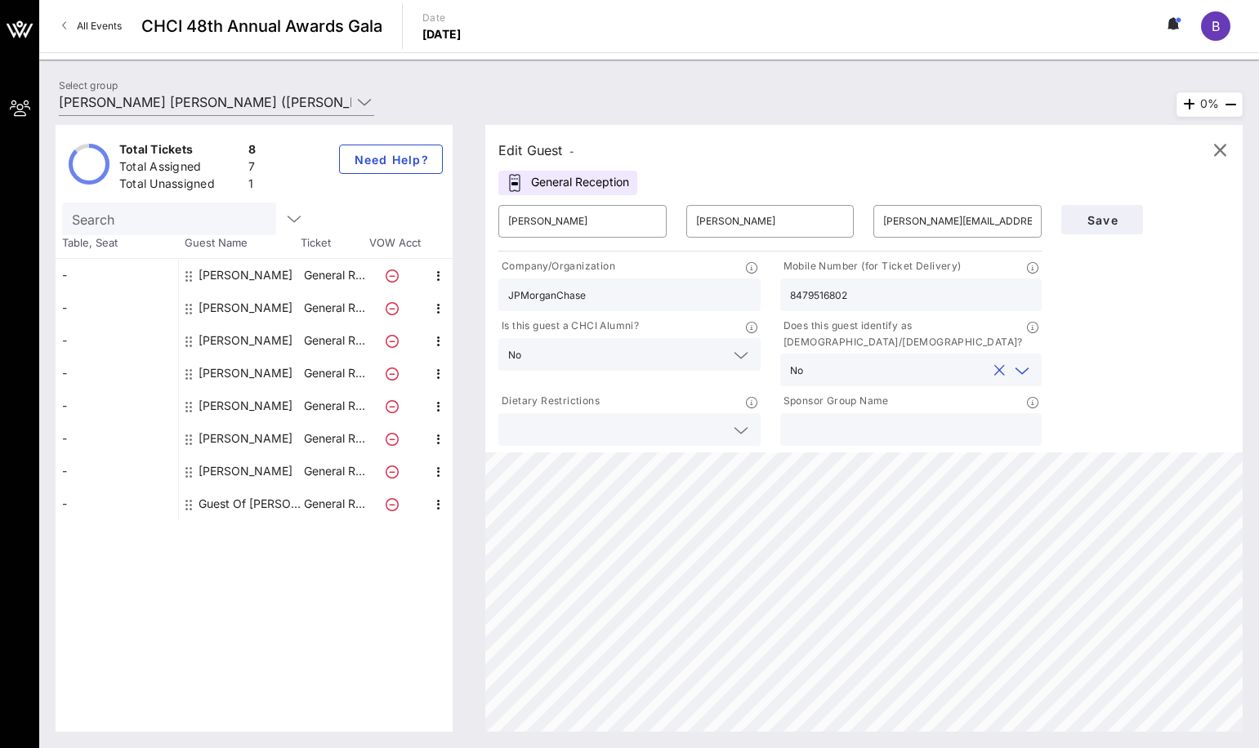
click at [804, 422] on input "text" at bounding box center [911, 429] width 243 height 21
type input "JPMorganChase"
click at [1119, 222] on span "Save" at bounding box center [1102, 220] width 56 height 14
click at [924, 212] on input "[PERSON_NAME][EMAIL_ADDRESS][PERSON_NAME][DOMAIN_NAME]" at bounding box center [957, 221] width 149 height 26
click at [887, 220] on input "[PERSON_NAME][EMAIL_ADDRESS][PERSON_NAME][DOMAIN_NAME]" at bounding box center [957, 221] width 149 height 26
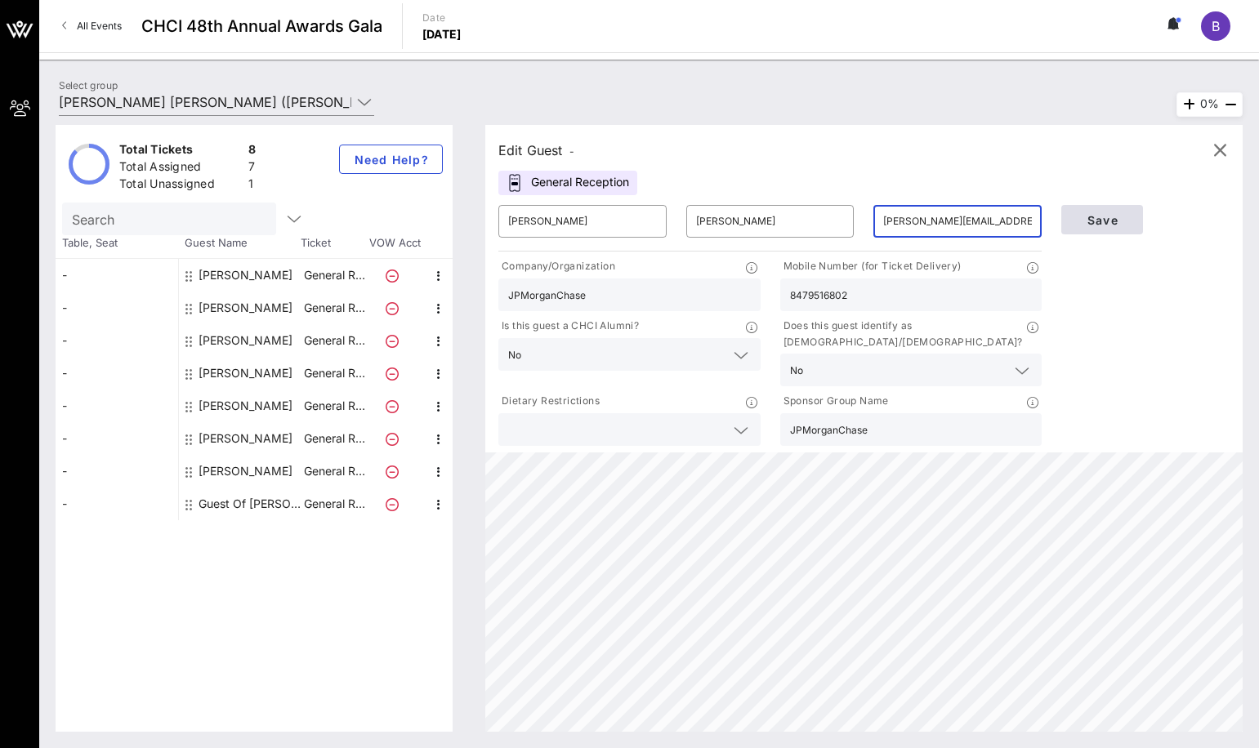
drag, startPoint x: 882, startPoint y: 221, endPoint x: 1125, endPoint y: 221, distance: 242.7
click at [1125, 221] on div "​ [PERSON_NAME] ​ [PERSON_NAME] ​ [PERSON_NAME][EMAIL_ADDRESS][PERSON_NAME][DOM…" at bounding box center [864, 322] width 751 height 254
drag, startPoint x: 885, startPoint y: 225, endPoint x: 1055, endPoint y: 213, distance: 170.4
click at [1055, 213] on div "​ [PERSON_NAME] ​ [PERSON_NAME] ​ [PERSON_NAME][EMAIL_ADDRESS][PERSON_NAME][DOM…" at bounding box center [864, 322] width 751 height 254
type input "[EMAIL_ADDRESS][DOMAIN_NAME]"
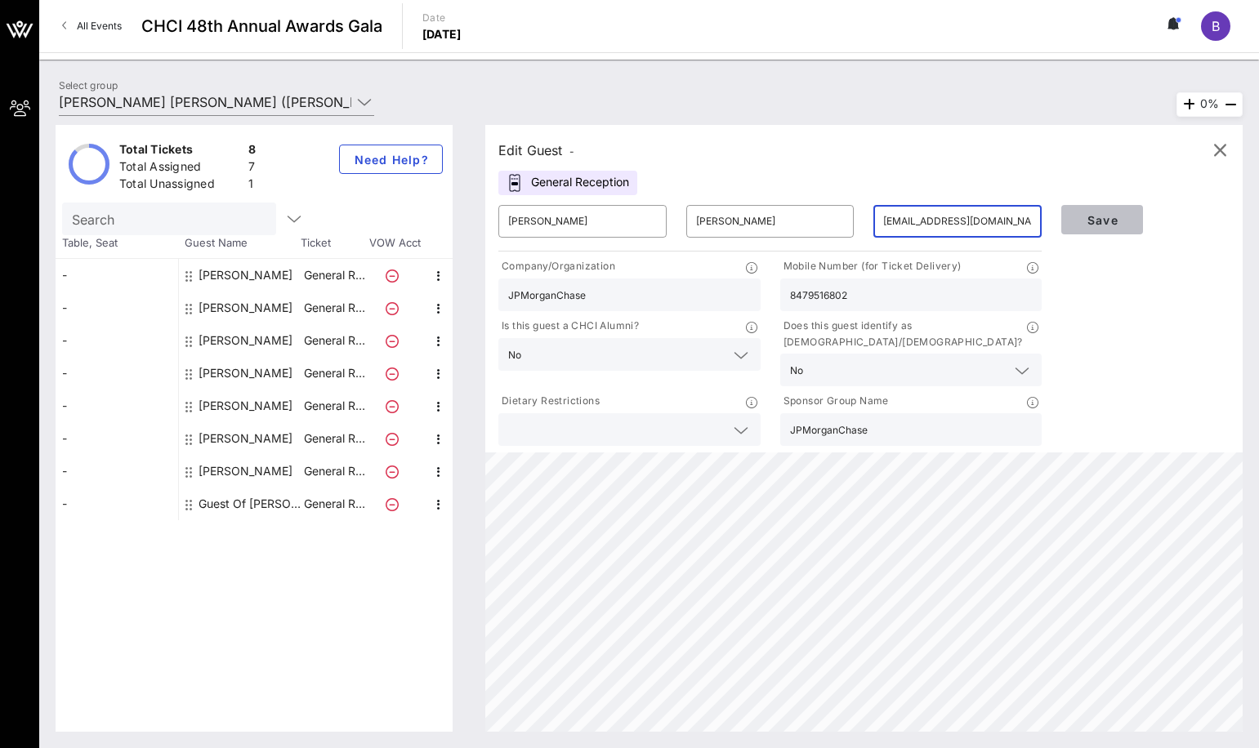
click at [1081, 220] on span "Save" at bounding box center [1102, 220] width 56 height 14
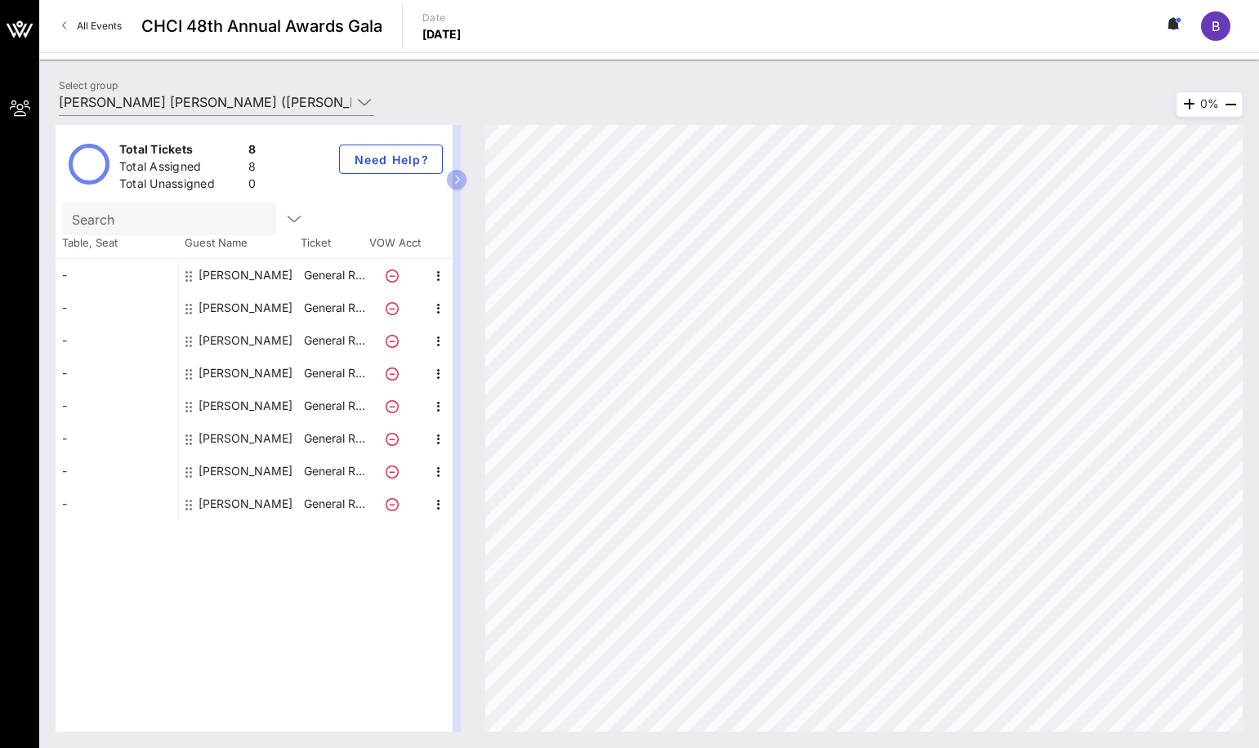
click at [69, 337] on div "-" at bounding box center [117, 340] width 123 height 33
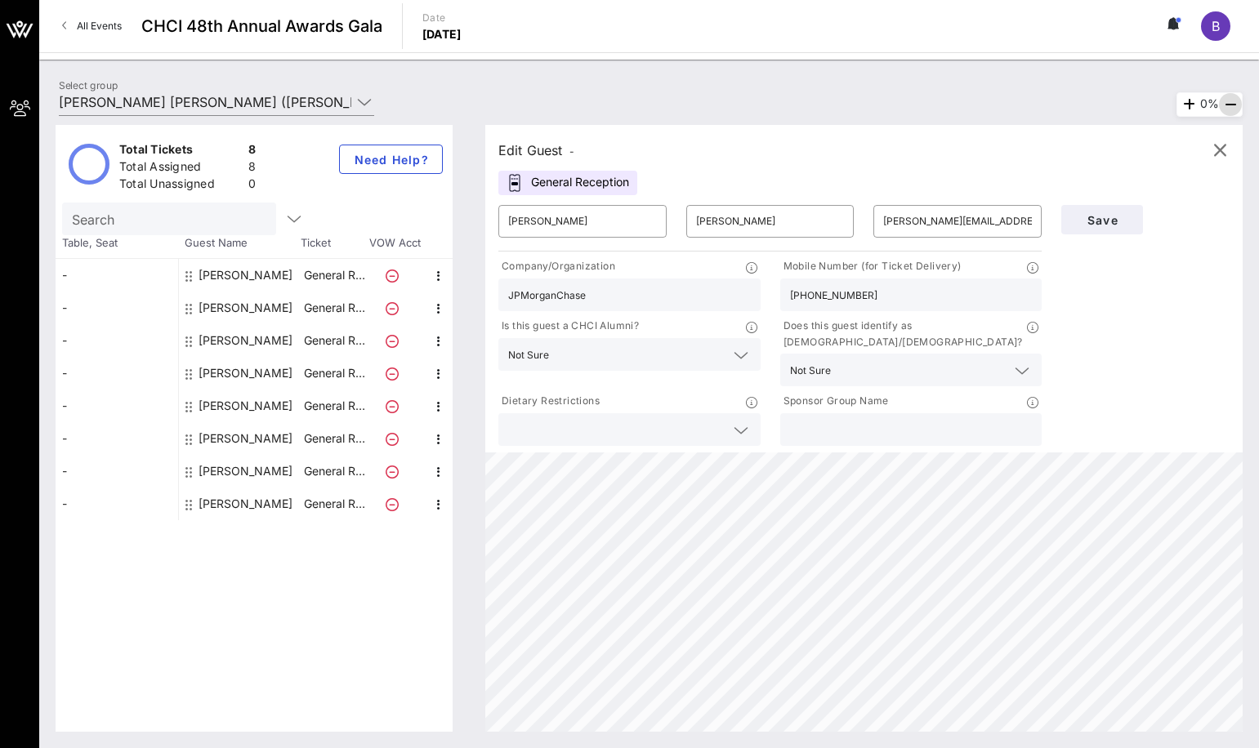
click at [1226, 104] on icon "button" at bounding box center [1231, 105] width 20 height 20
click at [1179, 111] on icon "button" at bounding box center [1189, 105] width 20 height 20
click at [1220, 159] on icon "button" at bounding box center [1220, 151] width 20 height 20
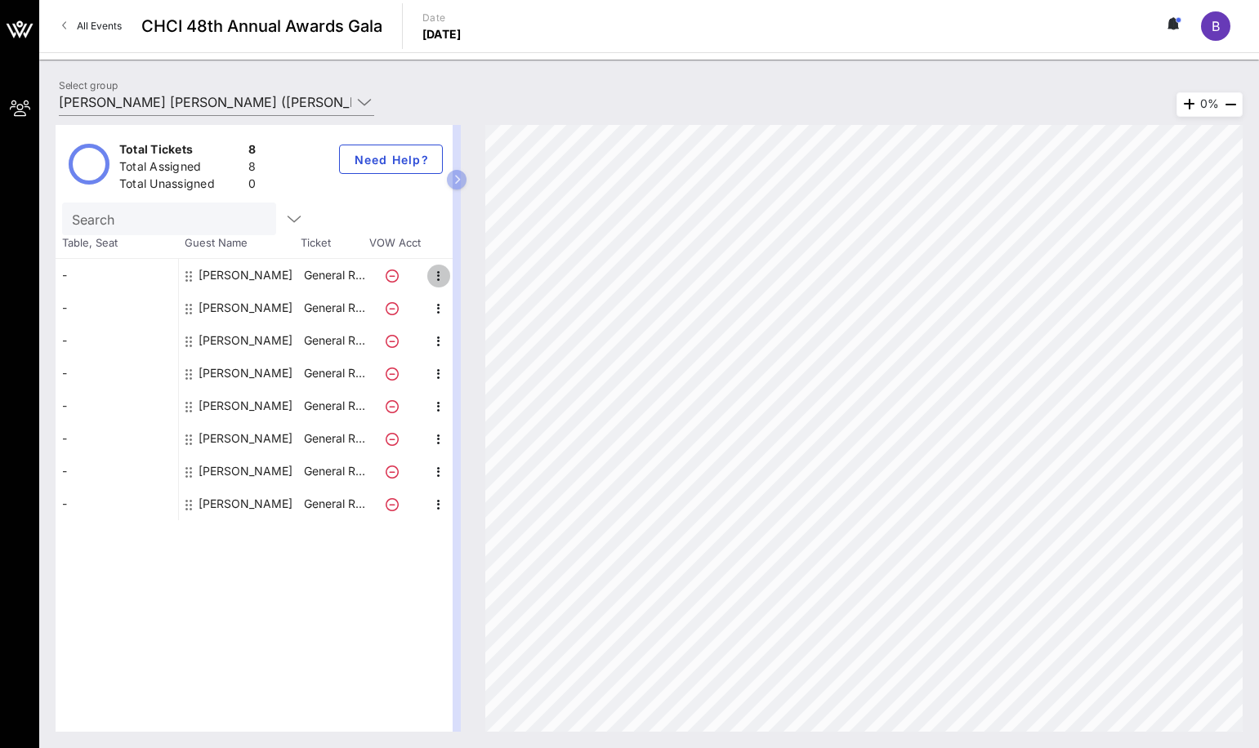
click at [439, 276] on icon "button" at bounding box center [439, 276] width 20 height 20
click at [78, 307] on div "-" at bounding box center [117, 308] width 123 height 33
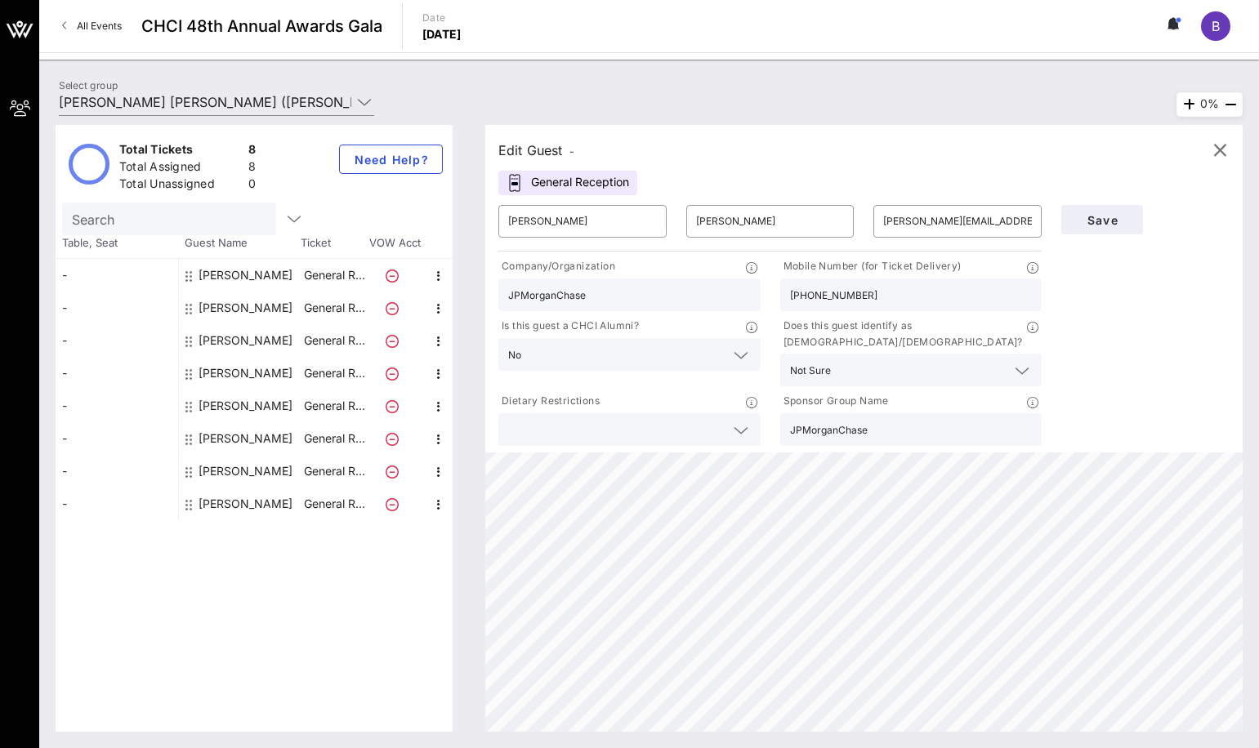
click at [69, 309] on div "-" at bounding box center [117, 308] width 123 height 33
click at [1220, 145] on icon "button" at bounding box center [1220, 151] width 20 height 20
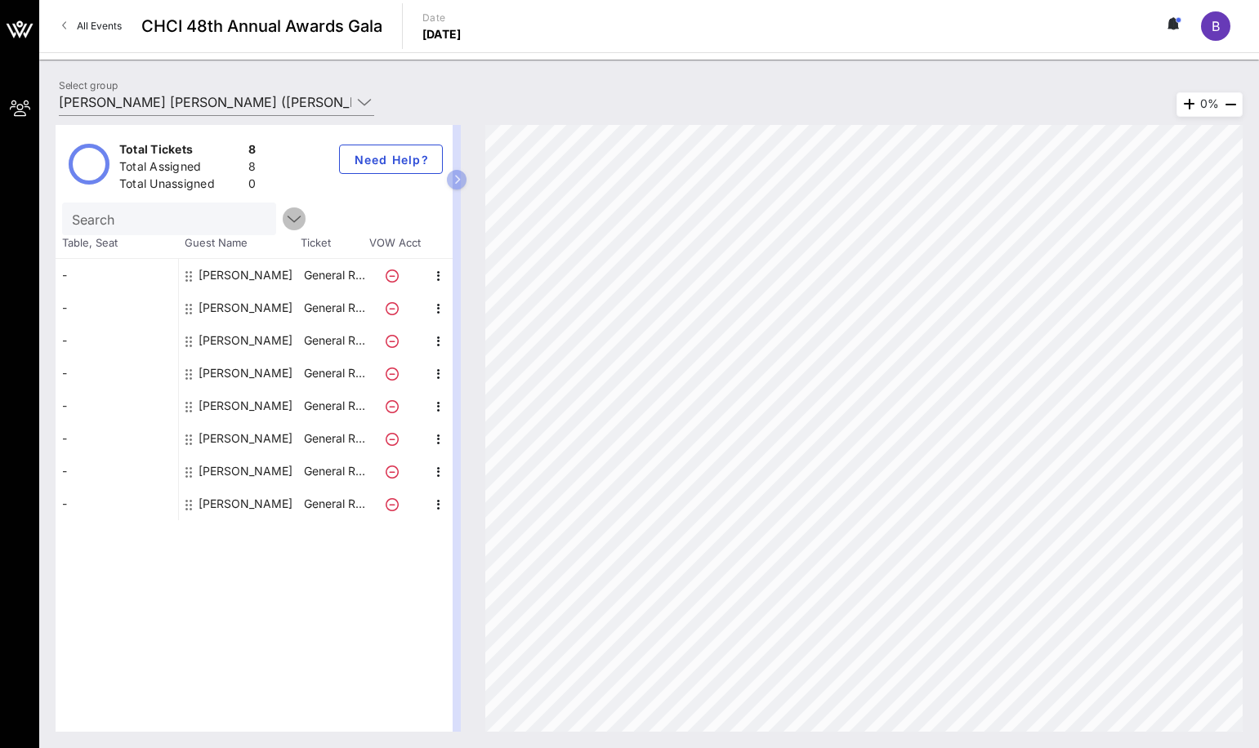
click at [284, 217] on icon "button" at bounding box center [294, 219] width 20 height 20
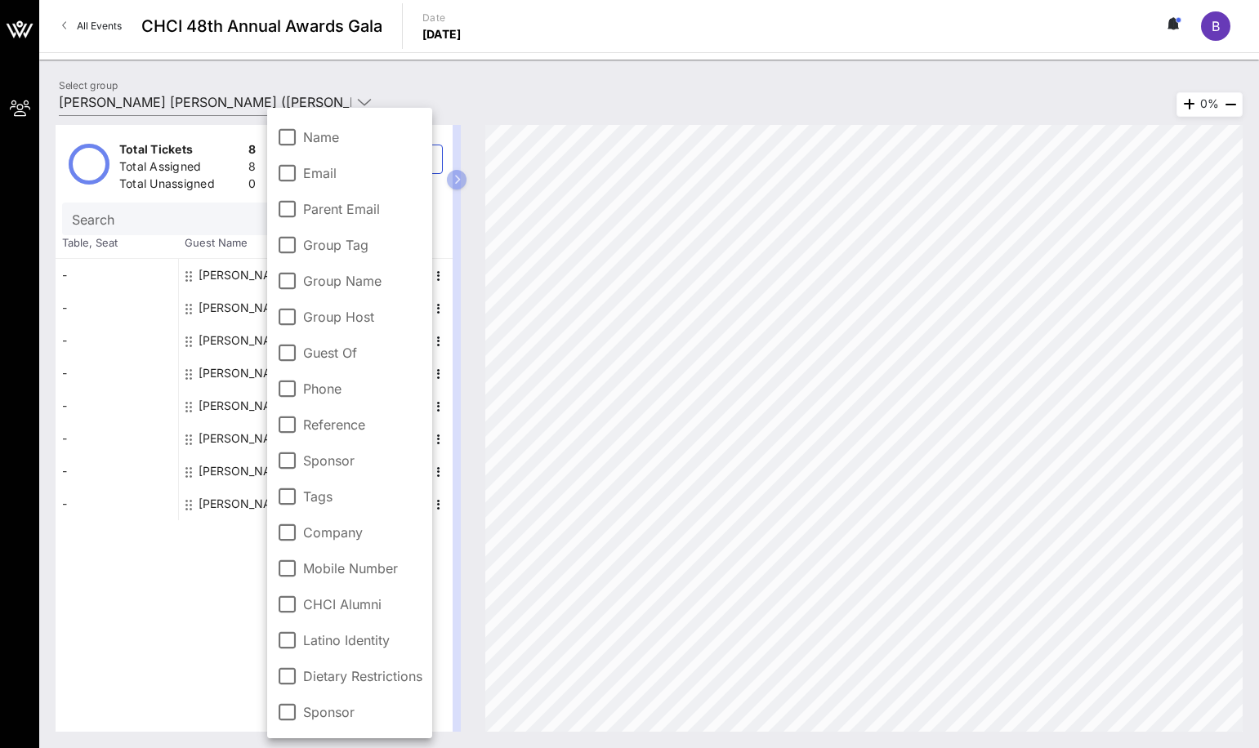
click at [191, 601] on div "Total Tickets 8 Total Assigned 8 Total Unassigned 0 Need Help? Search Table, Se…" at bounding box center [254, 428] width 397 height 607
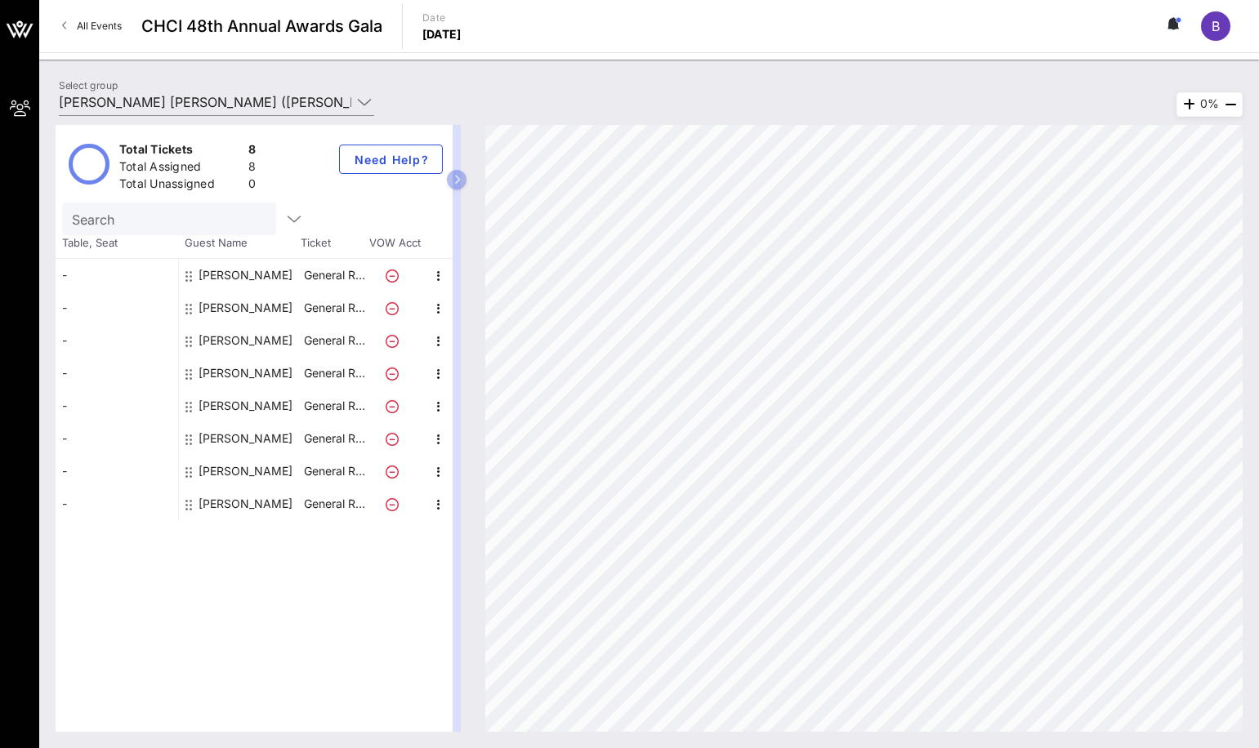
click at [69, 503] on div "-" at bounding box center [117, 504] width 123 height 33
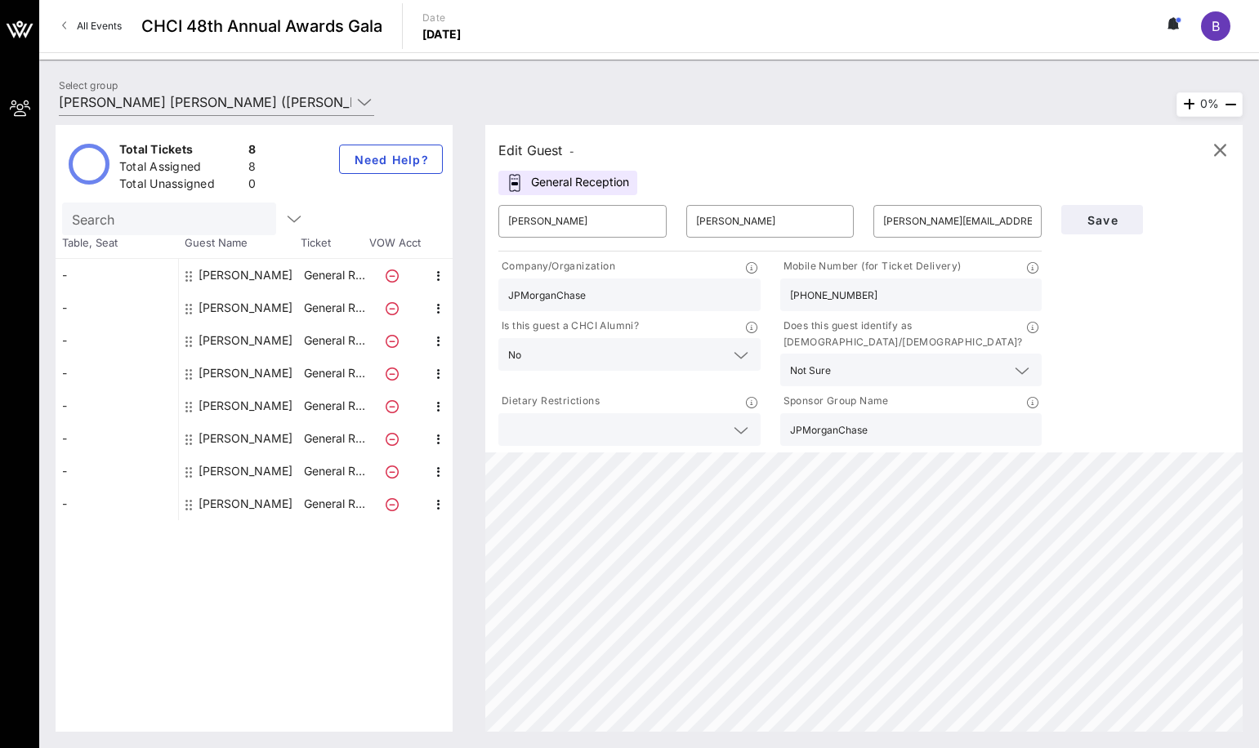
click at [119, 567] on div "Total Tickets 8 Total Assigned 8 Total Unassigned 0 Need Help? Search Table, Se…" at bounding box center [254, 428] width 397 height 607
